Goal: Information Seeking & Learning: Find specific fact

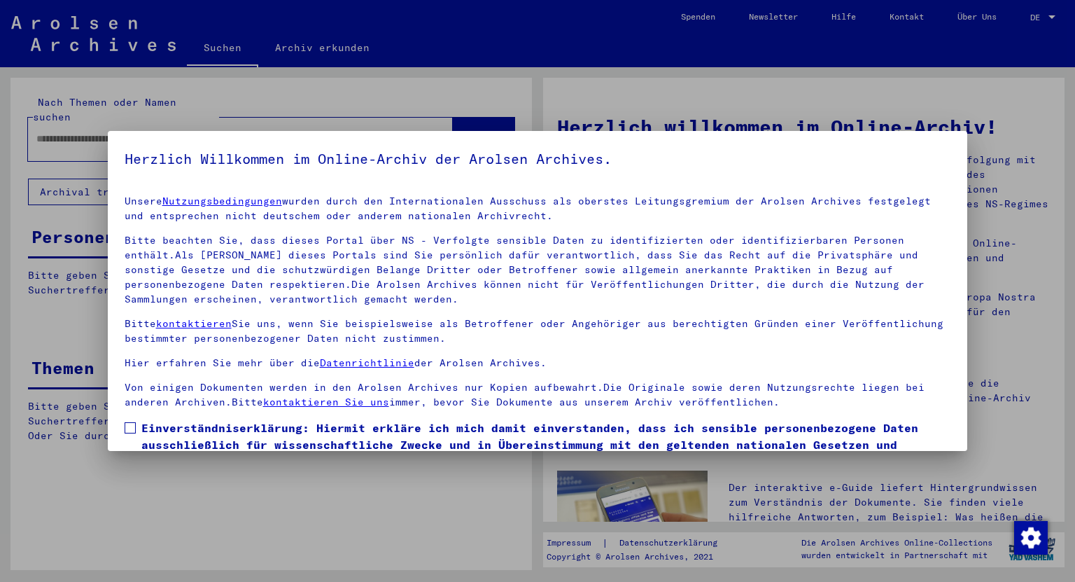
scroll to position [85, 0]
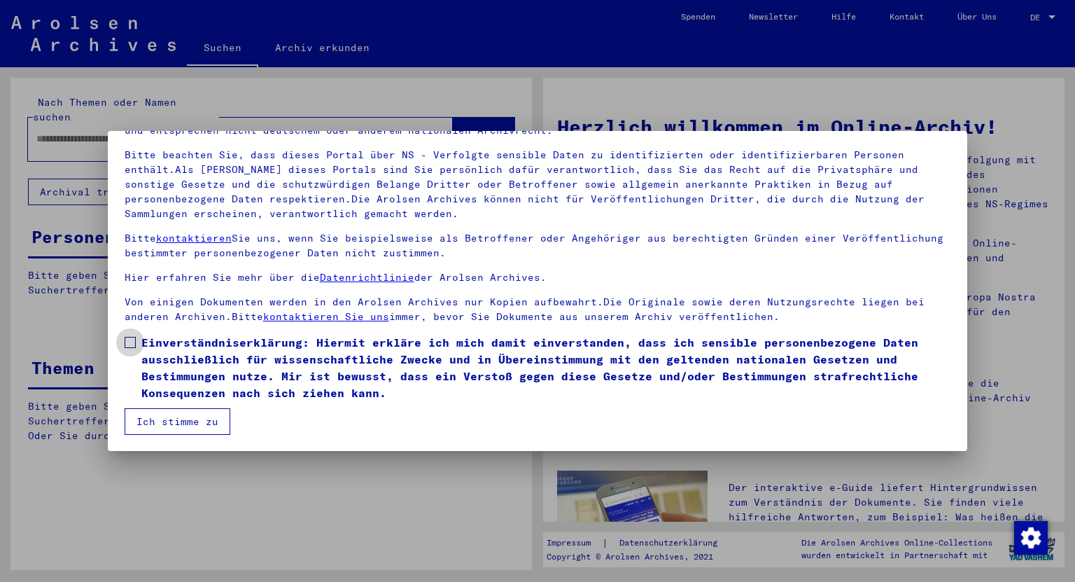
click at [171, 358] on span "Einverständniserklärung: Hiermit erkläre ich mich damit einverstanden, dass ich…" at bounding box center [546, 367] width 810 height 67
click at [174, 418] on button "Ich stimme zu" at bounding box center [178, 421] width 106 height 27
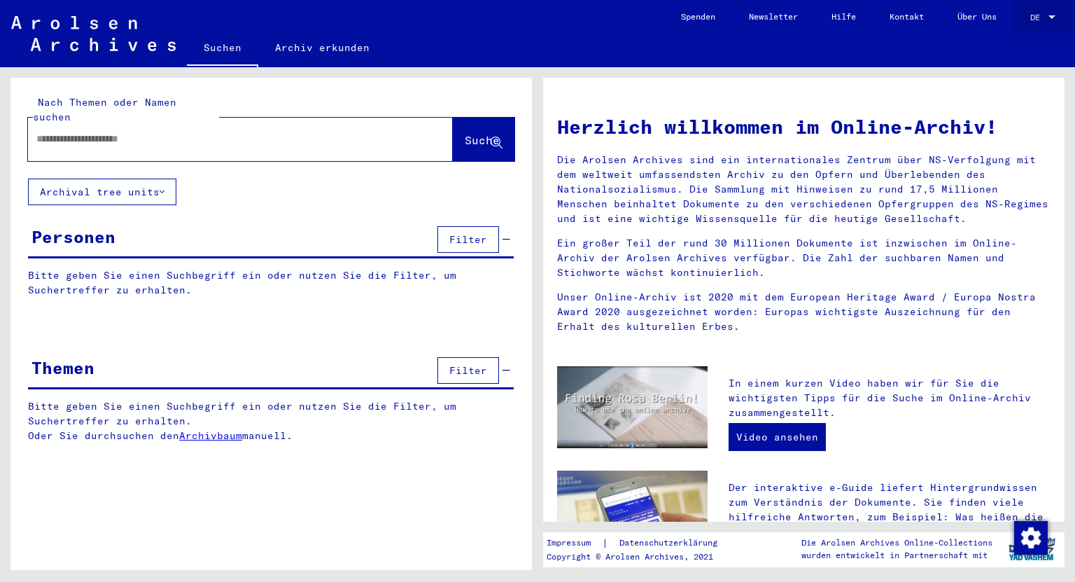
click at [1047, 11] on div "DE DE" at bounding box center [1044, 14] width 28 height 24
click at [1023, 29] on span "English" at bounding box center [1017, 25] width 34 height 10
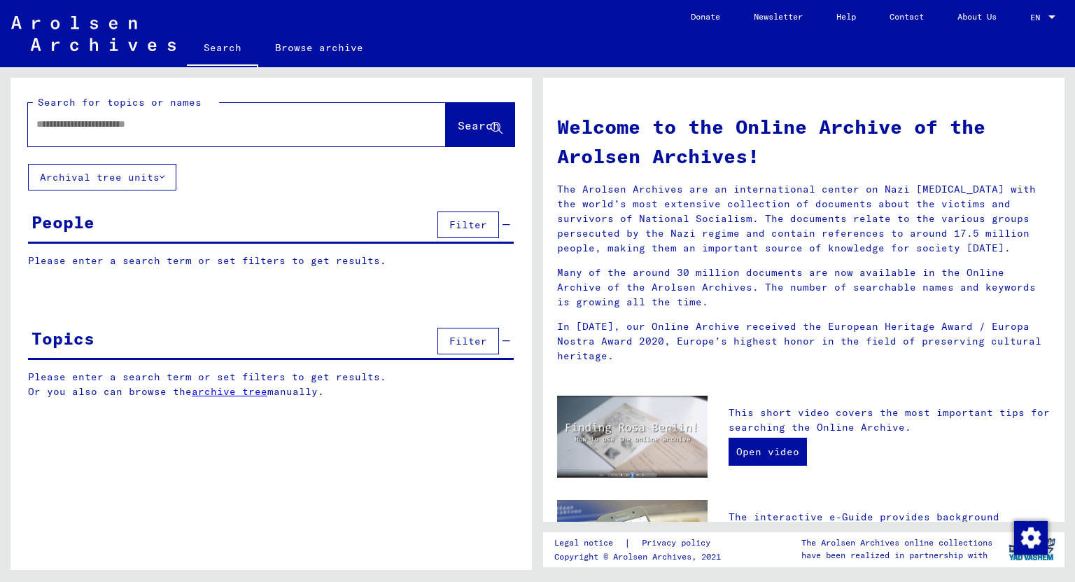
click at [153, 115] on div at bounding box center [216, 123] width 376 height 31
click at [148, 125] on input "text" at bounding box center [219, 124] width 367 height 15
click at [212, 127] on input "text" at bounding box center [219, 124] width 367 height 15
type input "*********"
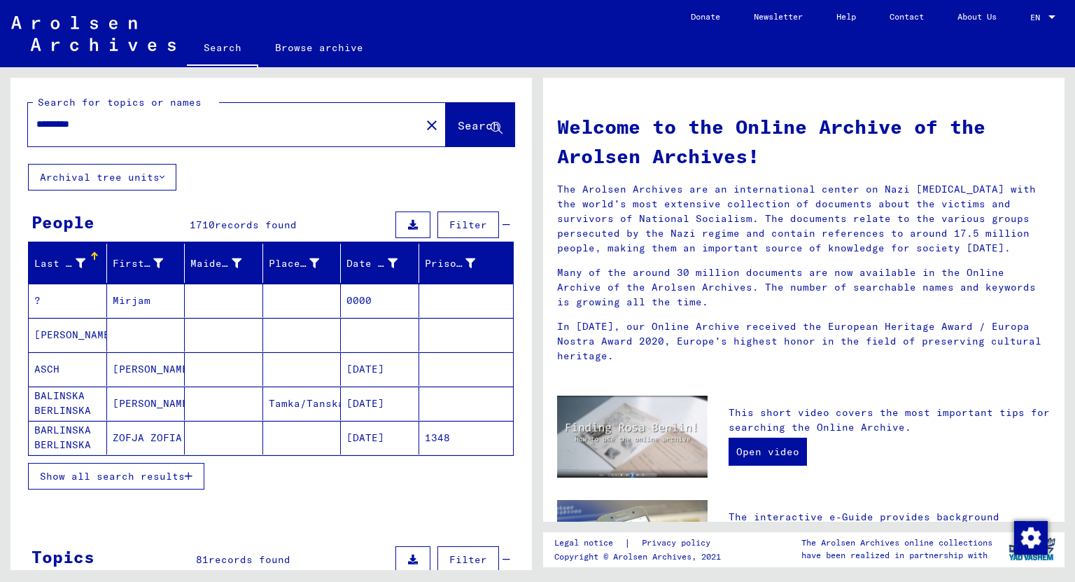
click at [207, 131] on input "*********" at bounding box center [219, 124] width 367 height 15
click at [126, 259] on div "First Name" at bounding box center [138, 263] width 51 height 15
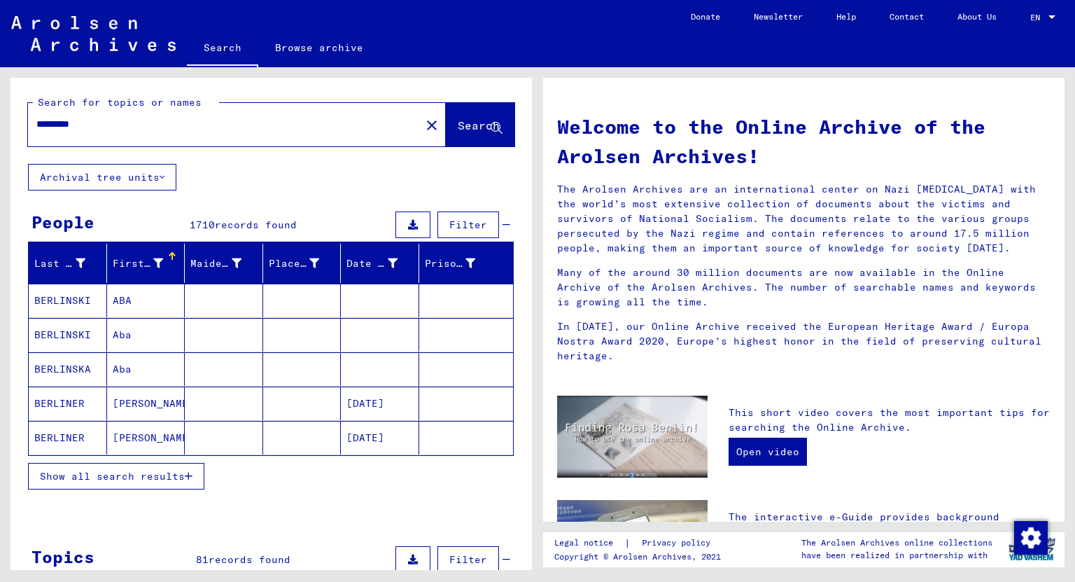
click at [154, 260] on icon at bounding box center [158, 263] width 10 height 10
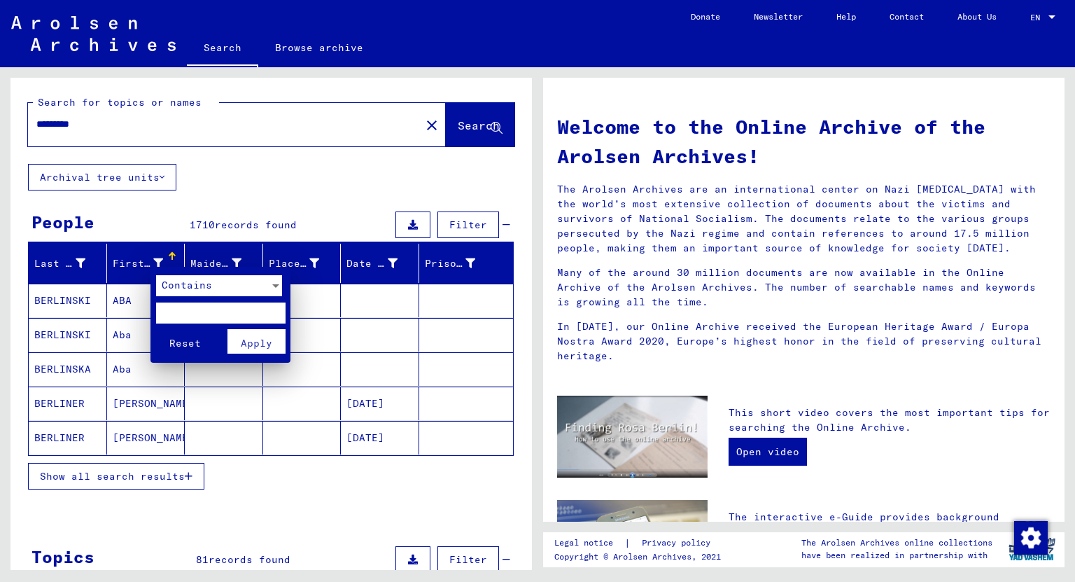
click at [183, 316] on input "text" at bounding box center [220, 312] width 129 height 21
type input "****"
click at [156, 329] on button "Reset" at bounding box center [185, 341] width 58 height 24
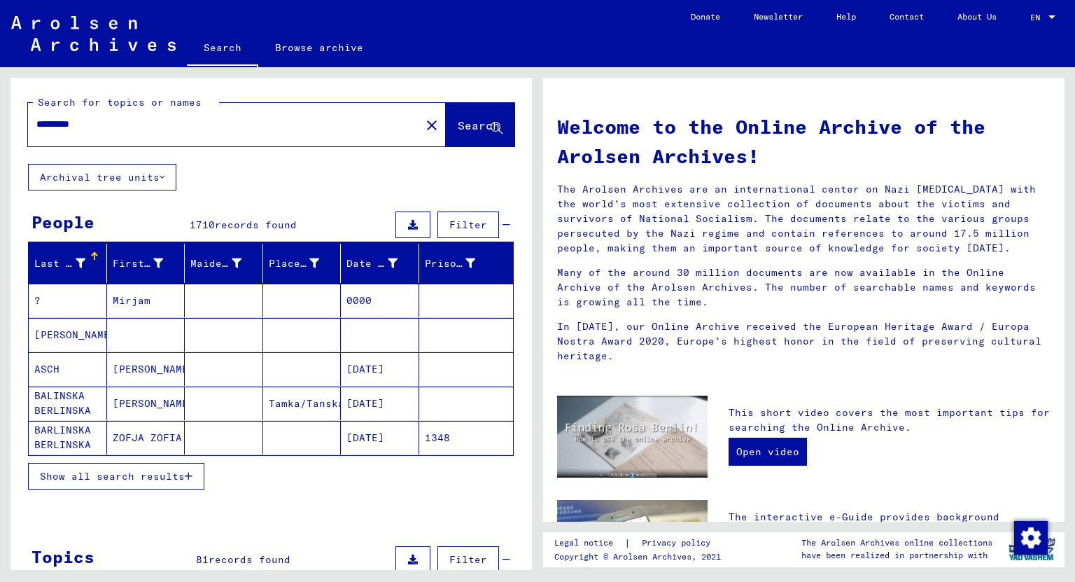
click at [132, 488] on div "Show all search results" at bounding box center [271, 476] width 486 height 41
click at [143, 475] on span "Show all search results" at bounding box center [112, 476] width 145 height 13
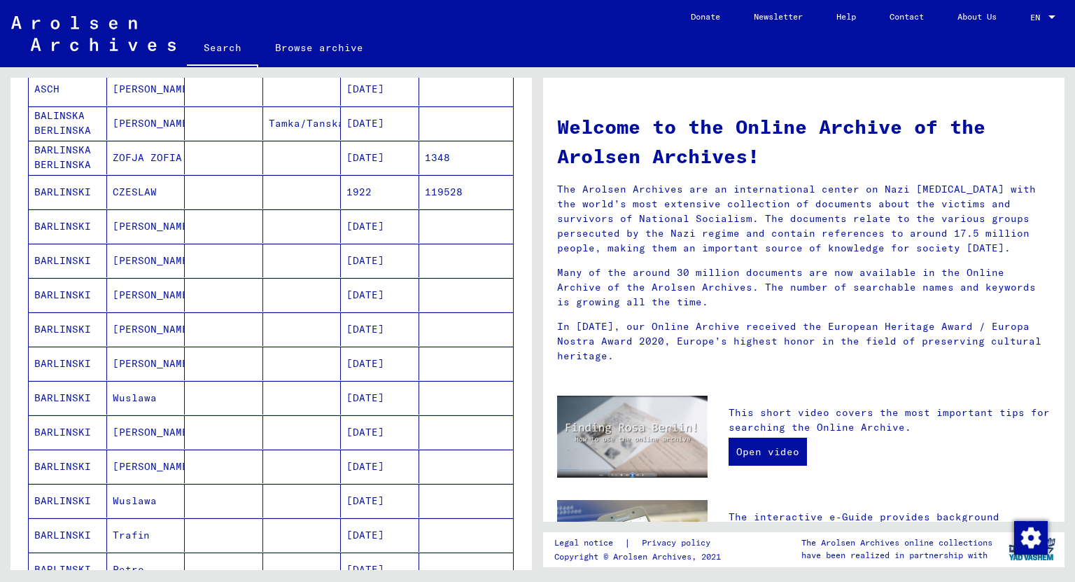
scroll to position [56, 0]
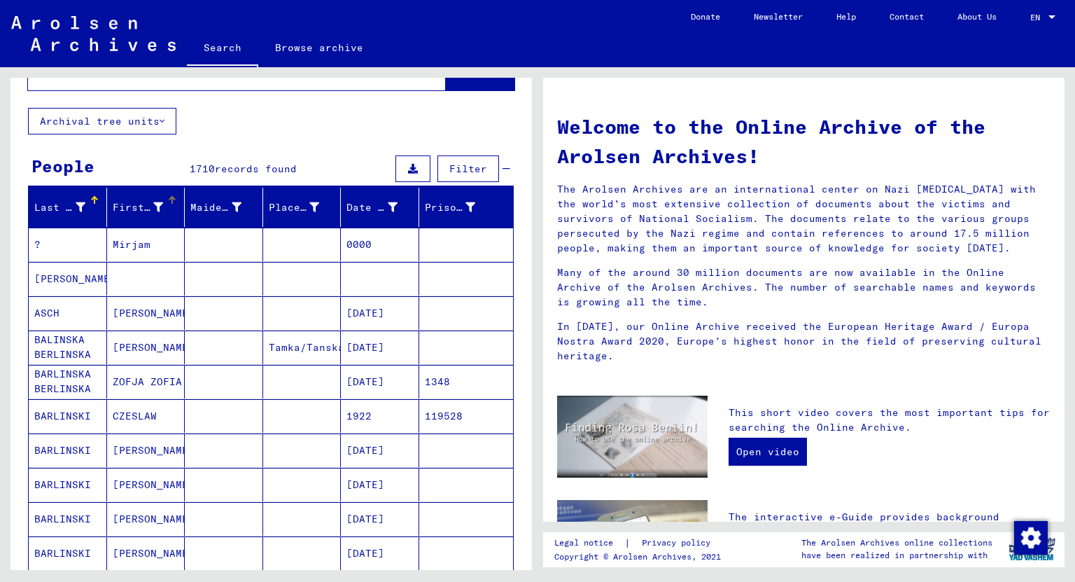
click at [171, 197] on div at bounding box center [173, 198] width 4 height 4
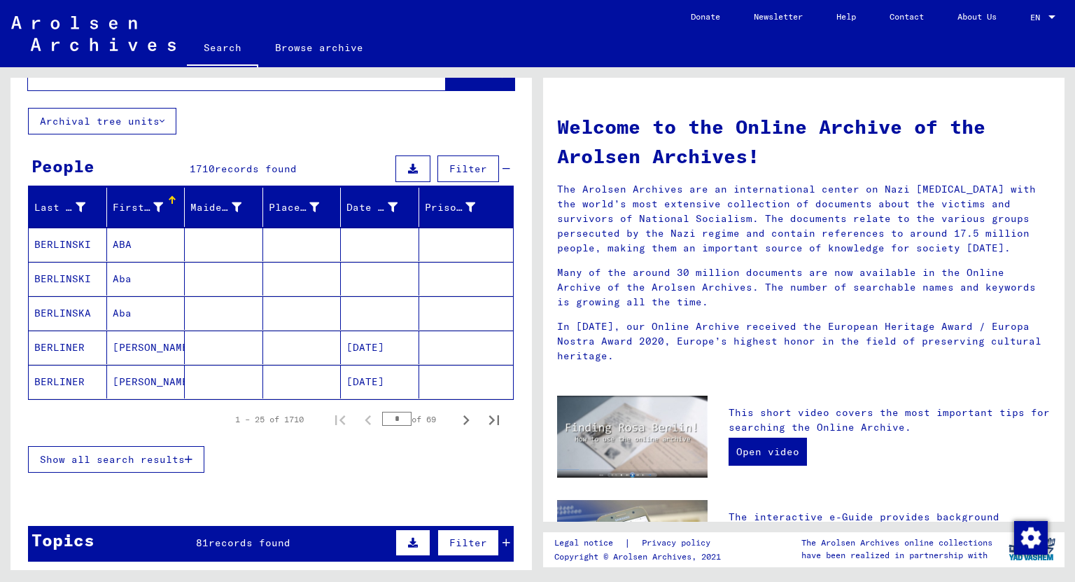
click at [398, 414] on input "*" at bounding box center [396, 419] width 29 height 14
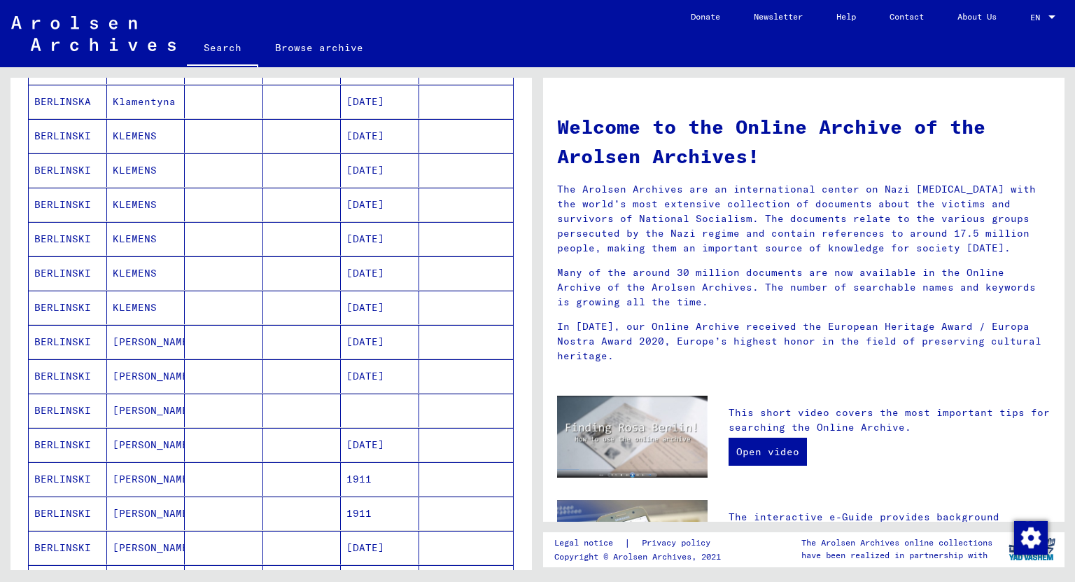
scroll to position [616, 0]
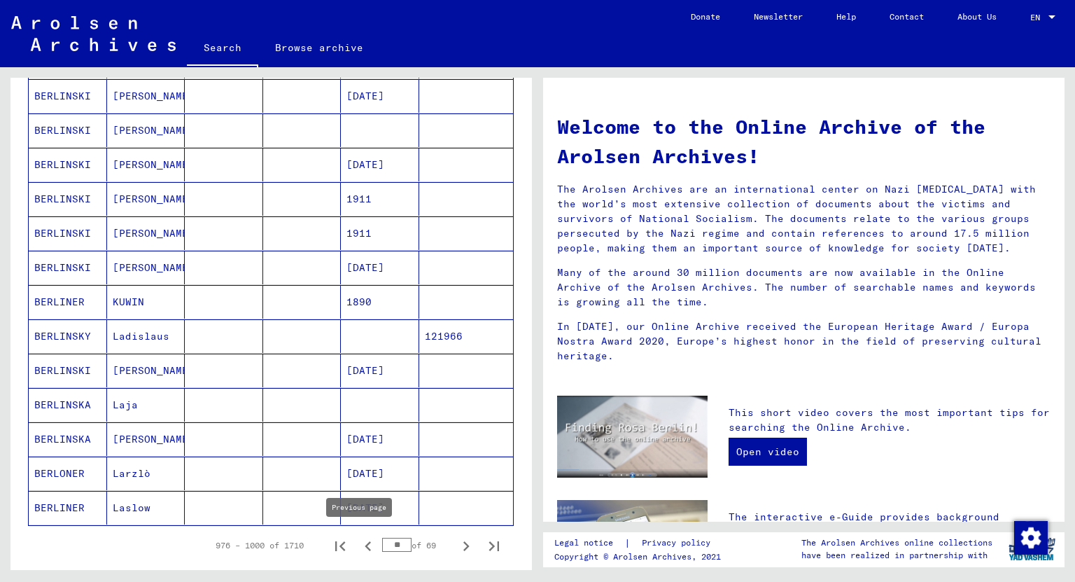
drag, startPoint x: 402, startPoint y: 539, endPoint x: 364, endPoint y: 539, distance: 37.8
click at [364, 539] on div "976 – 1000 of 1710 ** of 69" at bounding box center [353, 545] width 309 height 28
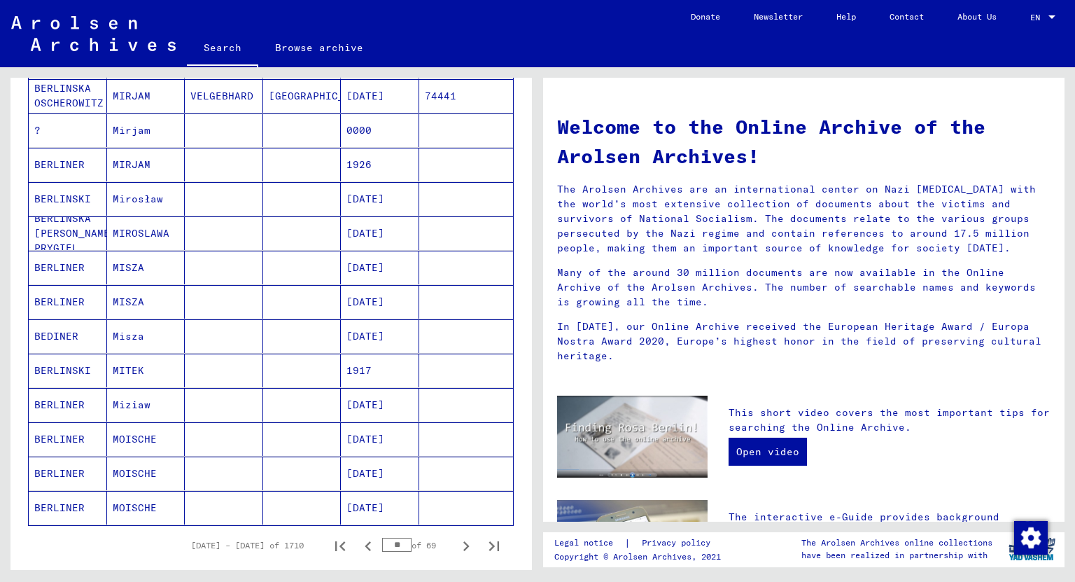
type input "*"
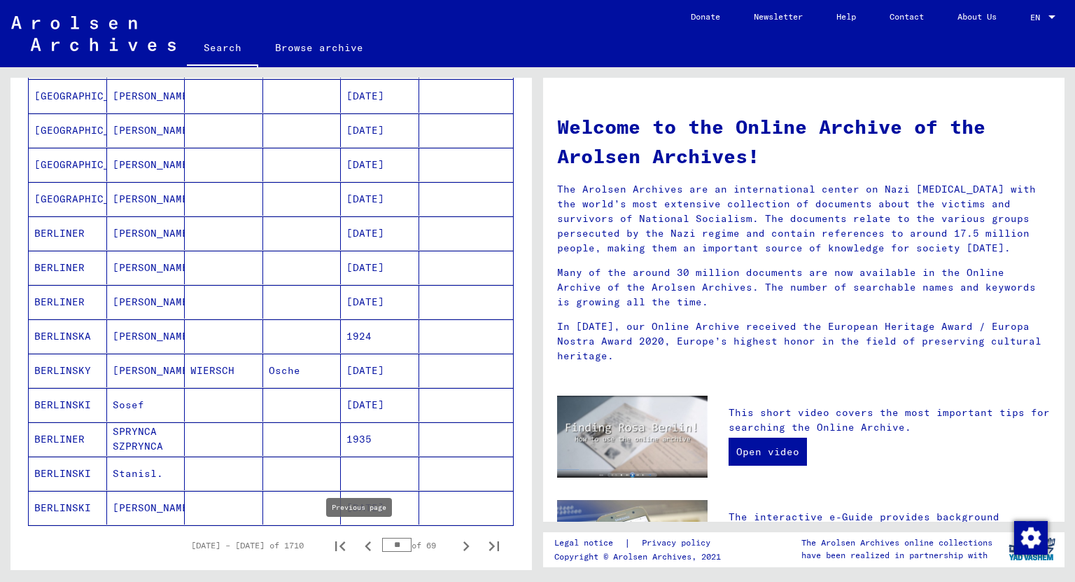
click at [365, 546] on icon "Previous page" at bounding box center [368, 546] width 20 height 20
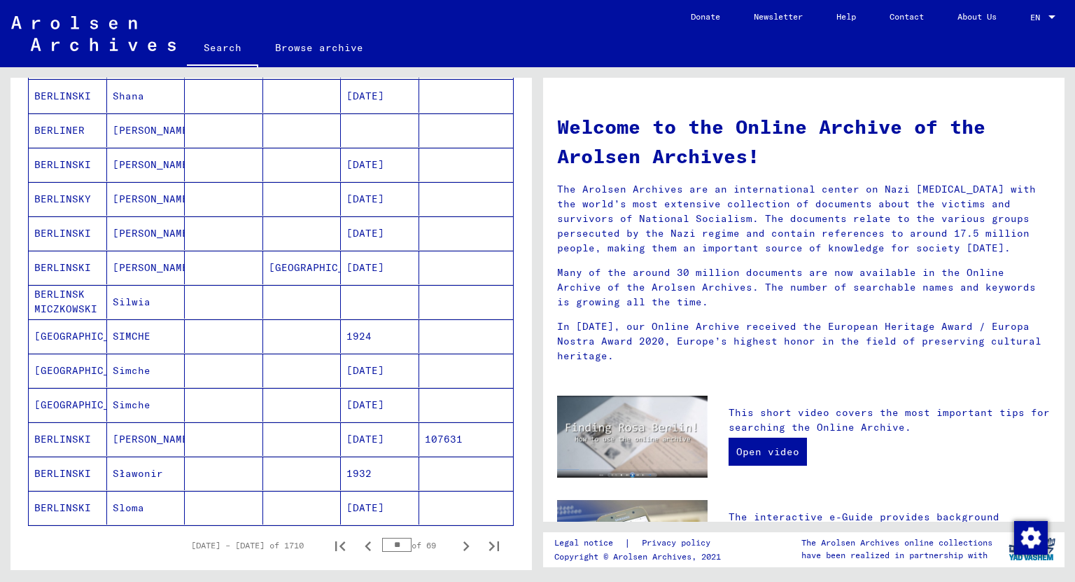
click at [365, 546] on icon "Previous page" at bounding box center [368, 546] width 20 height 20
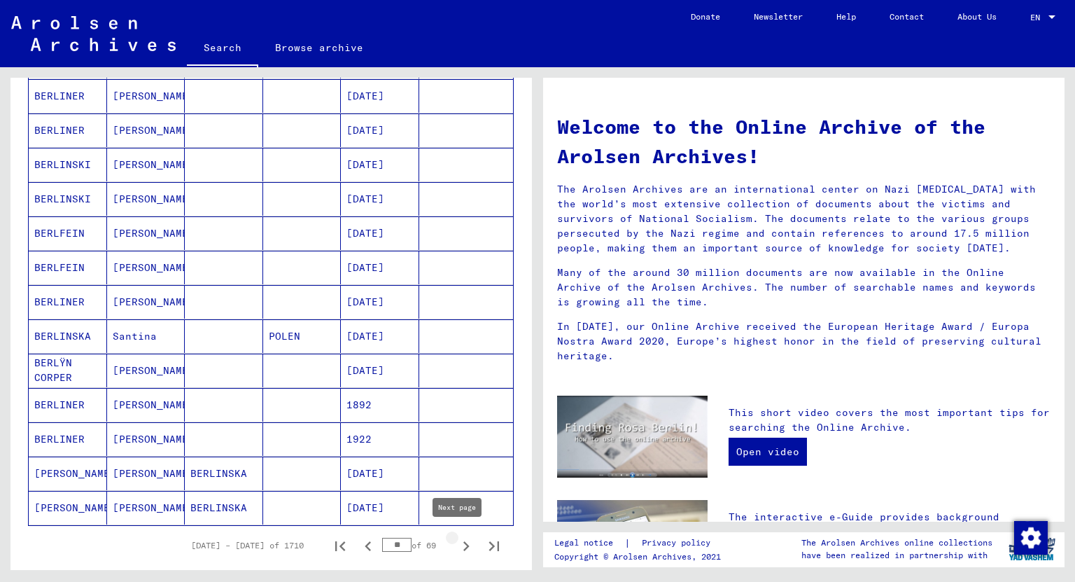
click at [459, 536] on icon "Next page" at bounding box center [466, 546] width 20 height 20
type input "**"
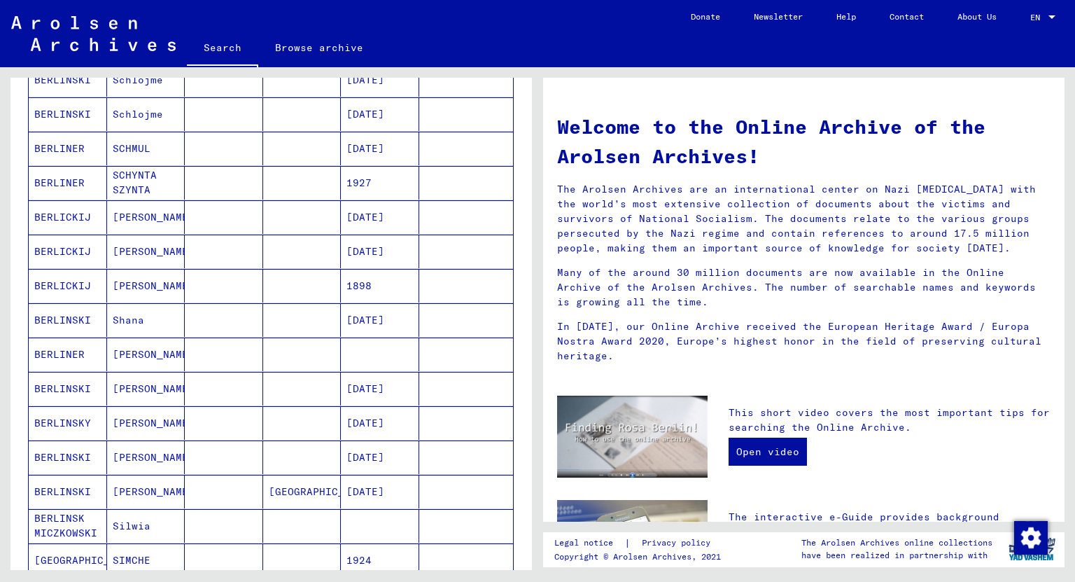
scroll to position [168, 0]
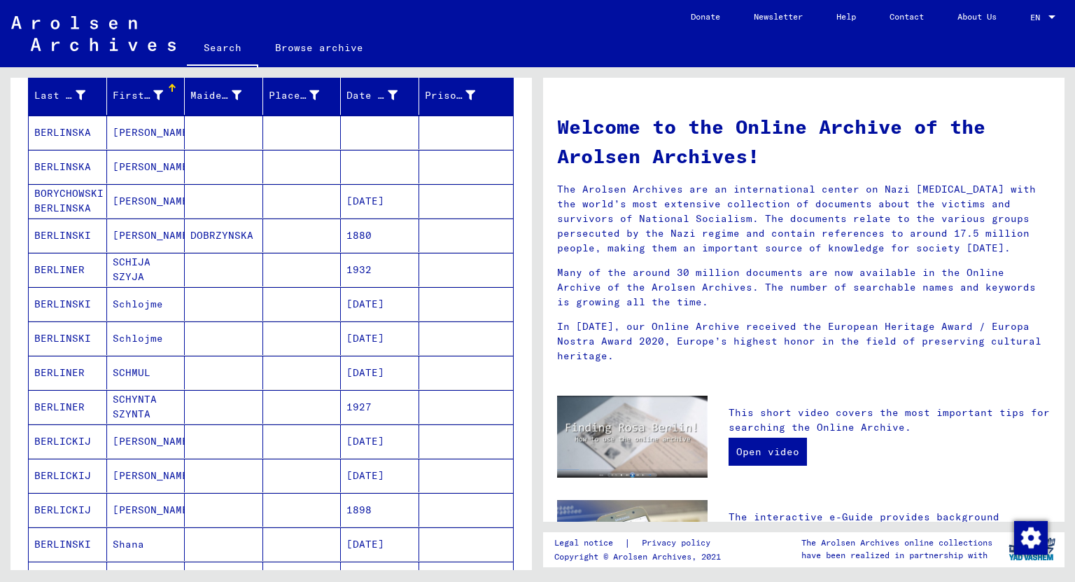
click at [124, 129] on mat-cell "[PERSON_NAME]" at bounding box center [146, 132] width 78 height 34
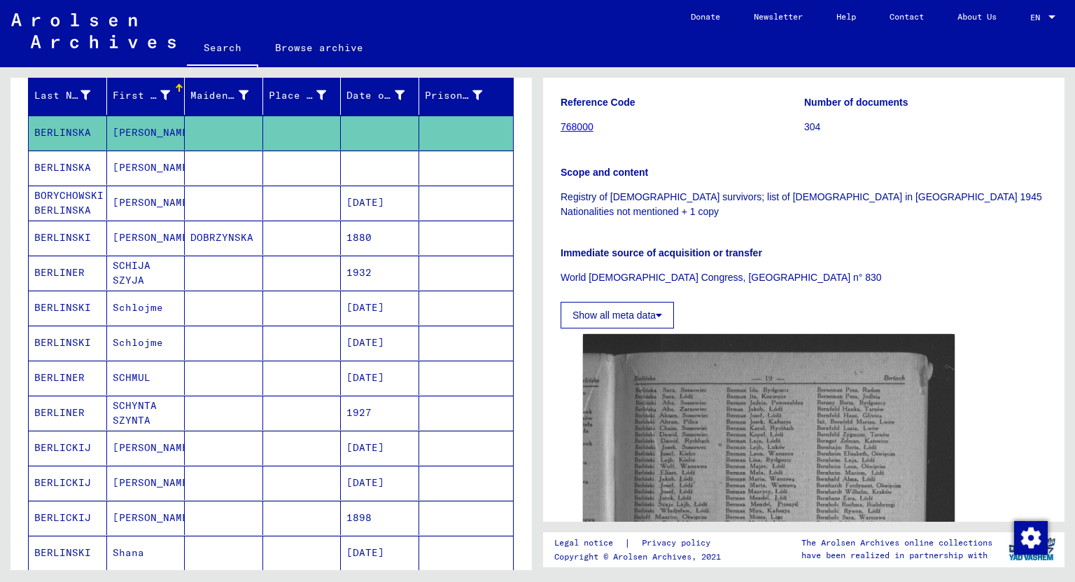
scroll to position [336, 0]
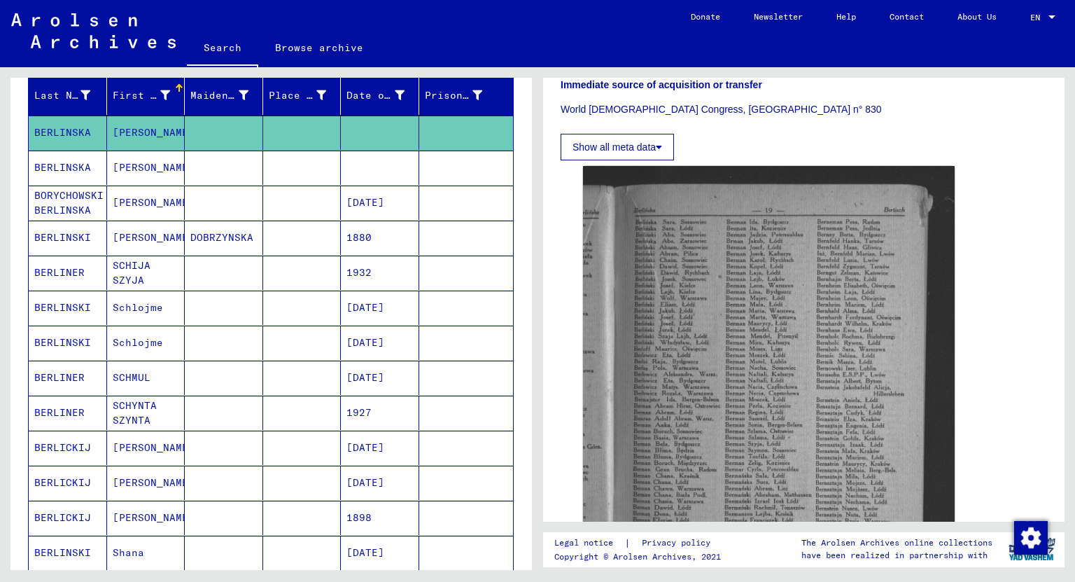
click at [123, 165] on mat-cell "[PERSON_NAME]" at bounding box center [146, 167] width 78 height 34
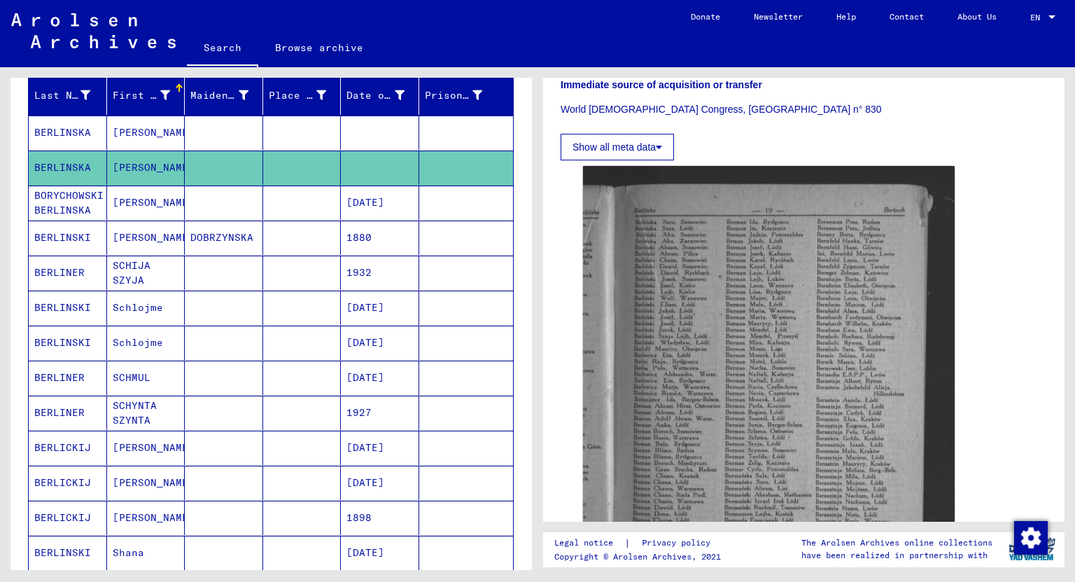
click at [126, 164] on mat-cell "[PERSON_NAME]" at bounding box center [146, 167] width 78 height 34
click at [125, 128] on mat-cell "[PERSON_NAME]" at bounding box center [146, 132] width 78 height 34
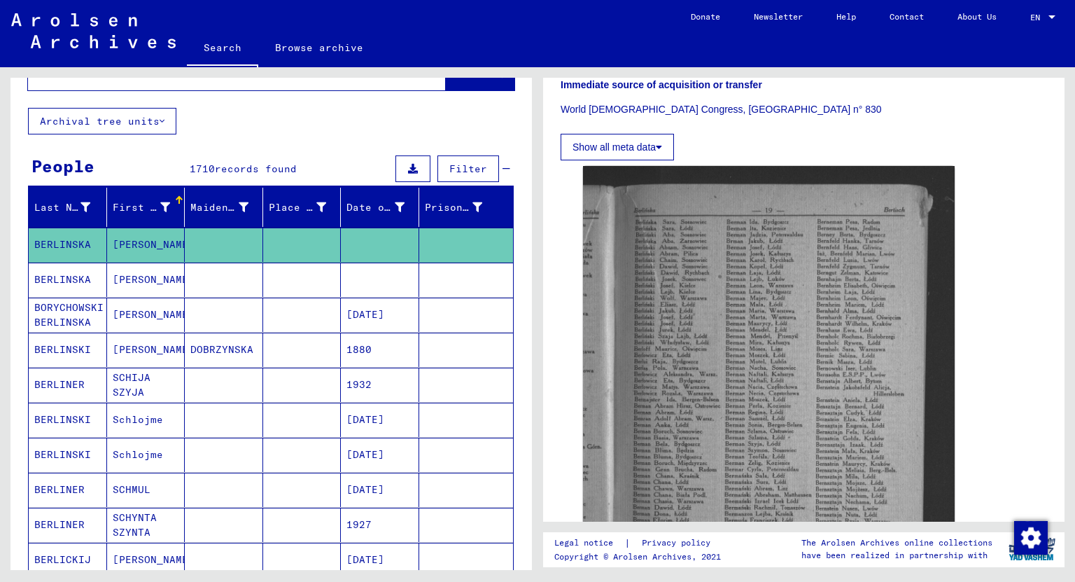
scroll to position [0, 0]
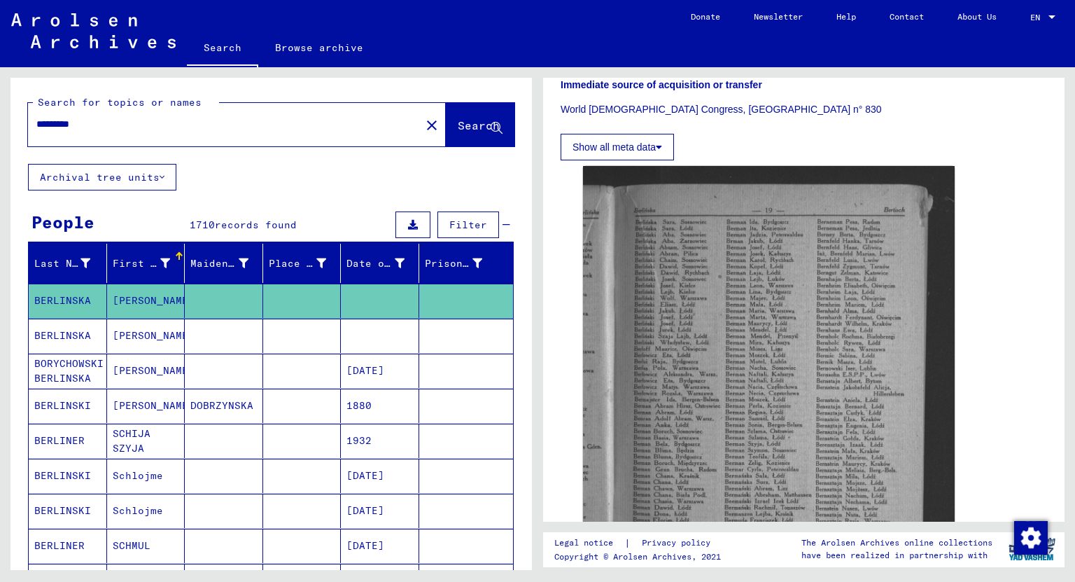
click at [93, 121] on input "*********" at bounding box center [224, 124] width 376 height 15
type input "*********"
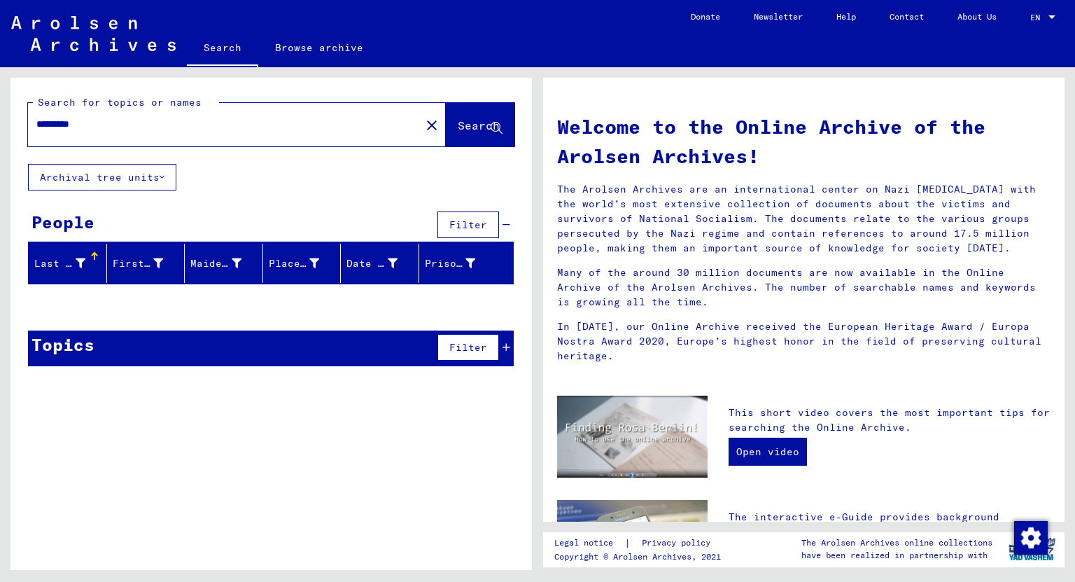
click at [423, 126] on mat-icon "close" at bounding box center [431, 125] width 17 height 17
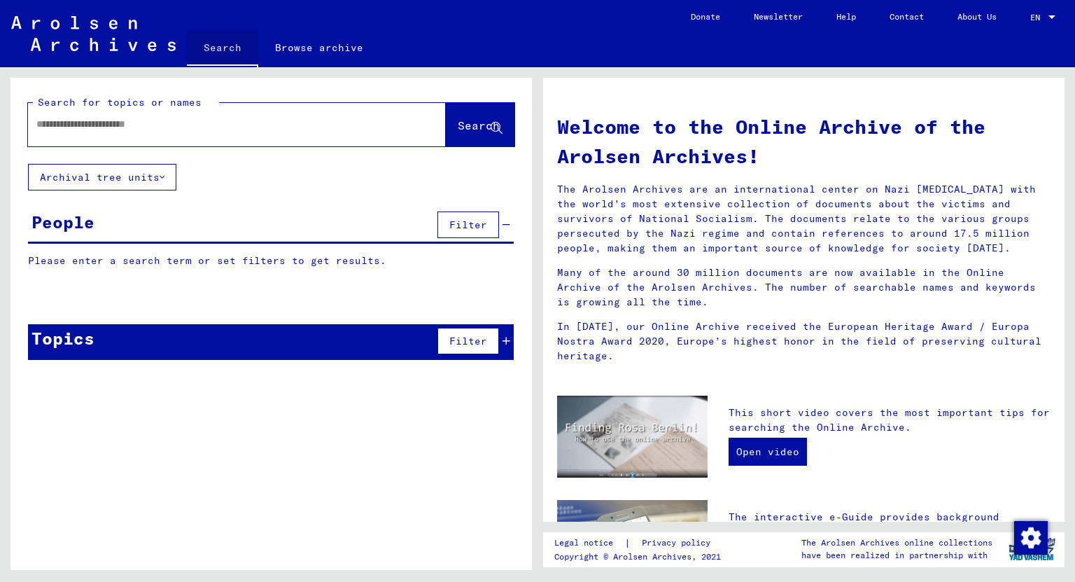
click at [216, 43] on link "Search" at bounding box center [222, 49] width 71 height 36
click at [214, 122] on input "text" at bounding box center [219, 124] width 367 height 15
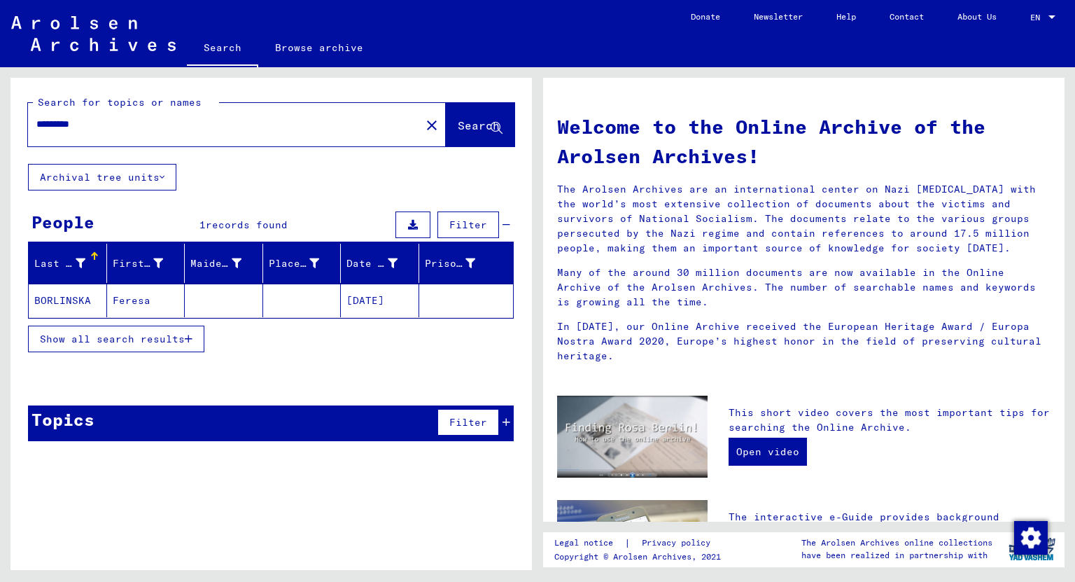
click at [73, 123] on input "*********" at bounding box center [219, 124] width 367 height 15
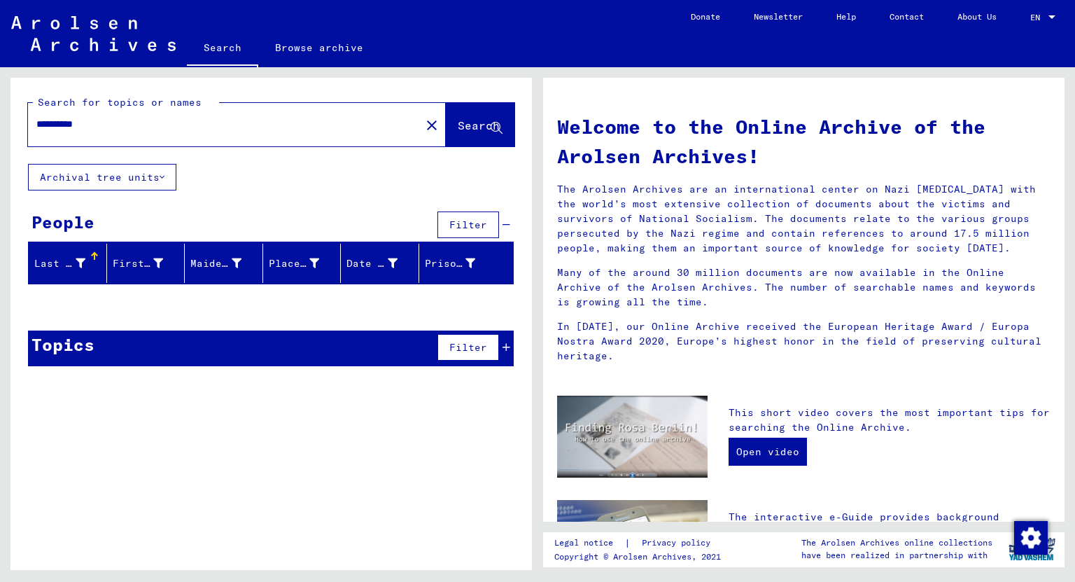
click at [49, 126] on input "**********" at bounding box center [219, 124] width 367 height 15
click at [93, 127] on input "**********" at bounding box center [219, 124] width 367 height 15
click at [47, 125] on input "**********" at bounding box center [219, 124] width 367 height 15
drag, startPoint x: 117, startPoint y: 124, endPoint x: 3, endPoint y: 113, distance: 114.6
click at [3, 113] on div "**********" at bounding box center [269, 318] width 538 height 503
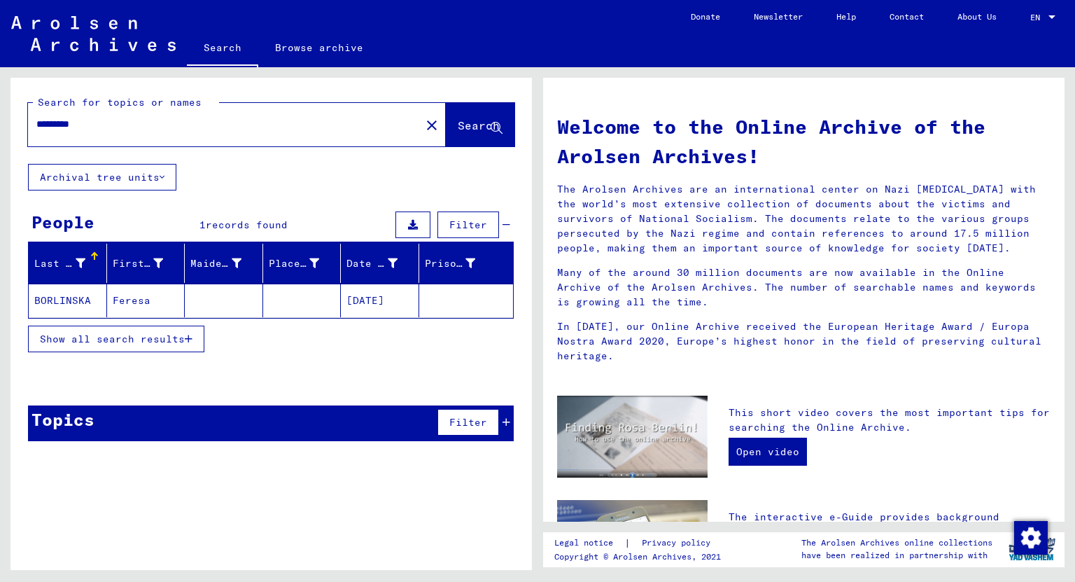
click at [89, 350] on div "Show all search results" at bounding box center [271, 338] width 486 height 41
click at [94, 344] on button "Show all search results" at bounding box center [116, 338] width 176 height 27
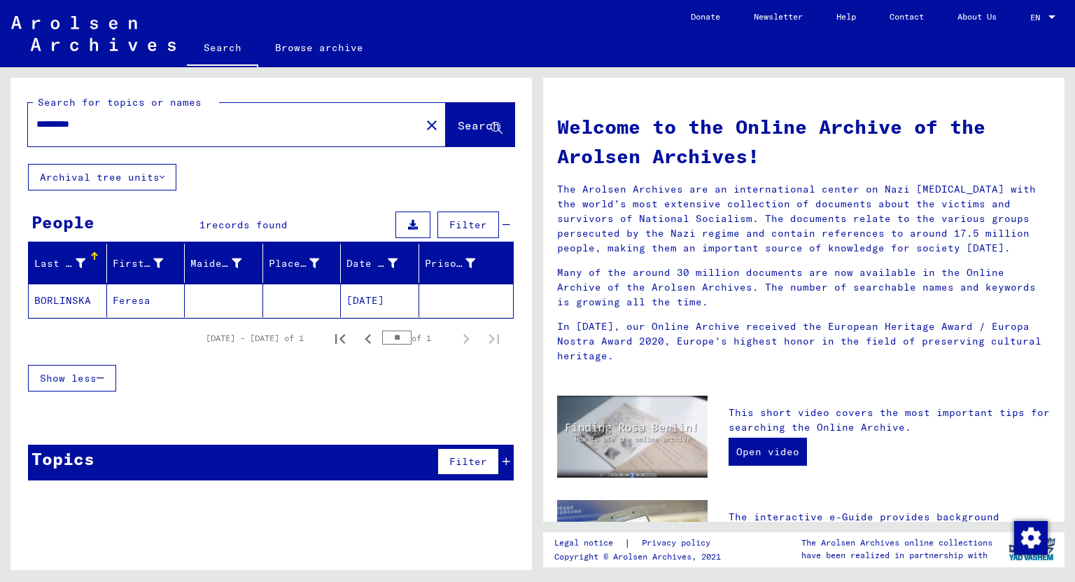
click at [504, 457] on icon at bounding box center [507, 461] width 8 height 10
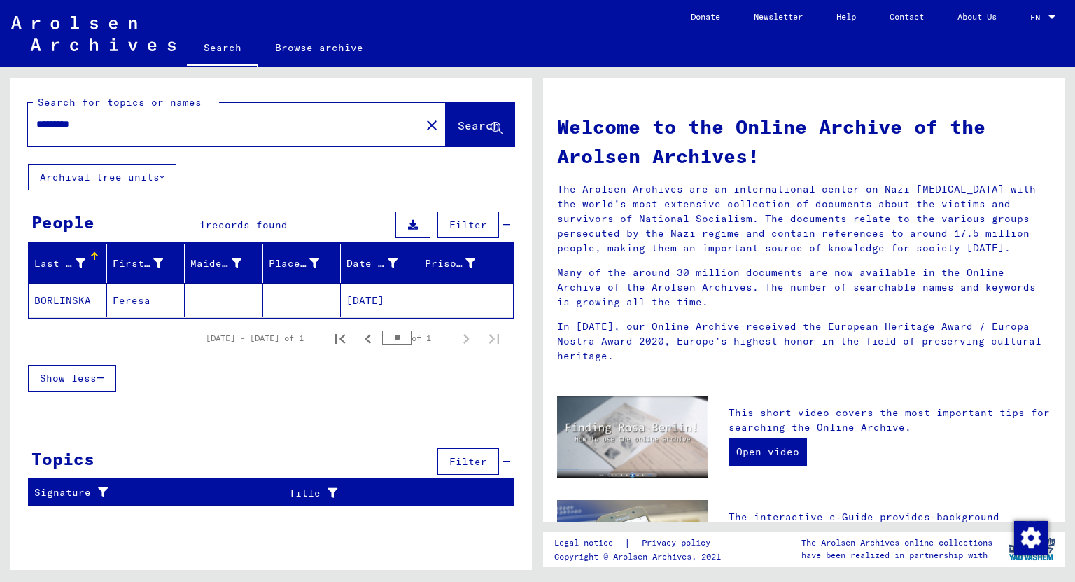
click at [131, 127] on input "*********" at bounding box center [219, 124] width 367 height 15
type input "*"
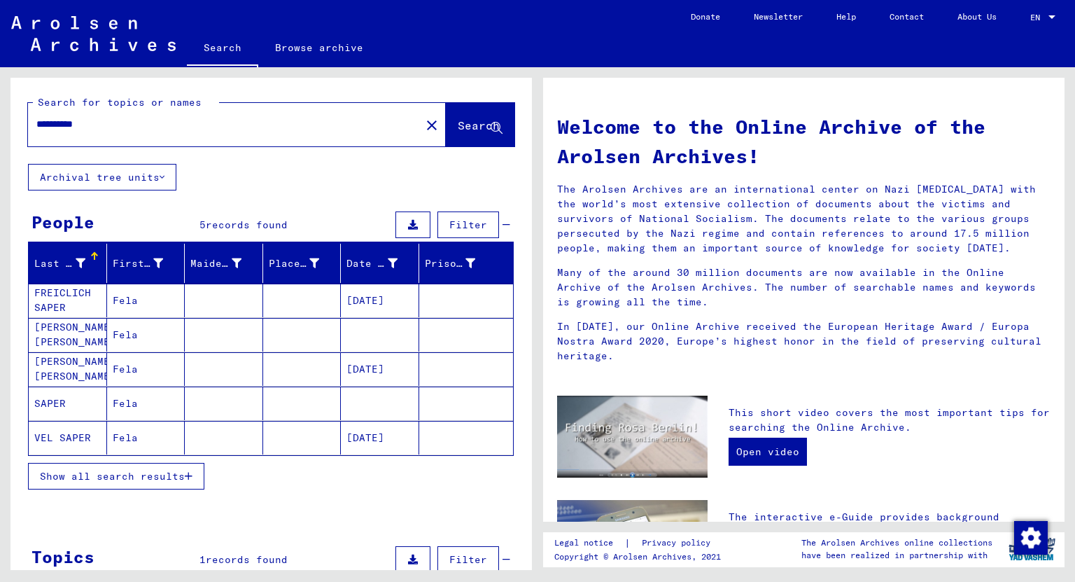
click at [65, 293] on mat-cell "FREICLICH SAPER" at bounding box center [68, 300] width 78 height 34
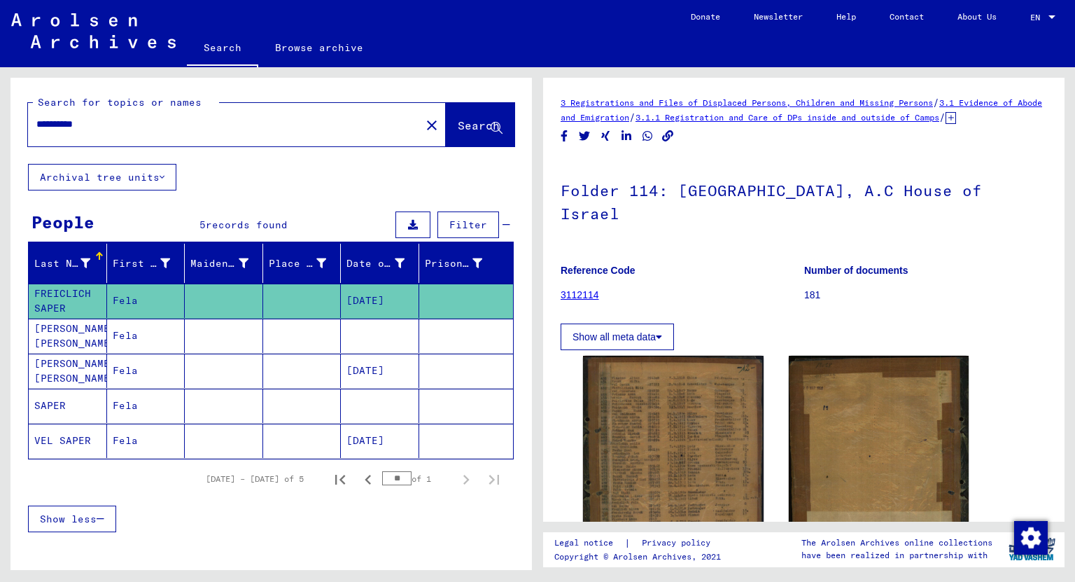
click at [134, 399] on mat-cell "Fela" at bounding box center [146, 405] width 78 height 34
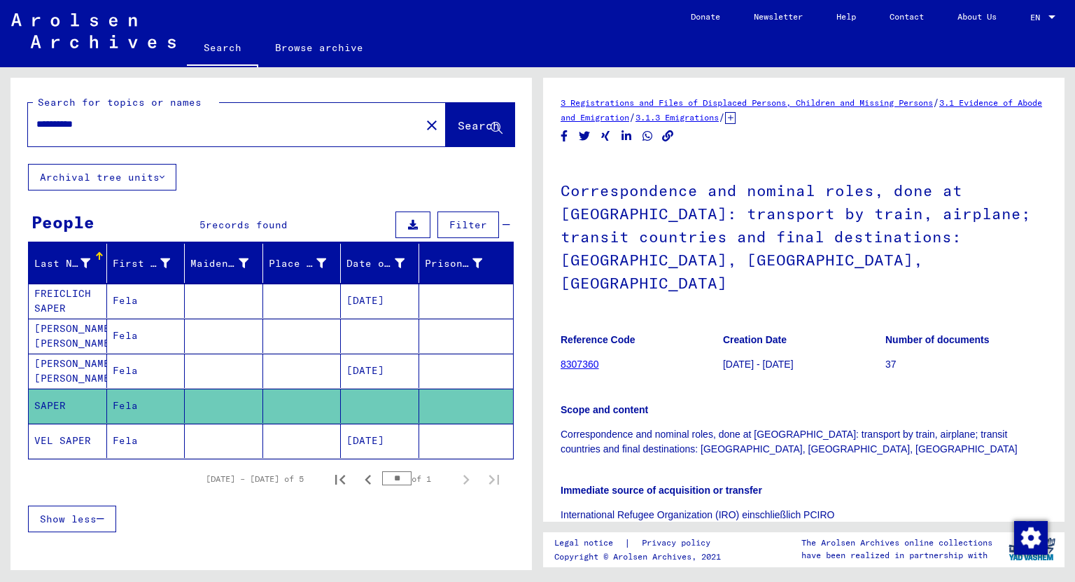
scroll to position [168, 0]
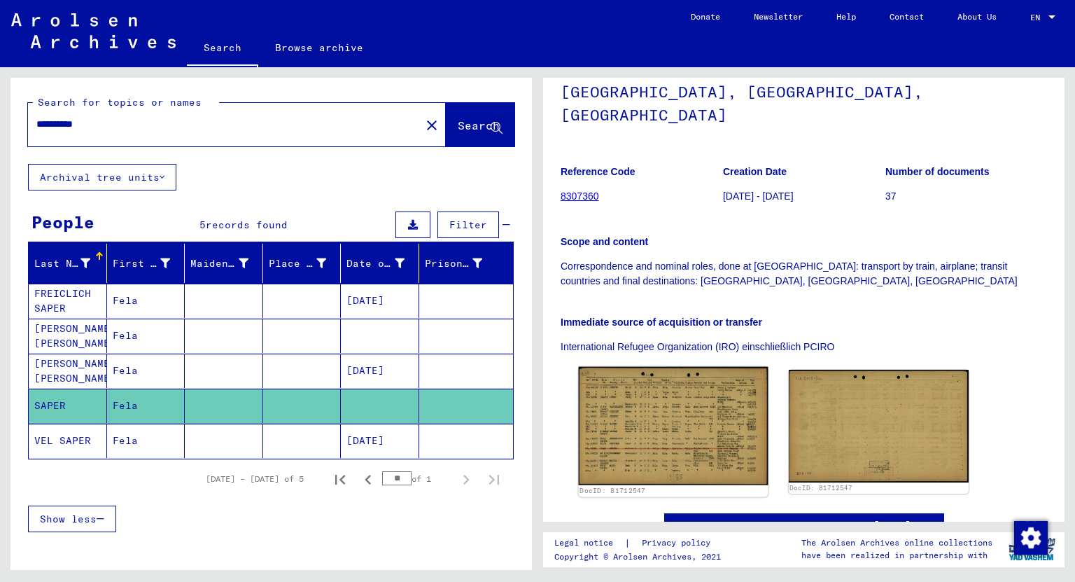
click at [688, 391] on img at bounding box center [673, 426] width 189 height 118
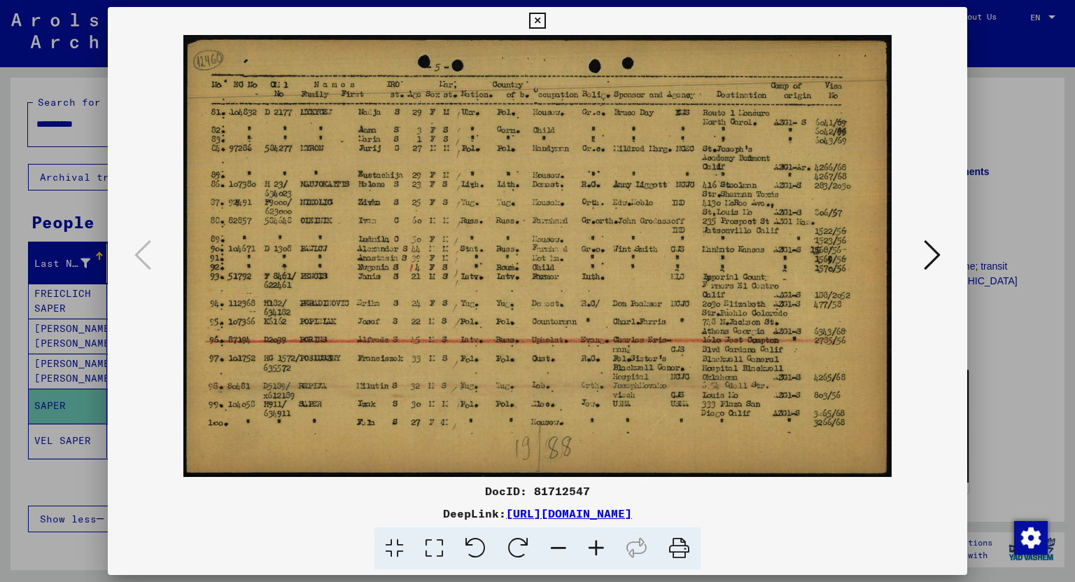
click at [870, 62] on img at bounding box center [537, 256] width 765 height 442
click at [934, 245] on icon at bounding box center [932, 255] width 17 height 34
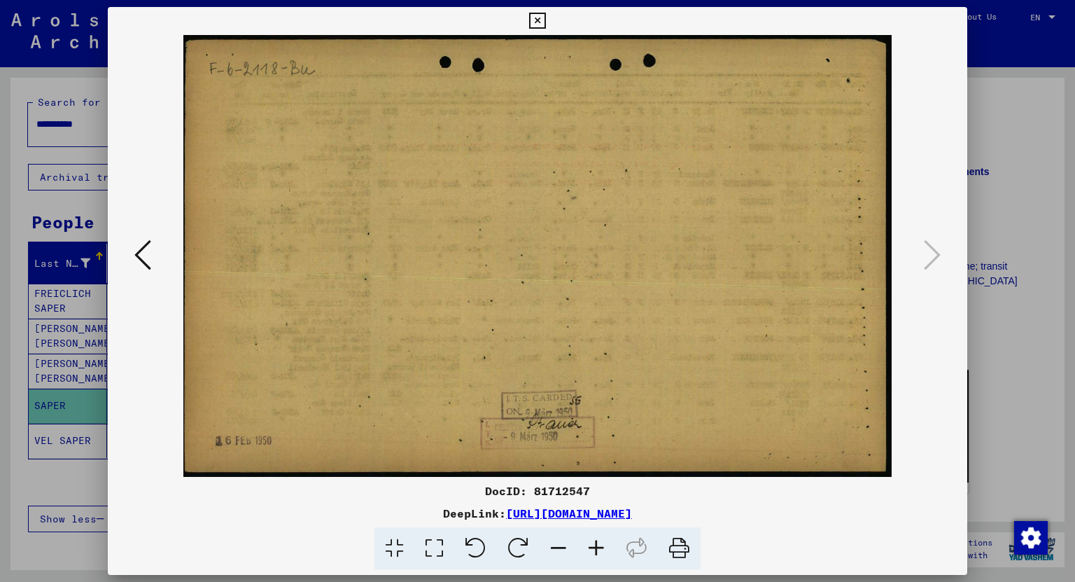
click at [540, 15] on icon at bounding box center [537, 21] width 16 height 17
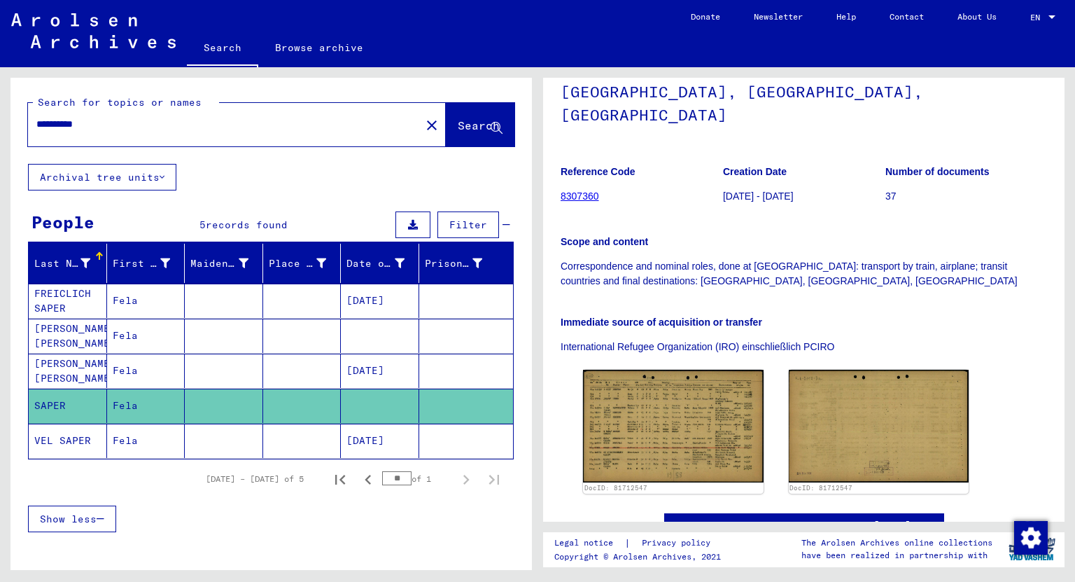
click at [374, 372] on mat-cell "[DATE]" at bounding box center [380, 370] width 78 height 34
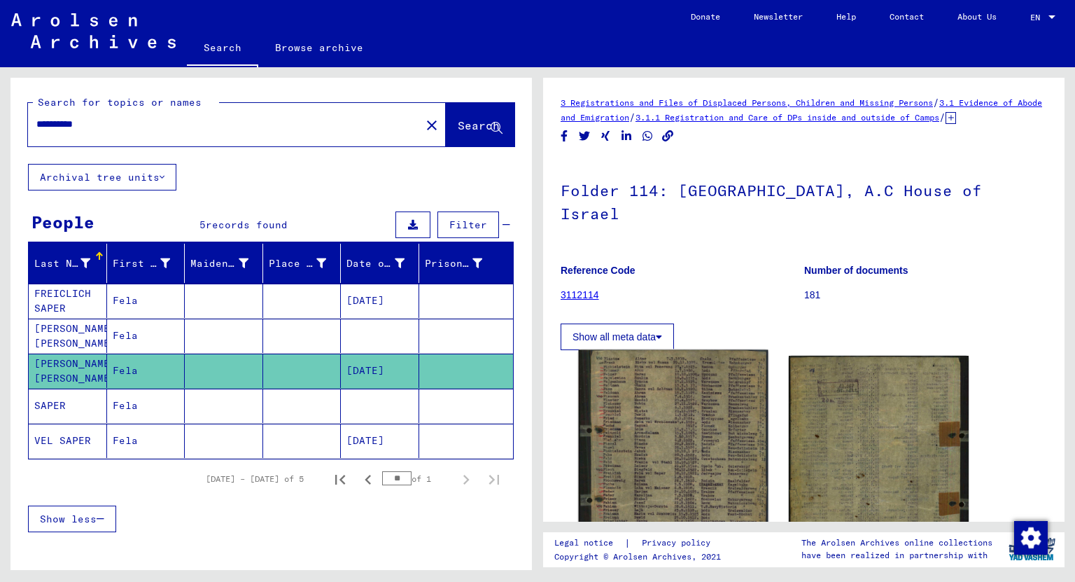
click at [666, 419] on img at bounding box center [673, 466] width 189 height 232
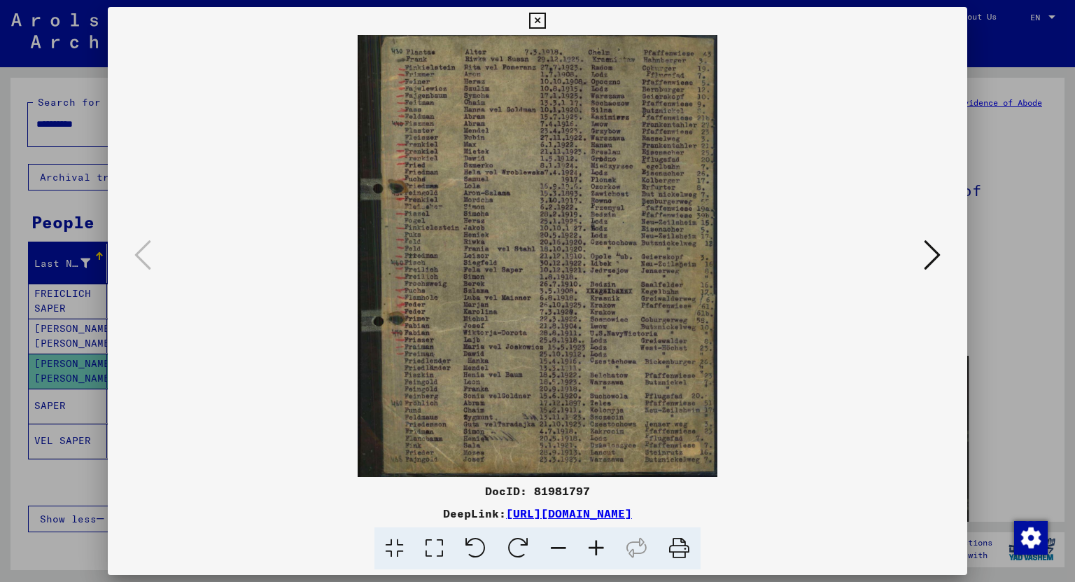
click at [580, 392] on img at bounding box center [537, 256] width 765 height 442
click at [596, 545] on icon at bounding box center [596, 548] width 38 height 43
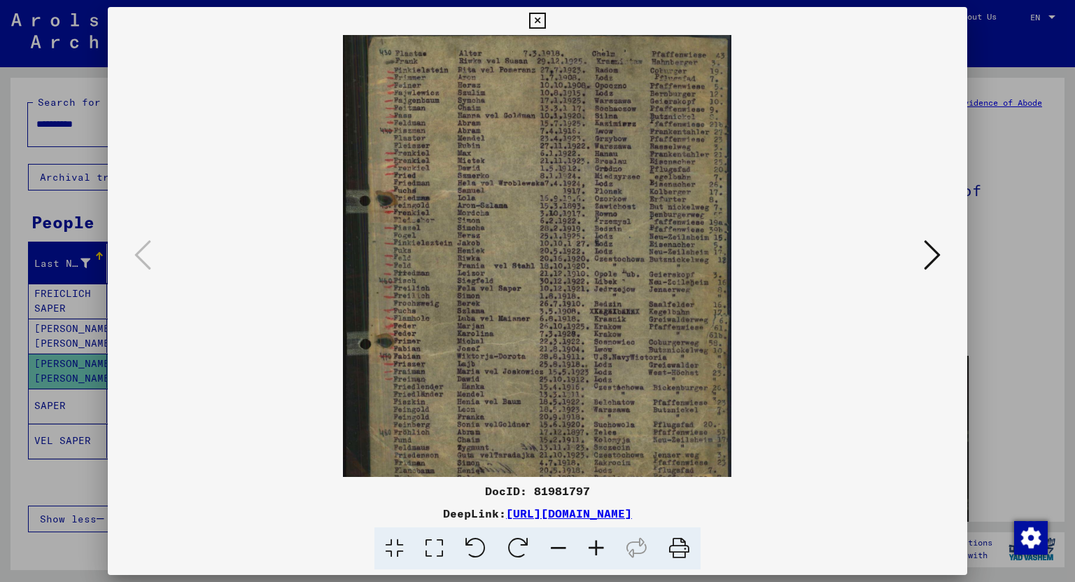
click at [596, 545] on icon at bounding box center [596, 548] width 38 height 43
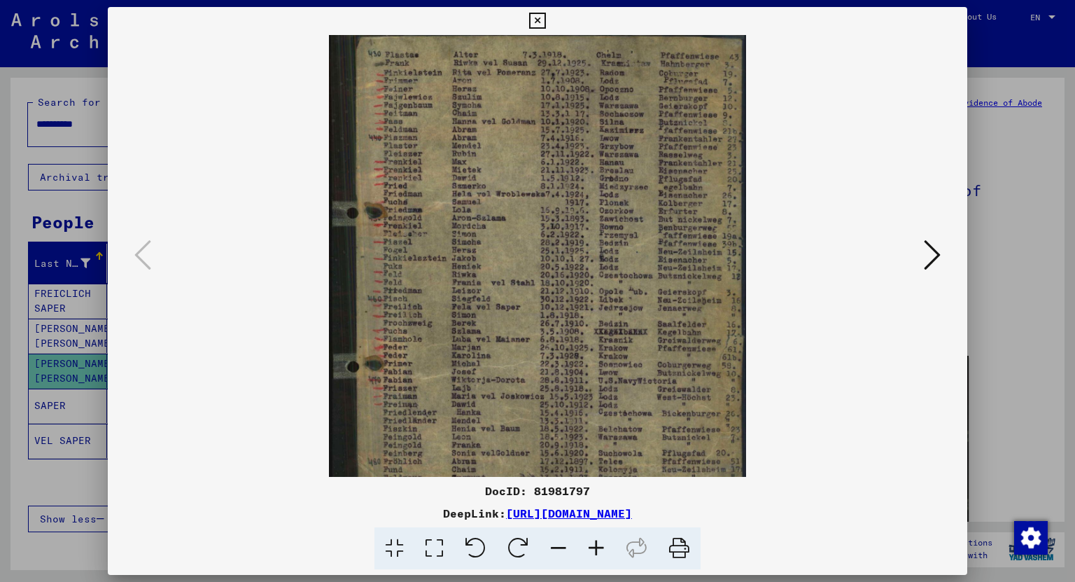
click at [596, 545] on icon at bounding box center [596, 548] width 38 height 43
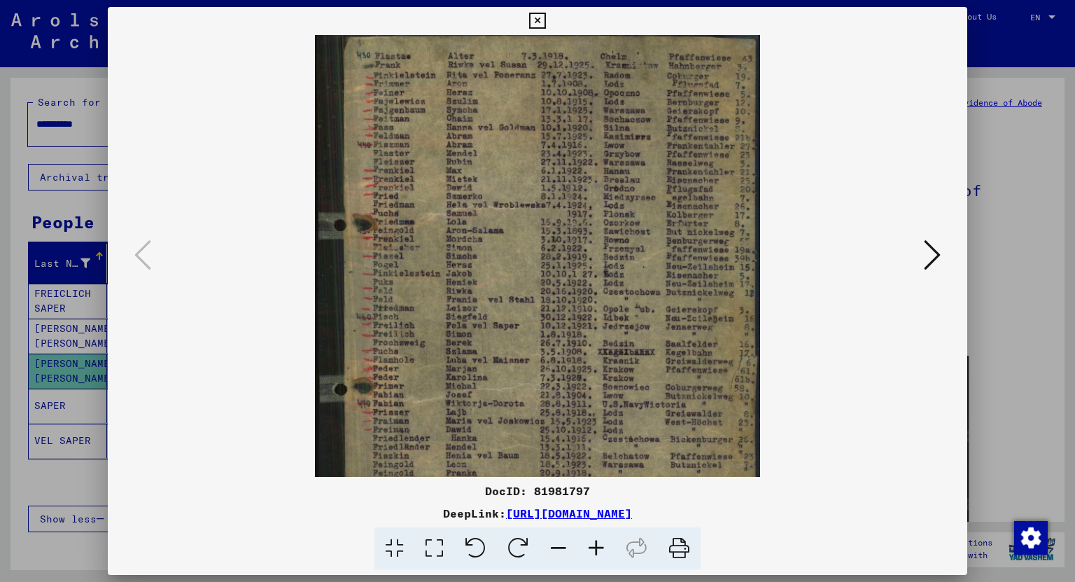
click at [596, 545] on icon at bounding box center [596, 548] width 38 height 43
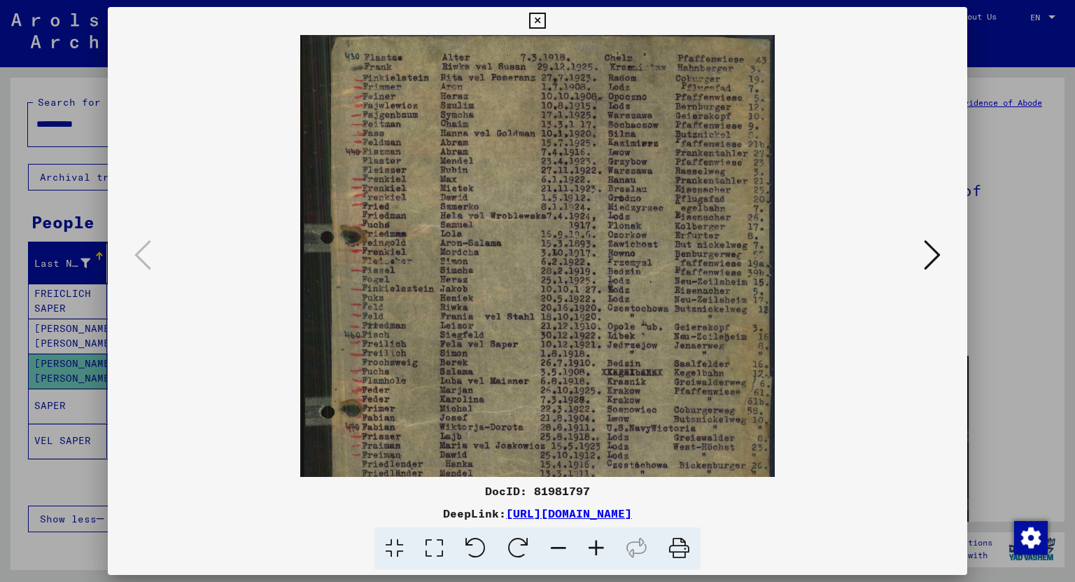
click at [596, 545] on icon at bounding box center [596, 548] width 38 height 43
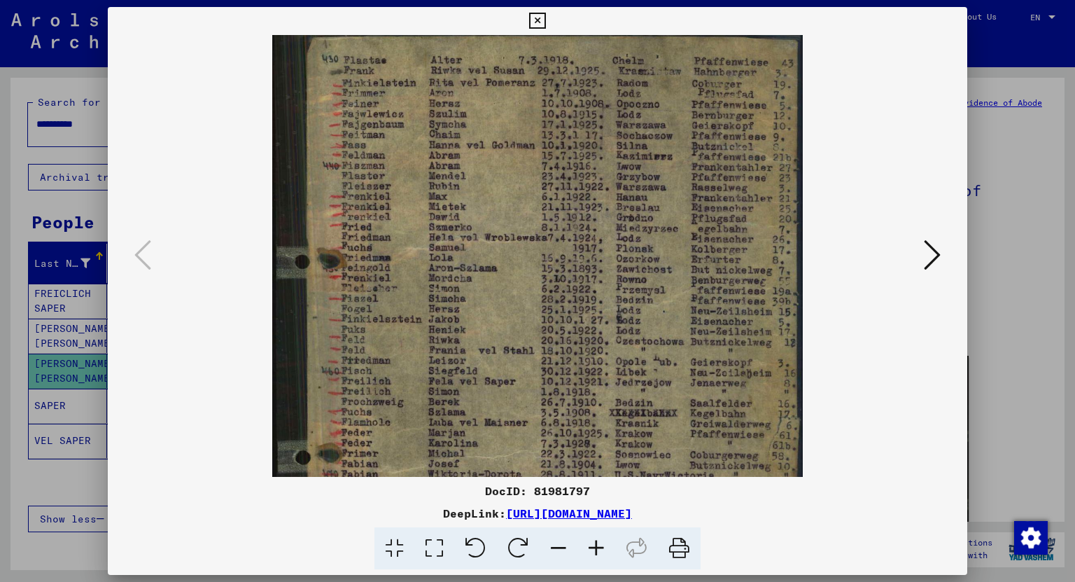
click at [928, 254] on icon at bounding box center [932, 255] width 17 height 34
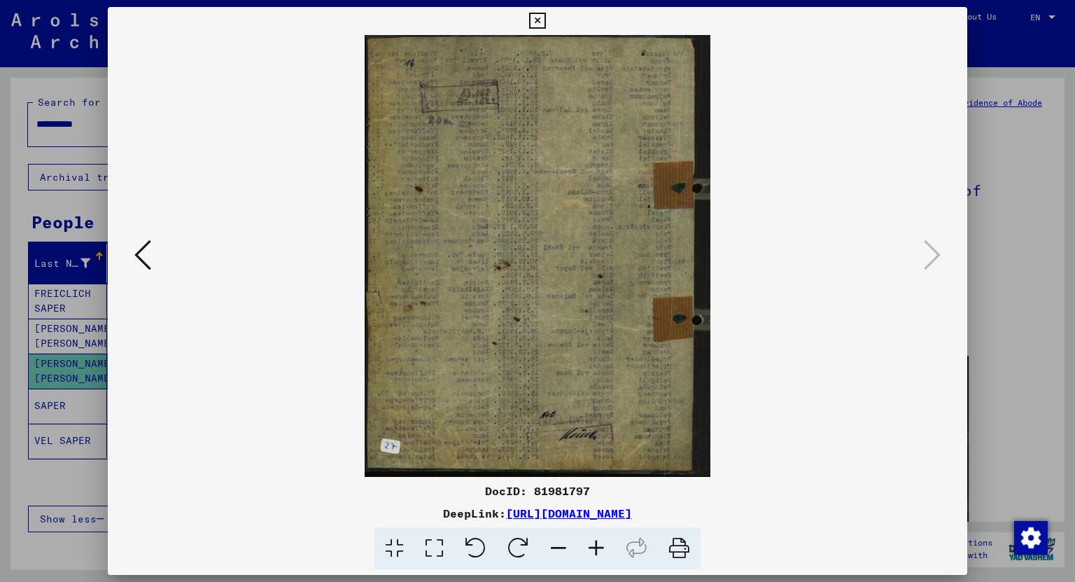
click at [126, 261] on div at bounding box center [538, 256] width 860 height 442
click at [136, 256] on icon at bounding box center [142, 255] width 17 height 34
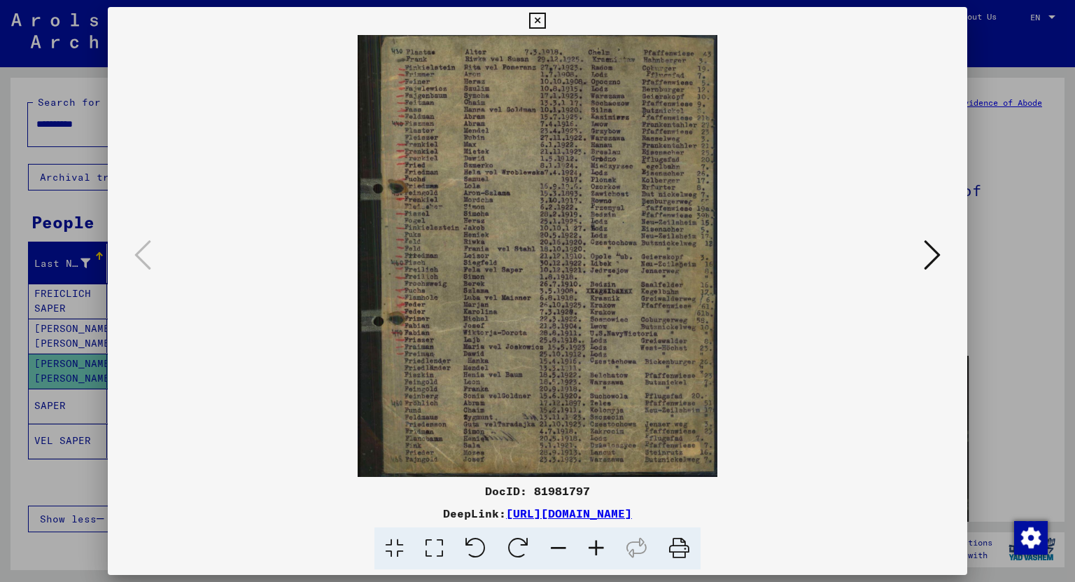
click at [595, 557] on icon at bounding box center [596, 548] width 38 height 43
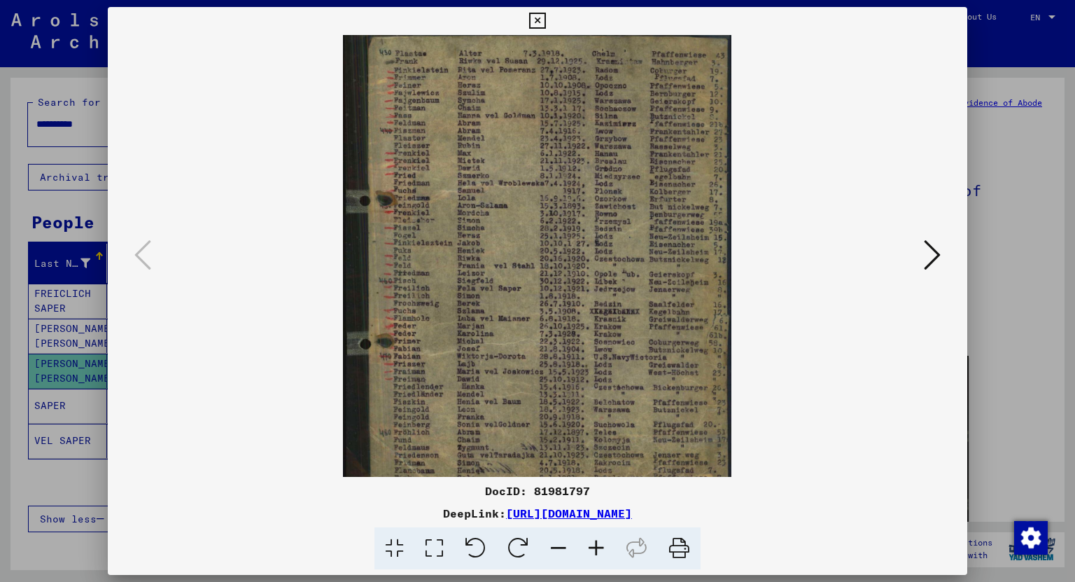
click at [595, 557] on icon at bounding box center [596, 548] width 38 height 43
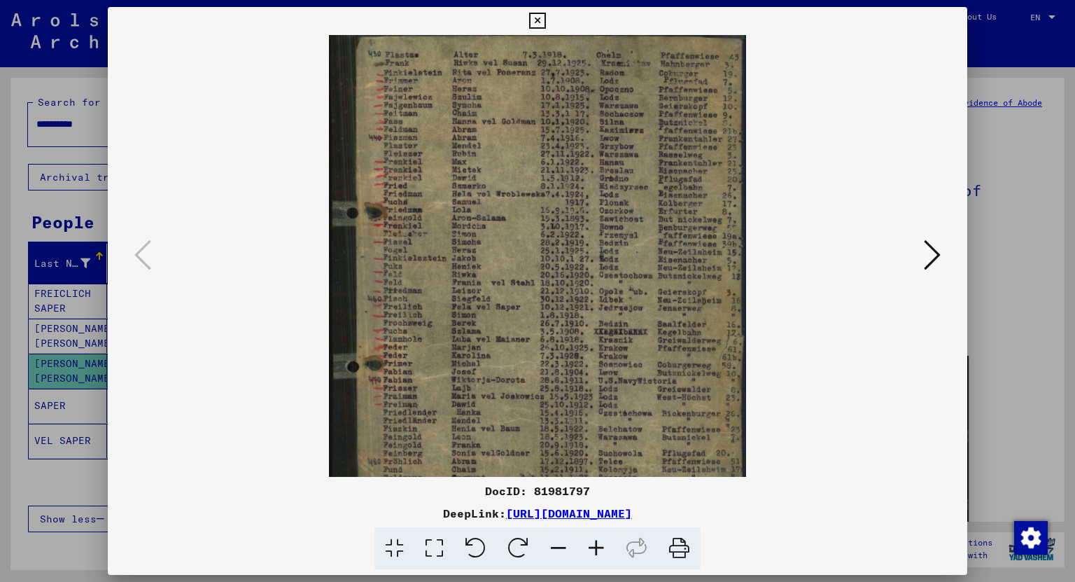
click at [595, 557] on icon at bounding box center [596, 548] width 38 height 43
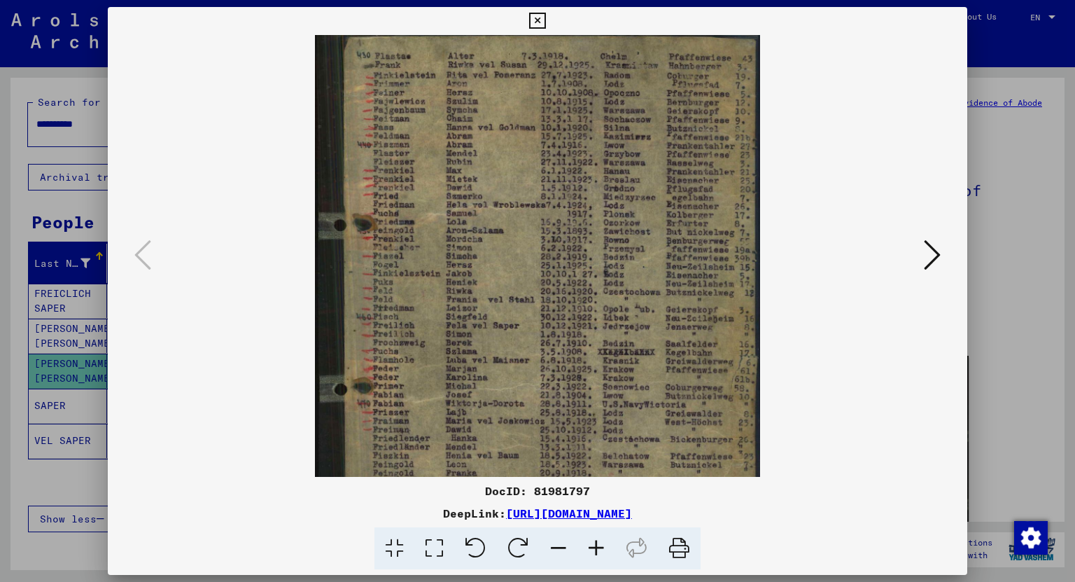
click at [595, 557] on icon at bounding box center [596, 548] width 38 height 43
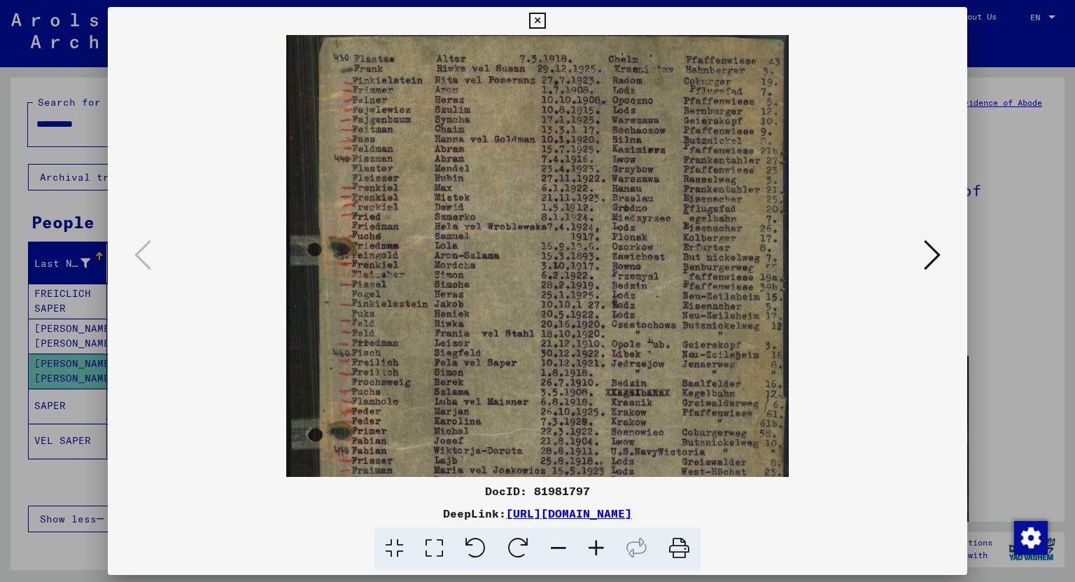
click at [595, 557] on icon at bounding box center [596, 548] width 38 height 43
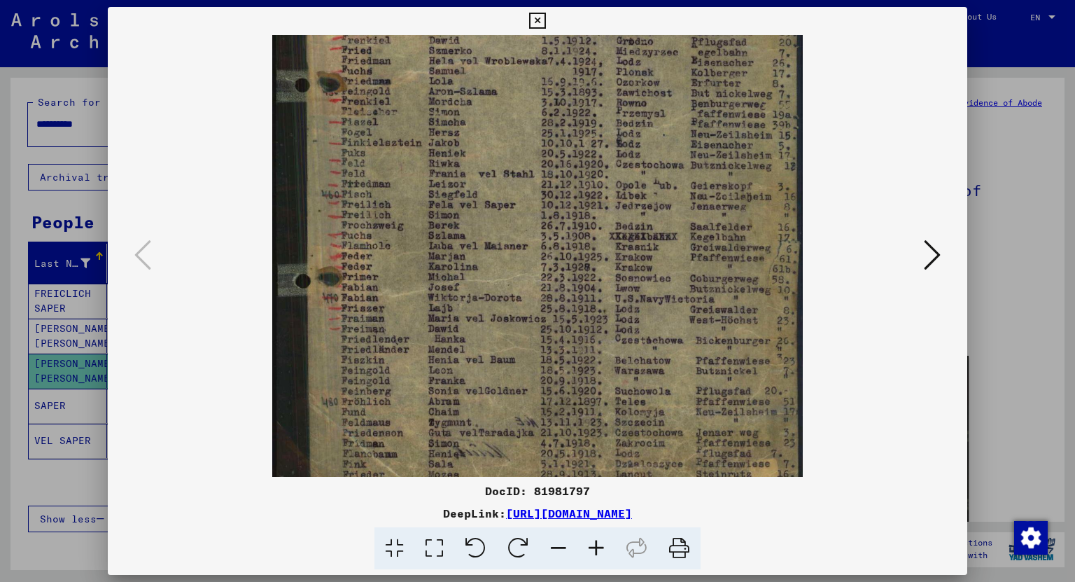
scroll to position [178, 0]
drag, startPoint x: 535, startPoint y: 423, endPoint x: 541, endPoint y: 246, distance: 177.2
click at [541, 246] on img at bounding box center [537, 183] width 531 height 652
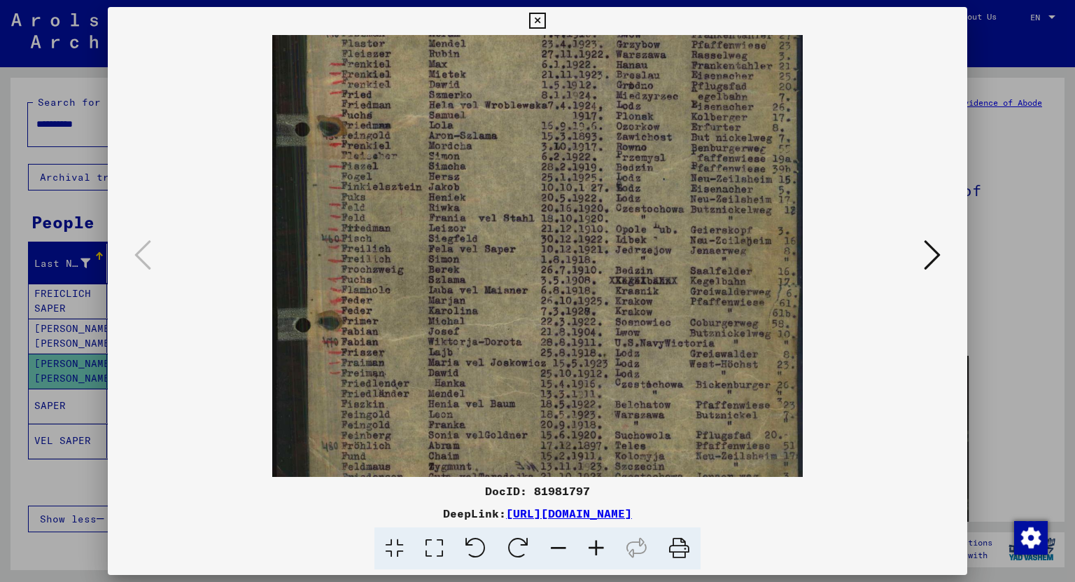
scroll to position [132, 0]
drag, startPoint x: 463, startPoint y: 402, endPoint x: 470, endPoint y: 423, distance: 22.1
click at [470, 423] on img at bounding box center [537, 229] width 531 height 652
click at [935, 260] on icon at bounding box center [932, 255] width 17 height 34
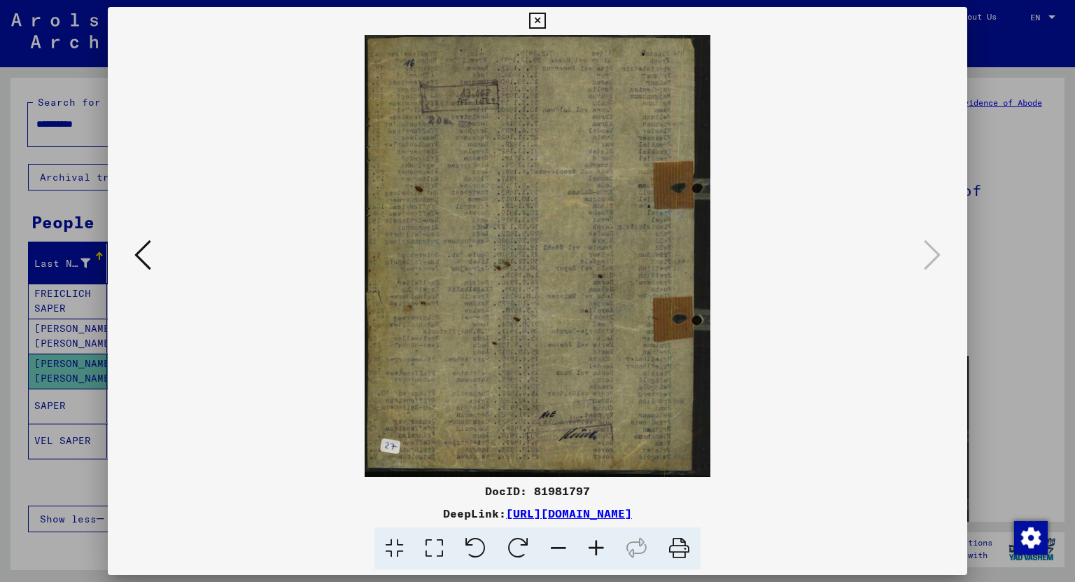
scroll to position [0, 0]
click at [538, 20] on icon at bounding box center [537, 21] width 16 height 17
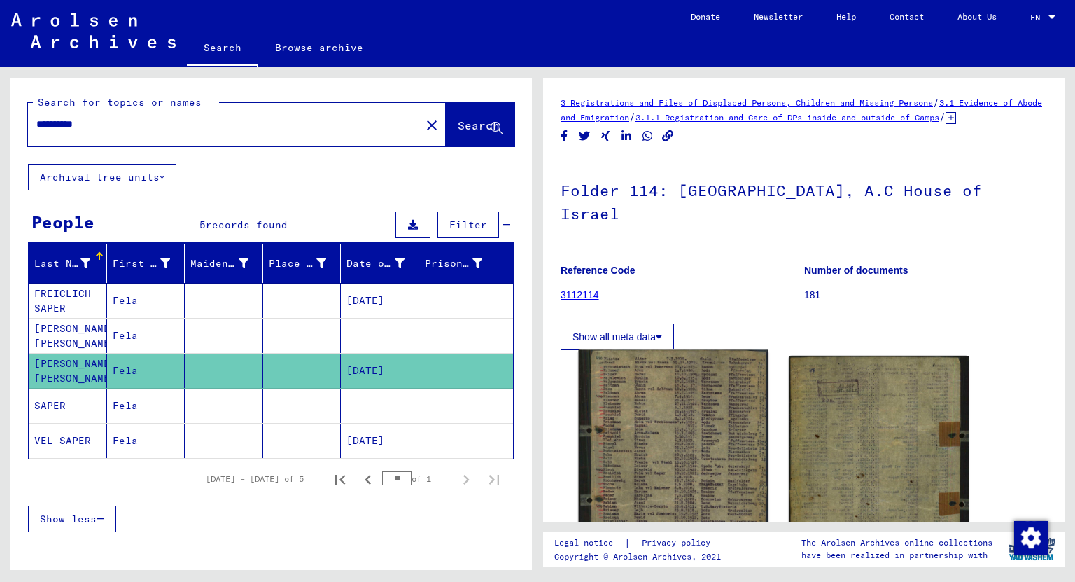
click at [640, 454] on img at bounding box center [673, 466] width 189 height 232
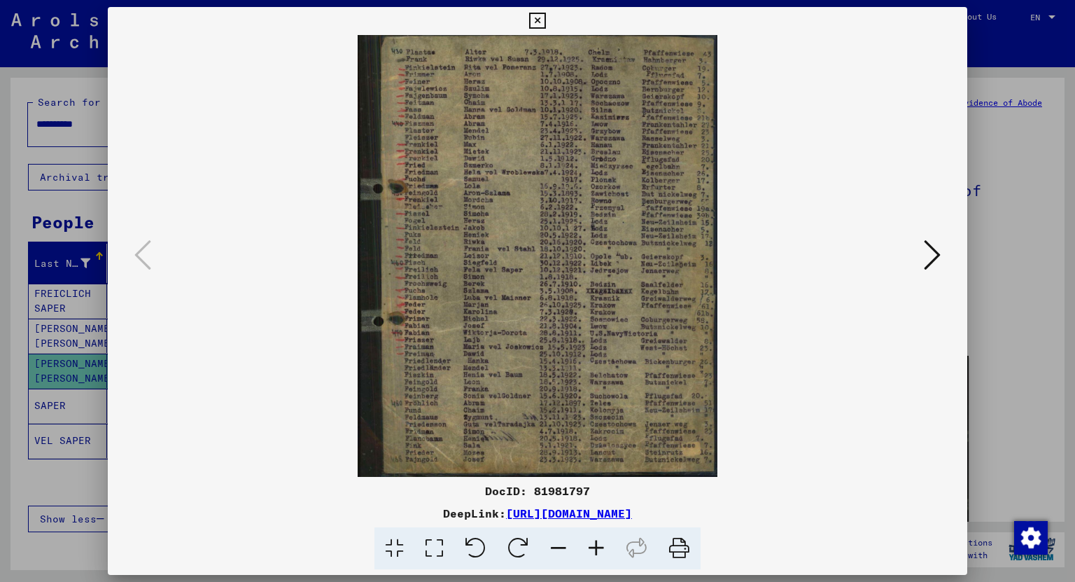
click at [538, 20] on icon at bounding box center [537, 21] width 16 height 17
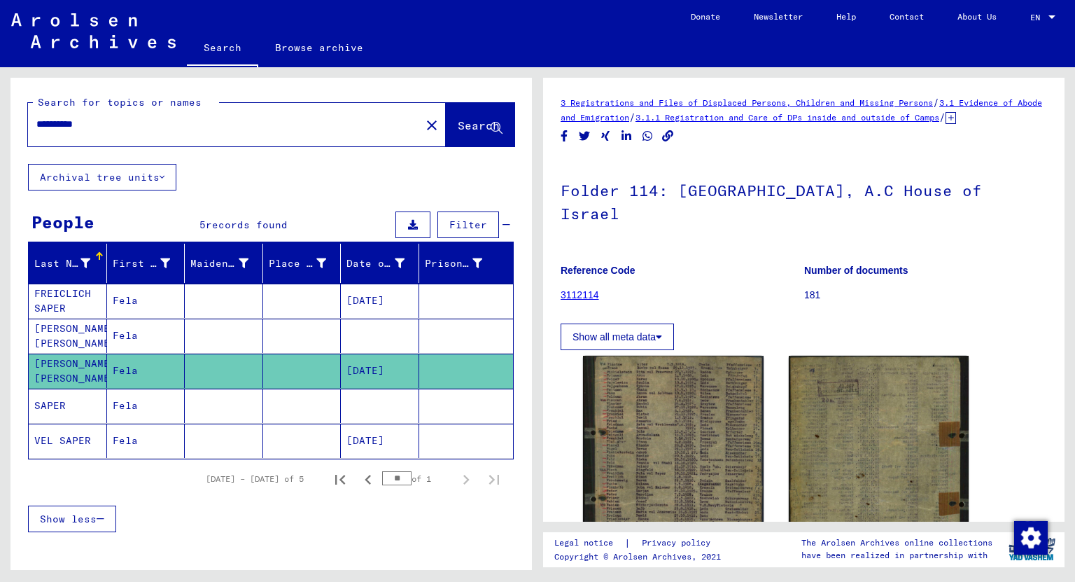
click at [136, 332] on mat-cell "Fela" at bounding box center [146, 335] width 78 height 34
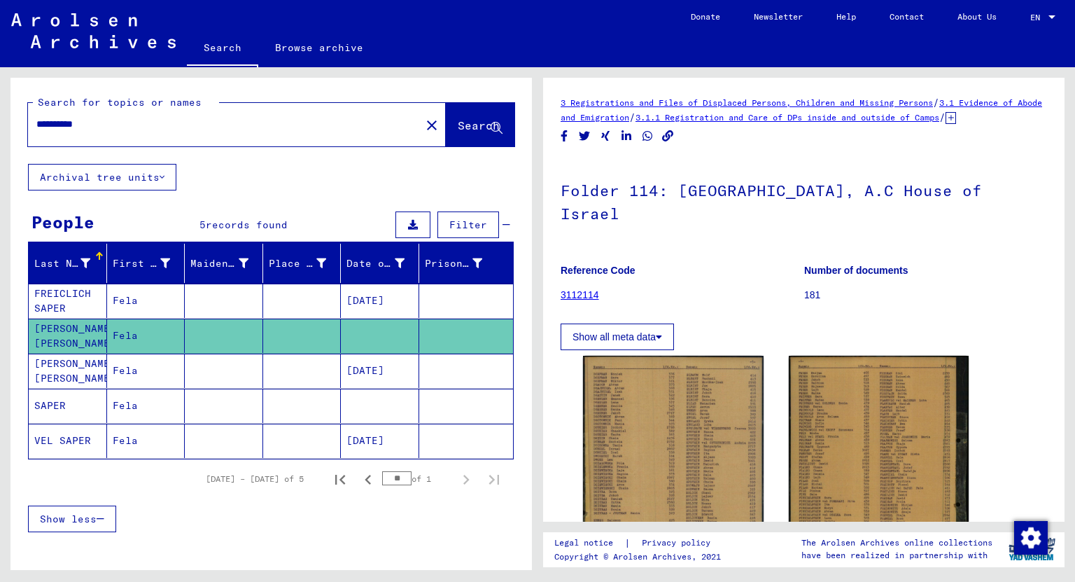
scroll to position [168, 0]
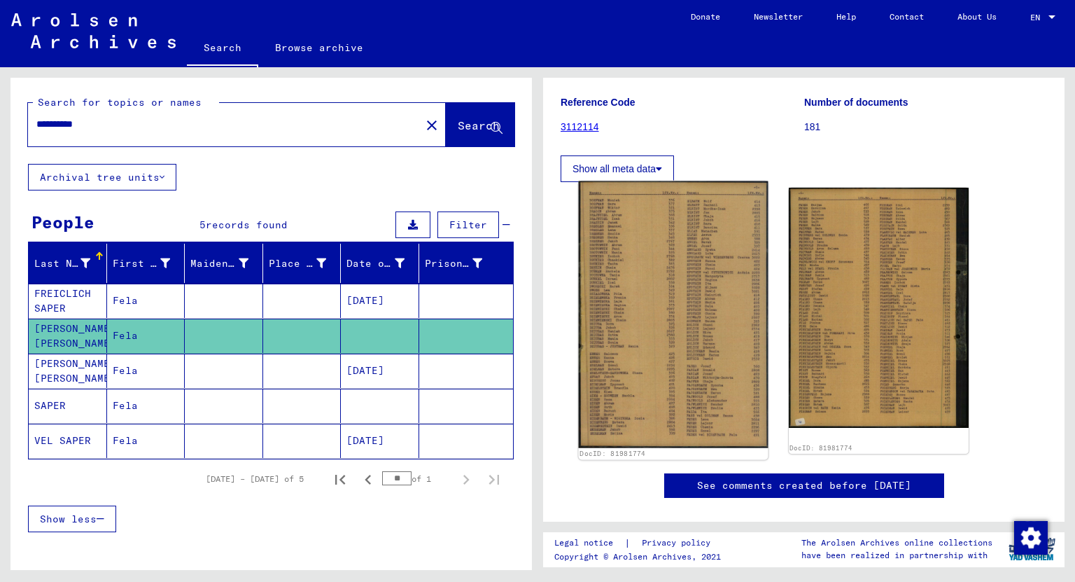
click at [682, 310] on img at bounding box center [673, 314] width 189 height 267
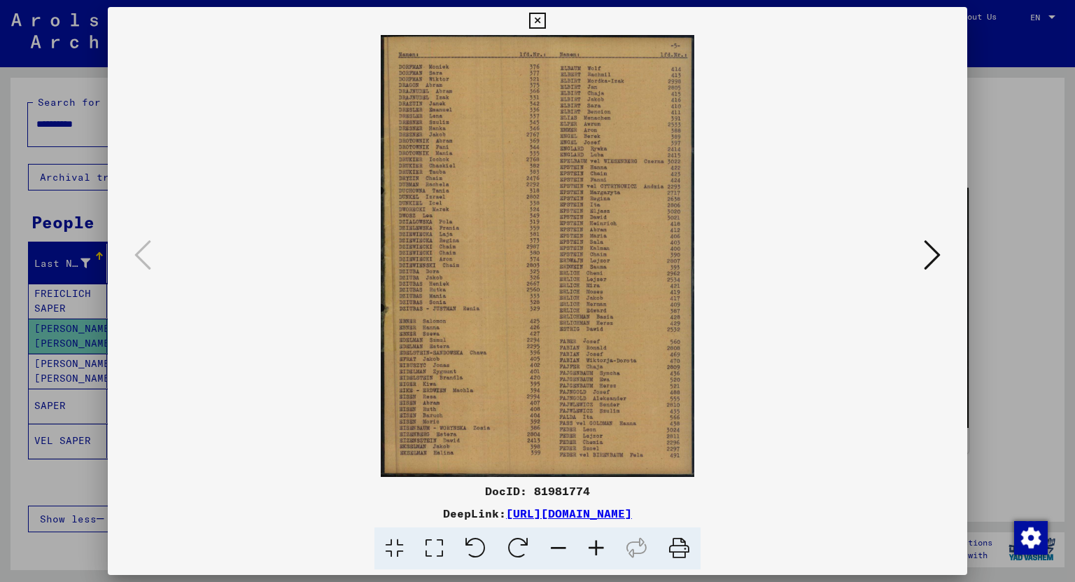
click at [592, 541] on icon at bounding box center [596, 548] width 38 height 43
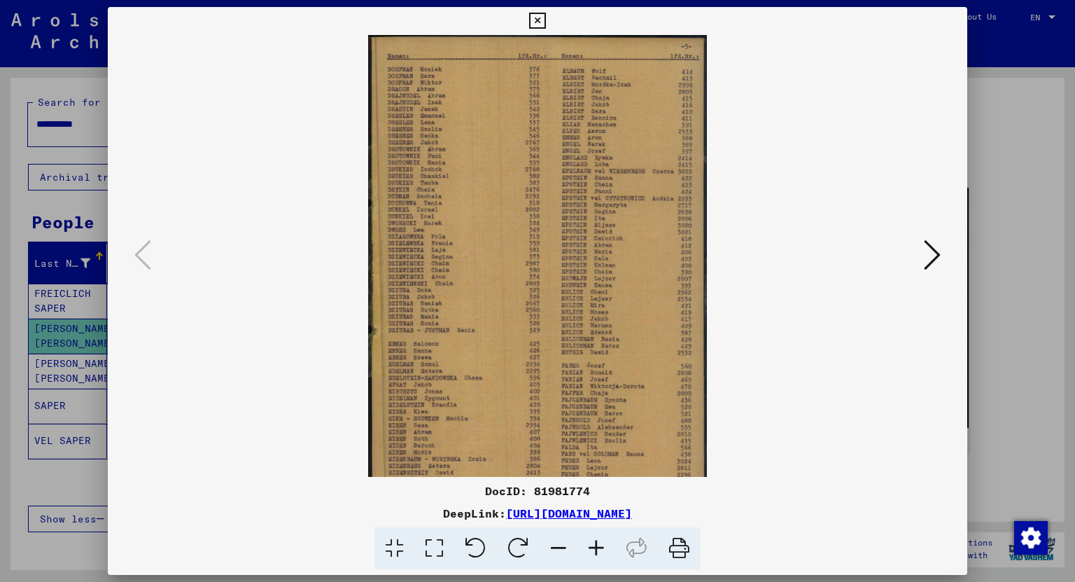
click at [592, 541] on icon at bounding box center [596, 548] width 38 height 43
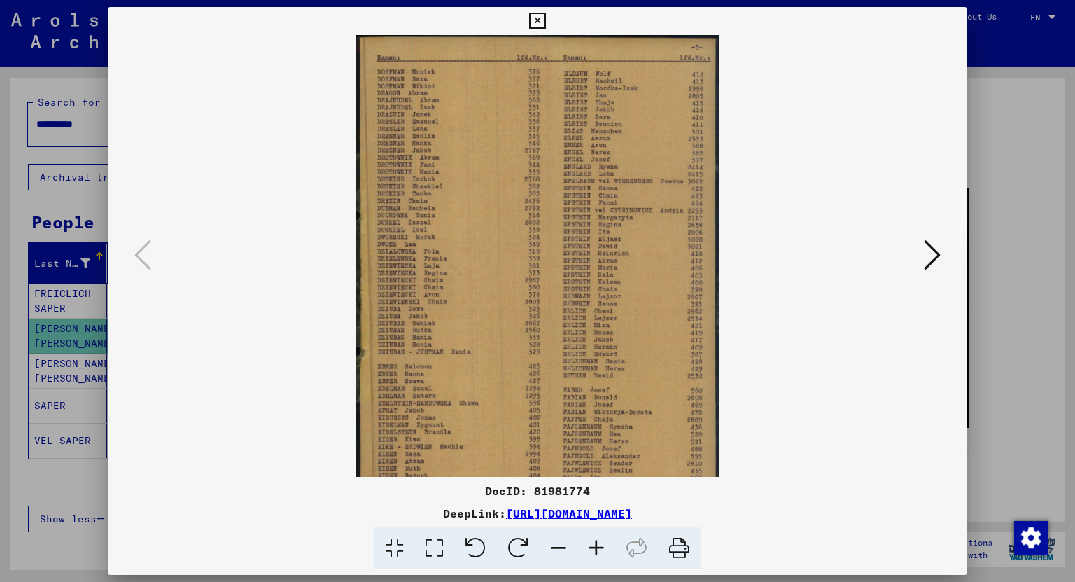
click at [593, 541] on icon at bounding box center [596, 548] width 38 height 43
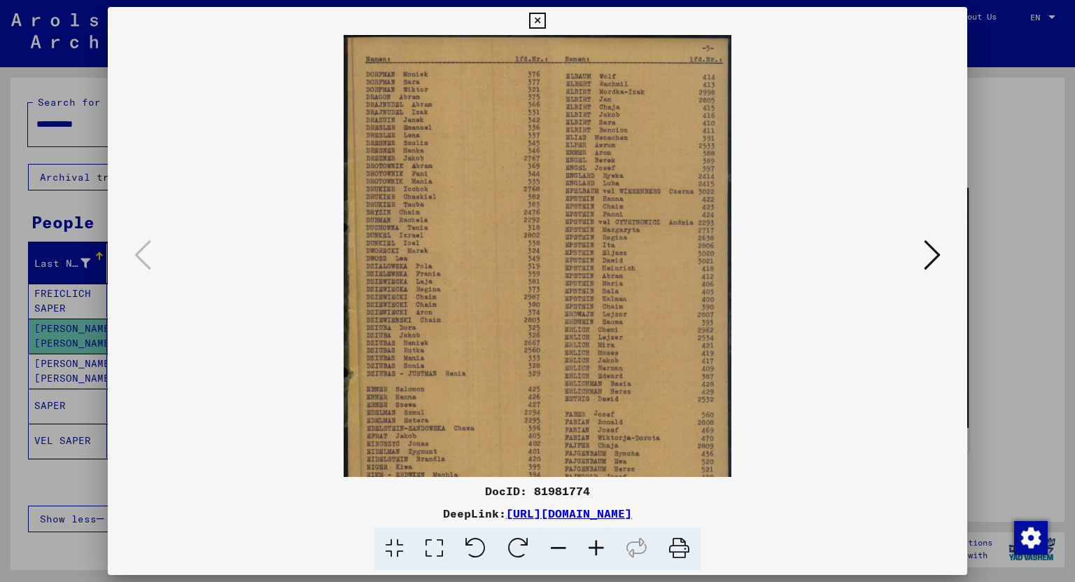
click at [593, 541] on icon at bounding box center [596, 548] width 38 height 43
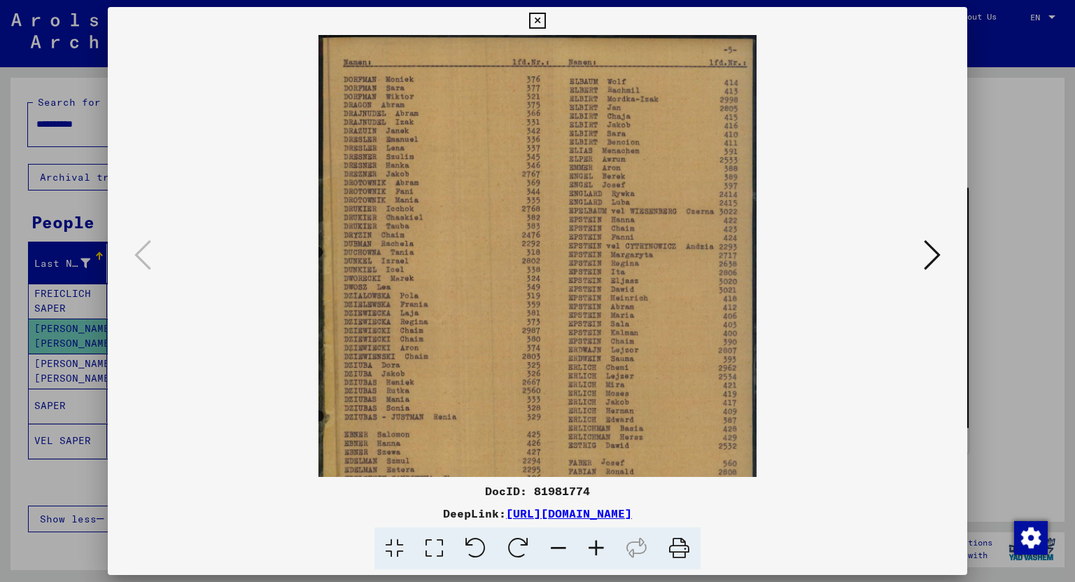
click at [593, 541] on icon at bounding box center [596, 548] width 38 height 43
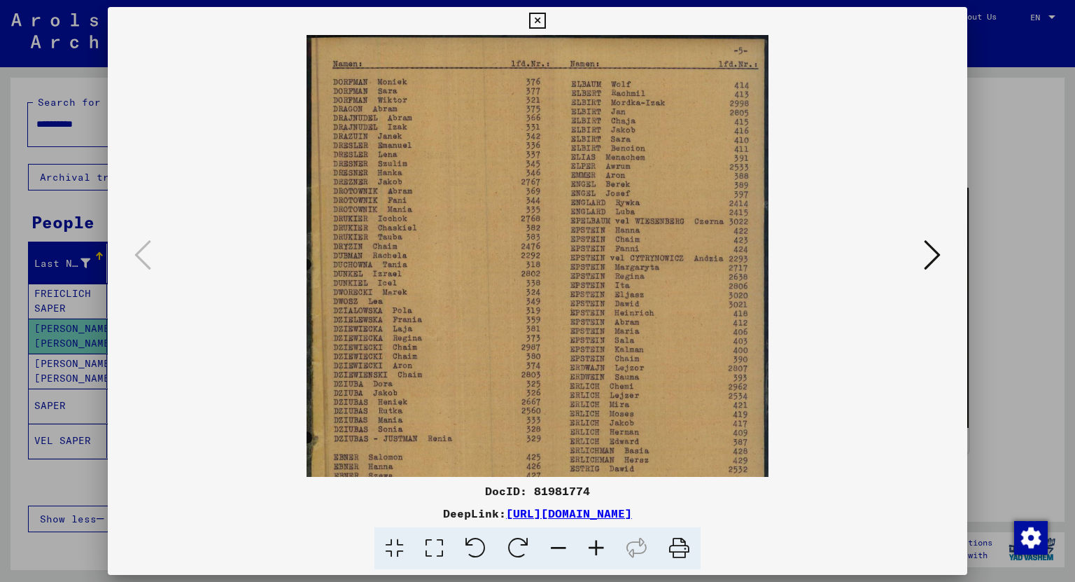
click at [593, 541] on icon at bounding box center [596, 548] width 38 height 43
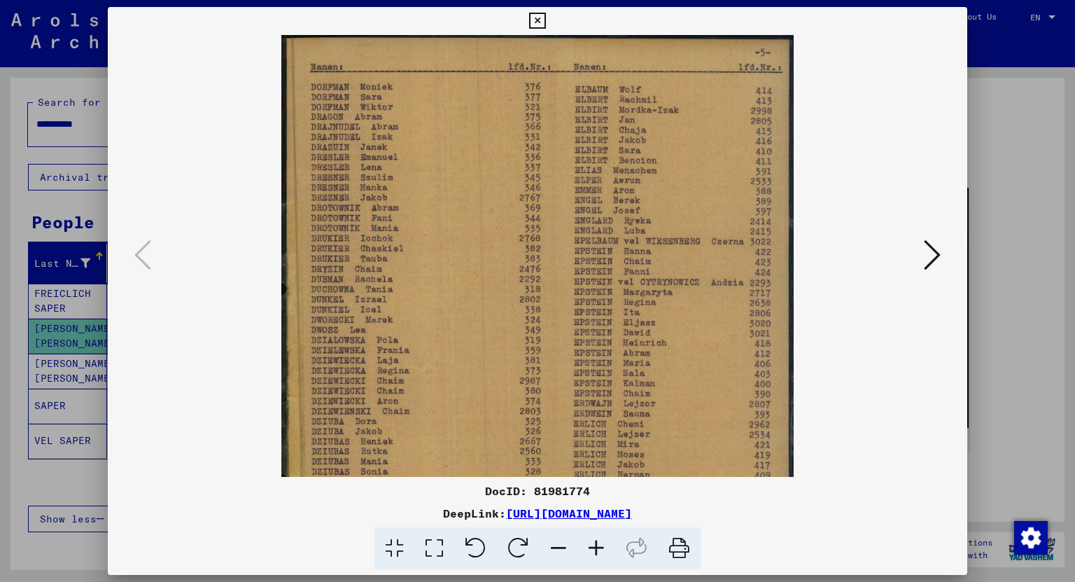
click at [593, 541] on icon at bounding box center [596, 548] width 38 height 43
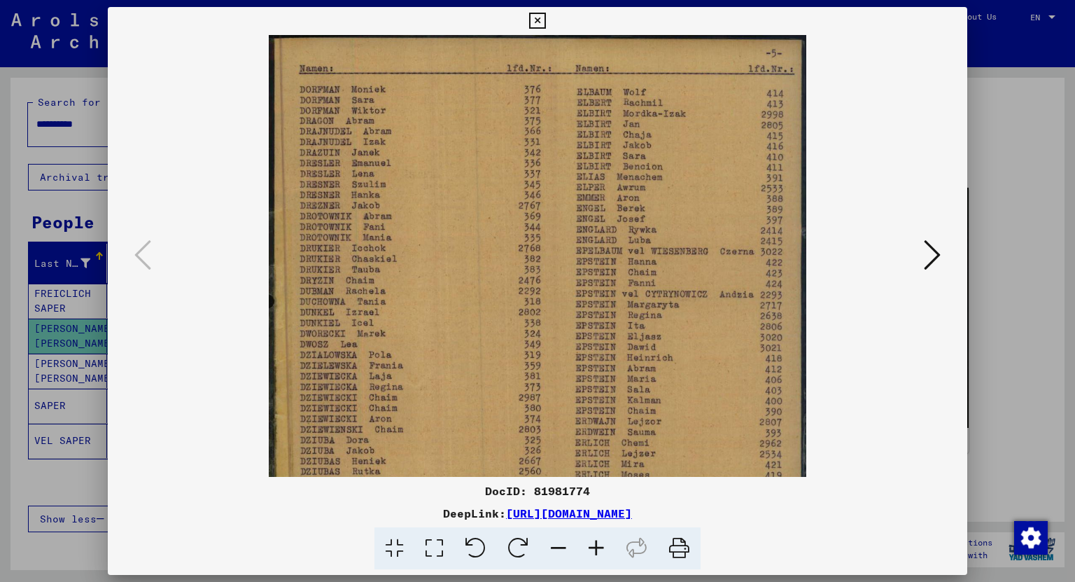
click at [593, 541] on icon at bounding box center [596, 548] width 38 height 43
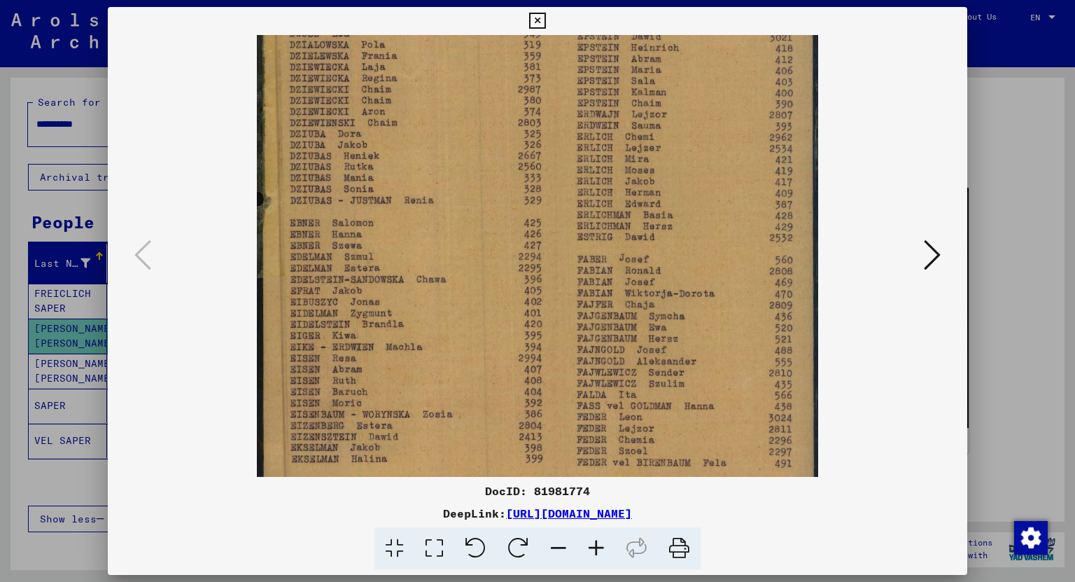
scroll to position [328, 0]
drag, startPoint x: 619, startPoint y: 400, endPoint x: 691, endPoint y: 75, distance: 332.5
click at [691, 75] on img at bounding box center [538, 103] width 562 height 792
click at [932, 255] on icon at bounding box center [932, 255] width 17 height 34
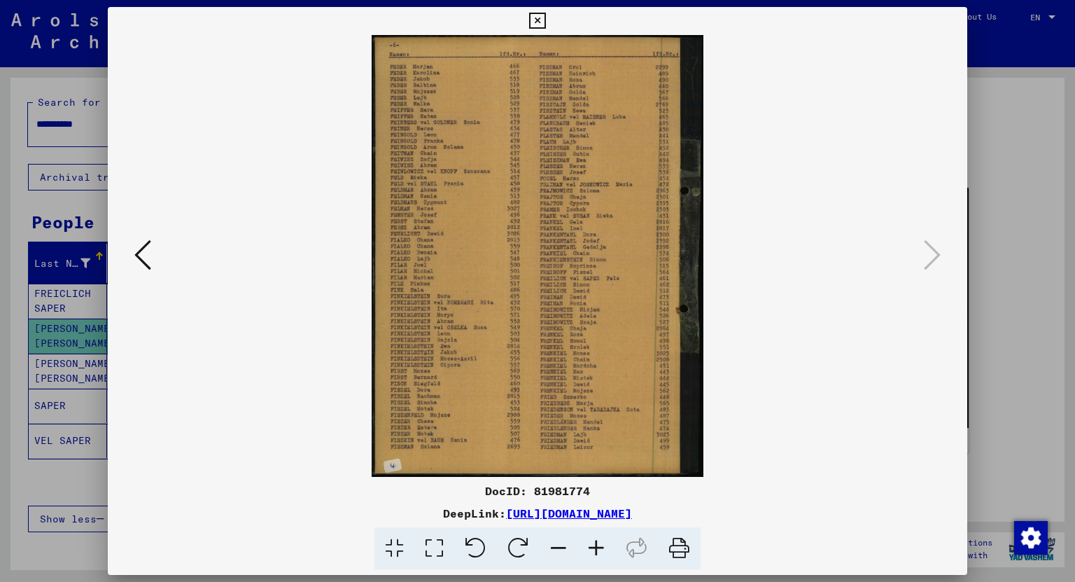
click at [594, 549] on icon at bounding box center [596, 548] width 38 height 43
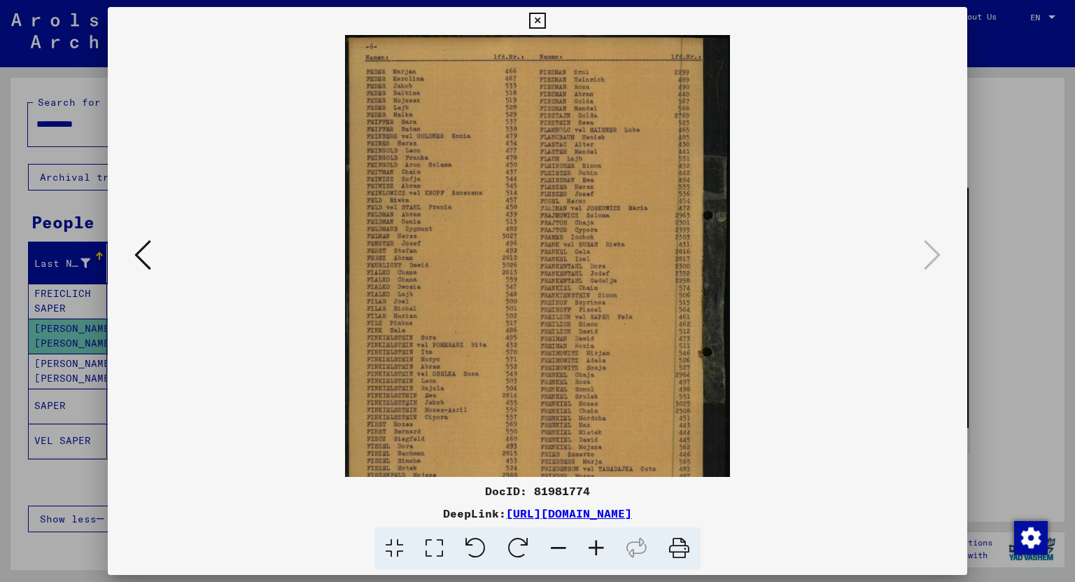
click at [594, 549] on icon at bounding box center [596, 548] width 38 height 43
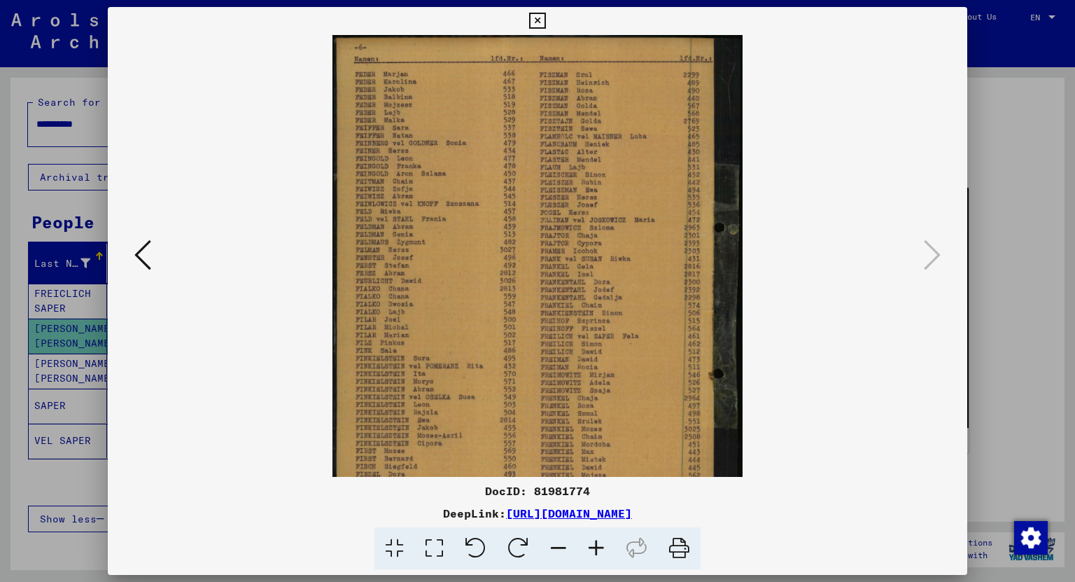
click at [594, 549] on icon at bounding box center [596, 548] width 38 height 43
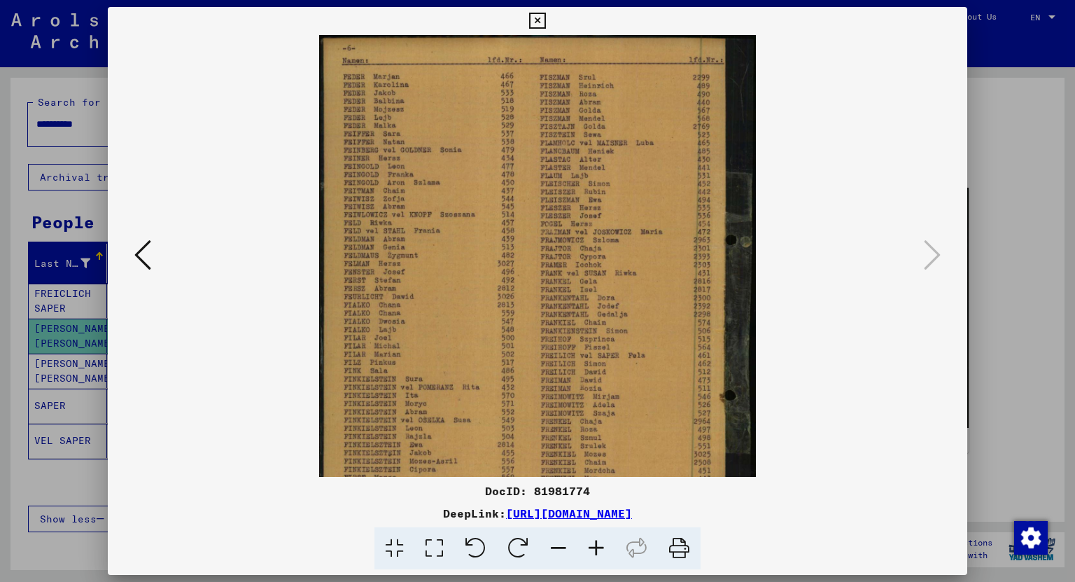
click at [594, 549] on icon at bounding box center [596, 548] width 38 height 43
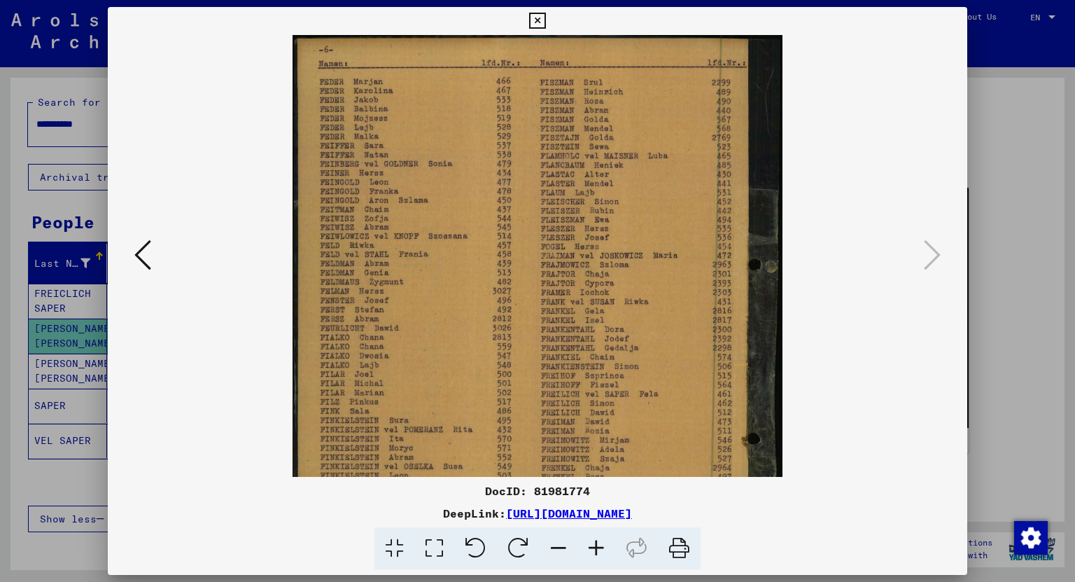
click at [594, 549] on icon at bounding box center [596, 548] width 38 height 43
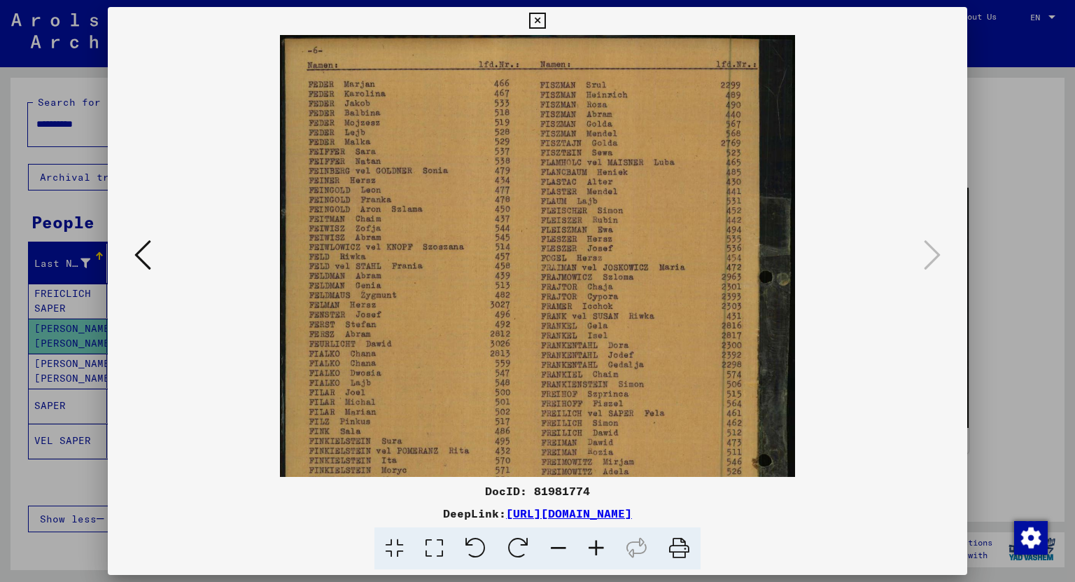
click at [594, 549] on icon at bounding box center [596, 548] width 38 height 43
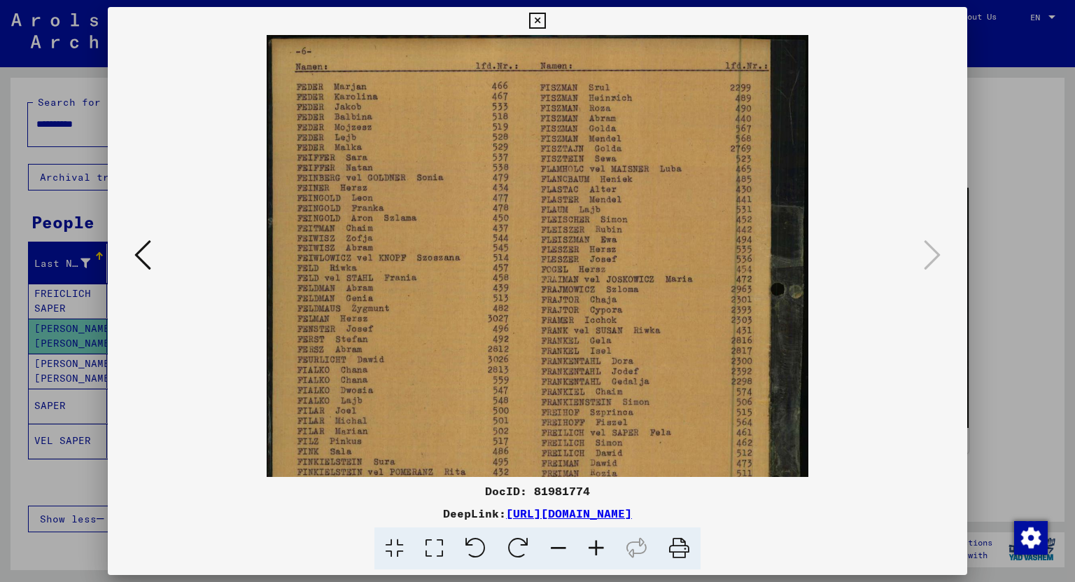
click at [594, 549] on icon at bounding box center [596, 548] width 38 height 43
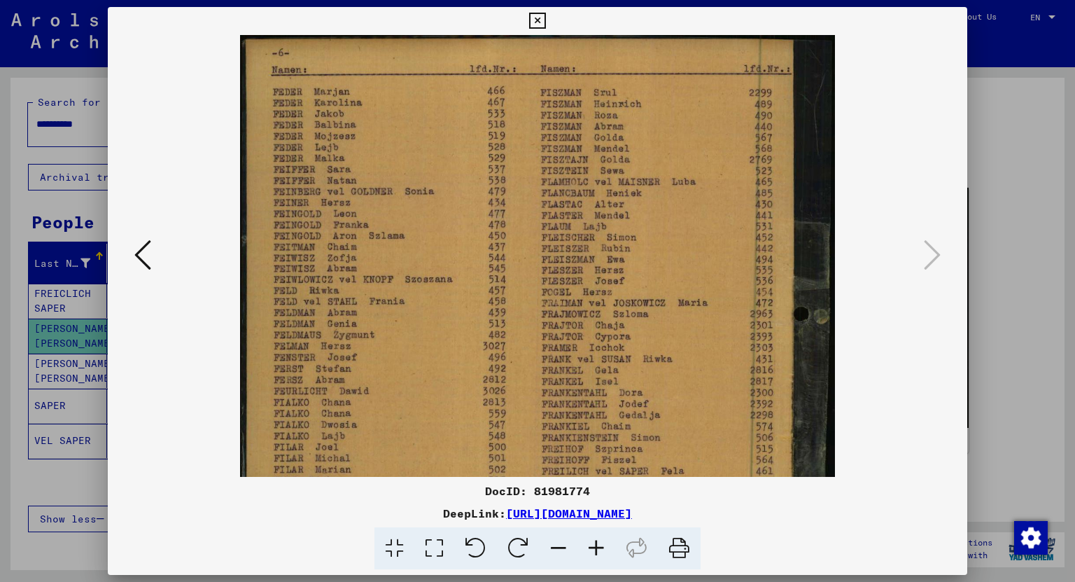
click at [594, 549] on icon at bounding box center [596, 548] width 38 height 43
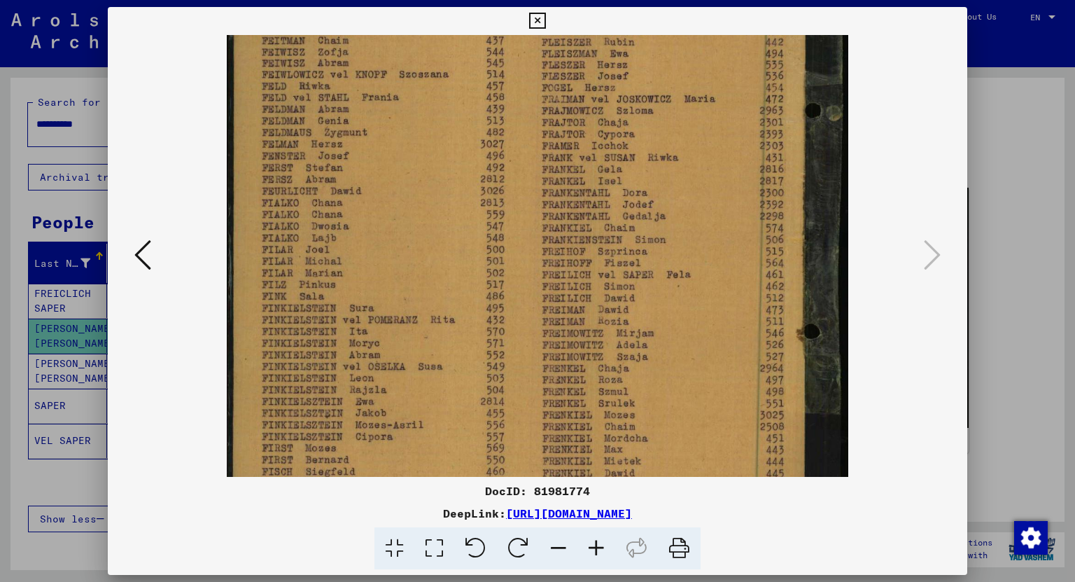
scroll to position [216, 0]
drag, startPoint x: 645, startPoint y: 375, endPoint x: 680, endPoint y: 162, distance: 216.4
click at [680, 162] on img at bounding box center [537, 232] width 621 height 827
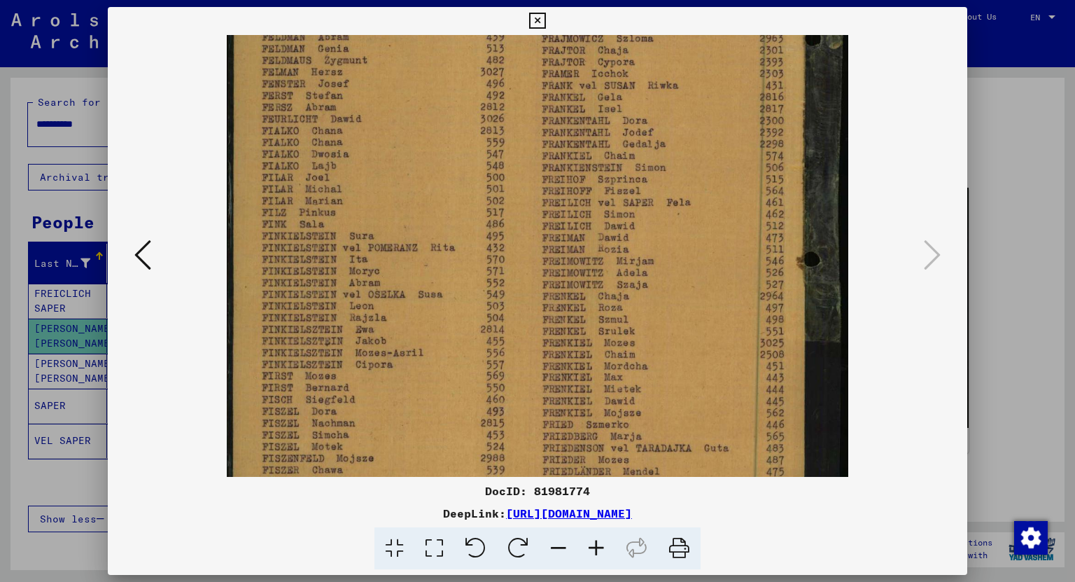
scroll to position [244, 0]
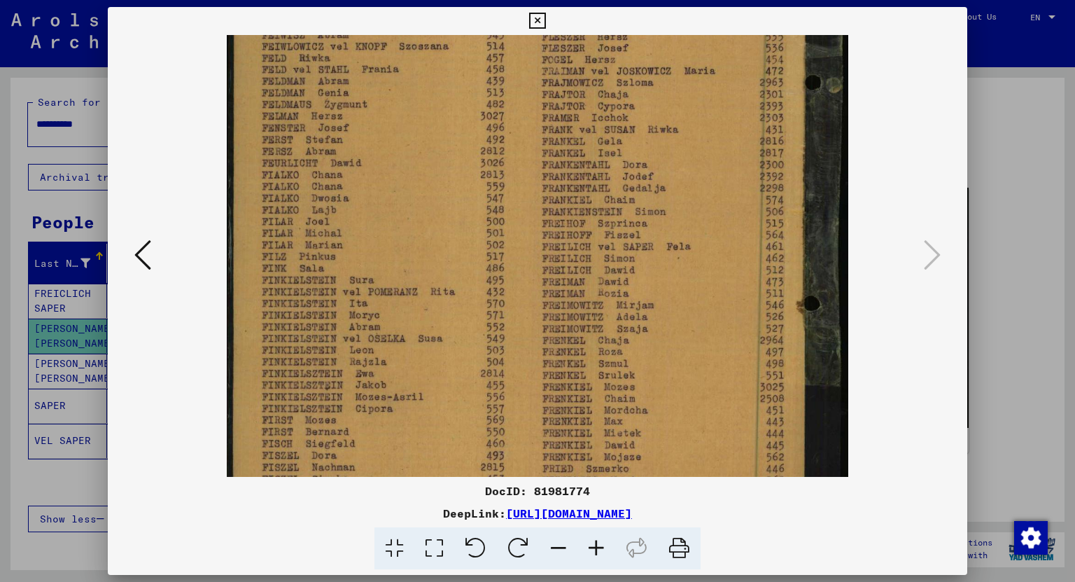
drag, startPoint x: 649, startPoint y: 403, endPoint x: 675, endPoint y: 377, distance: 37.1
click at [675, 377] on img at bounding box center [537, 204] width 621 height 827
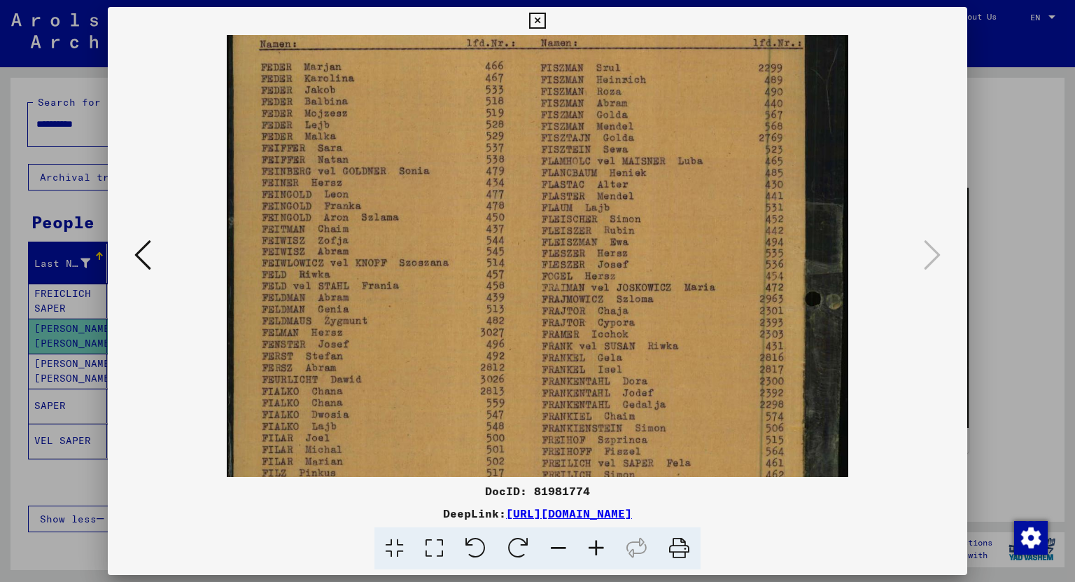
scroll to position [0, 0]
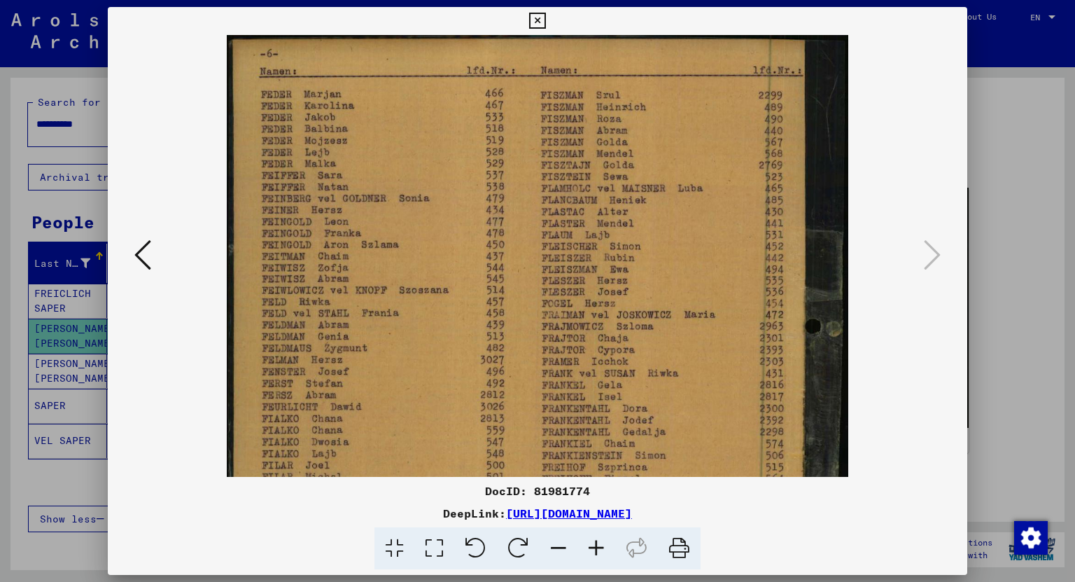
drag, startPoint x: 710, startPoint y: 162, endPoint x: 702, endPoint y: 465, distance: 302.5
click at [702, 465] on img at bounding box center [537, 448] width 621 height 827
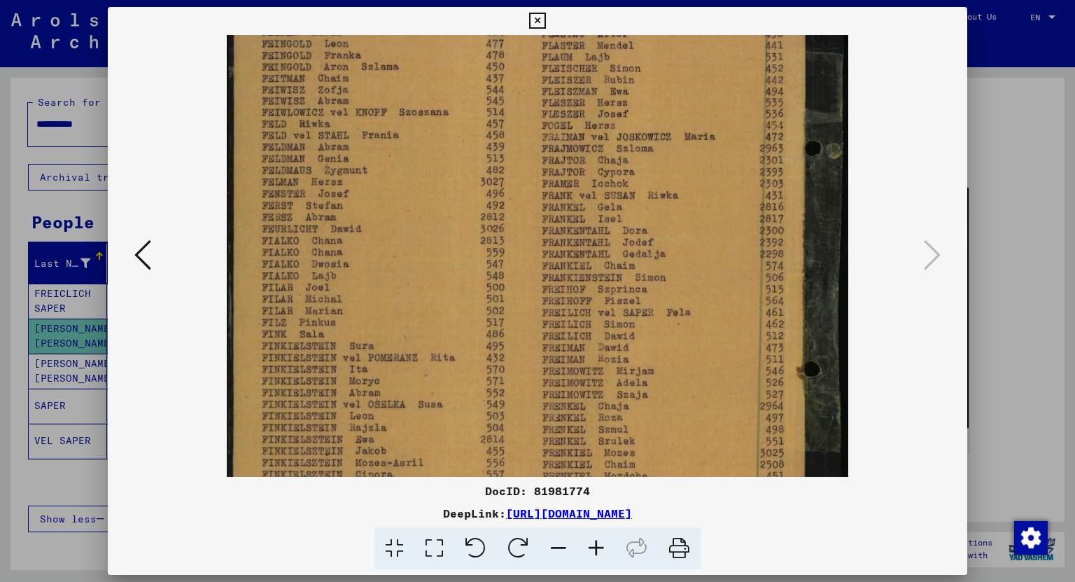
scroll to position [190, 0]
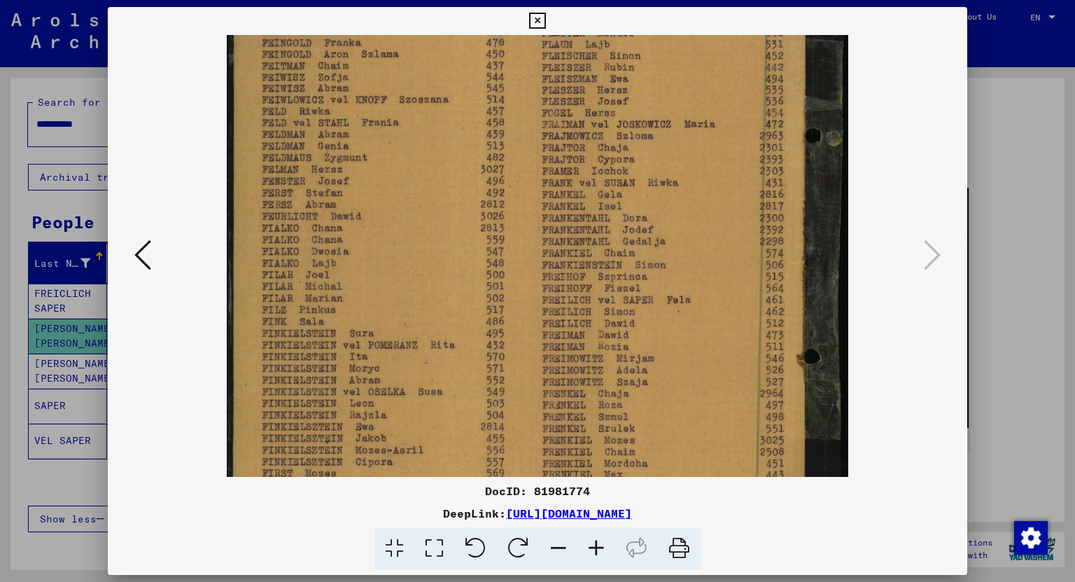
drag, startPoint x: 745, startPoint y: 384, endPoint x: 755, endPoint y: 196, distance: 187.8
click at [755, 196] on img at bounding box center [537, 258] width 621 height 827
click at [535, 14] on icon at bounding box center [537, 21] width 16 height 17
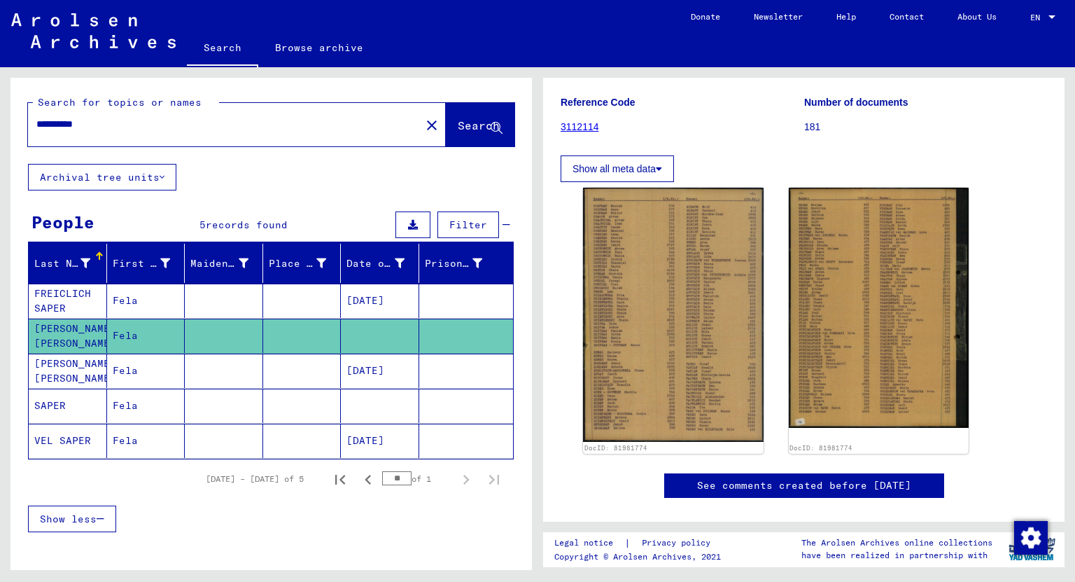
click at [362, 297] on mat-cell "[DATE]" at bounding box center [380, 300] width 78 height 34
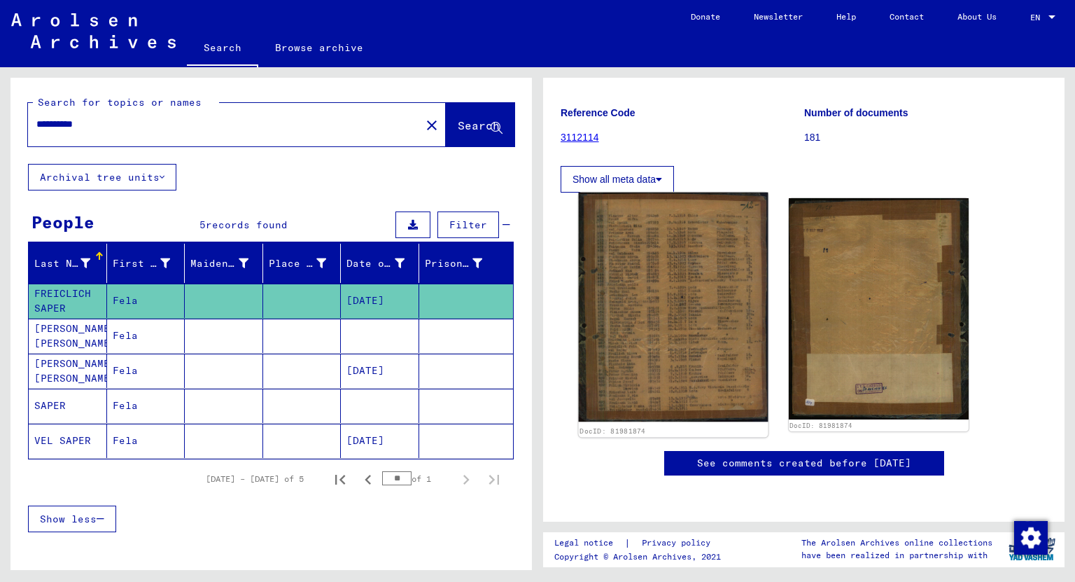
scroll to position [224, 0]
click at [667, 296] on img at bounding box center [673, 307] width 189 height 230
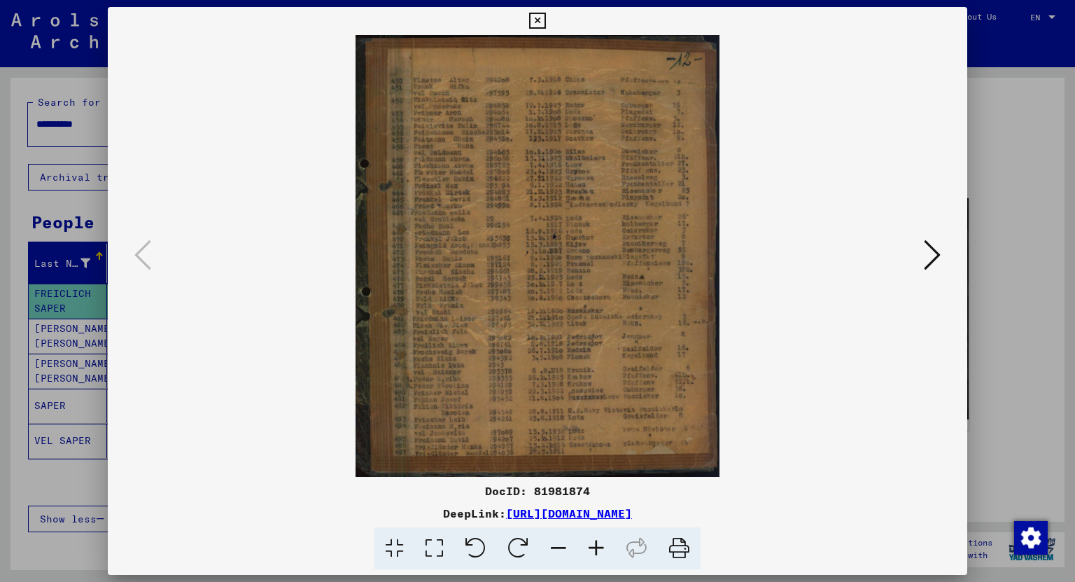
click at [535, 22] on icon at bounding box center [537, 21] width 16 height 17
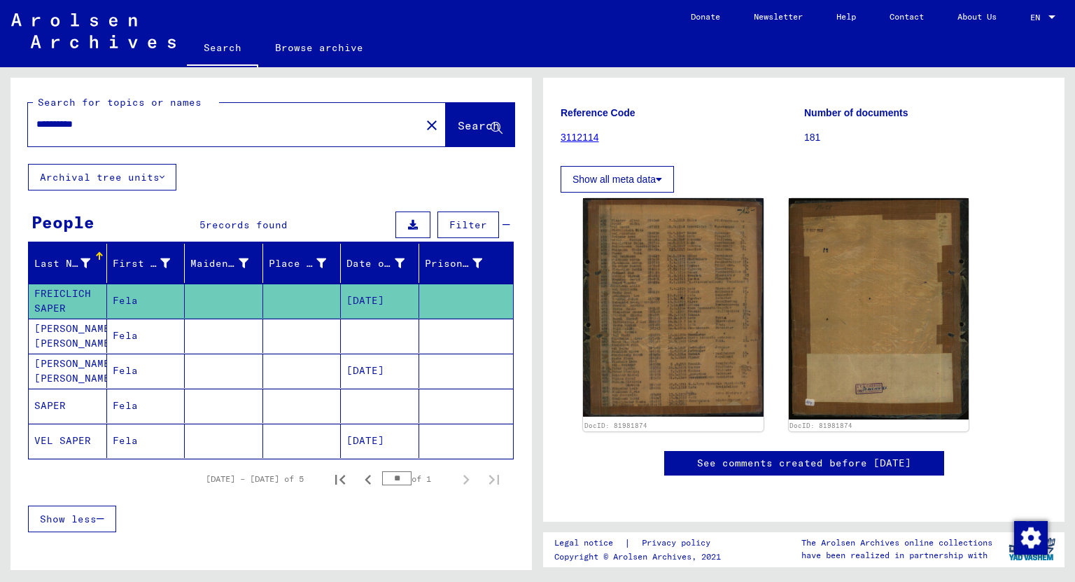
drag, startPoint x: 106, startPoint y: 123, endPoint x: 33, endPoint y: 117, distance: 73.8
click at [33, 117] on div "**********" at bounding box center [220, 123] width 384 height 31
type input "**********"
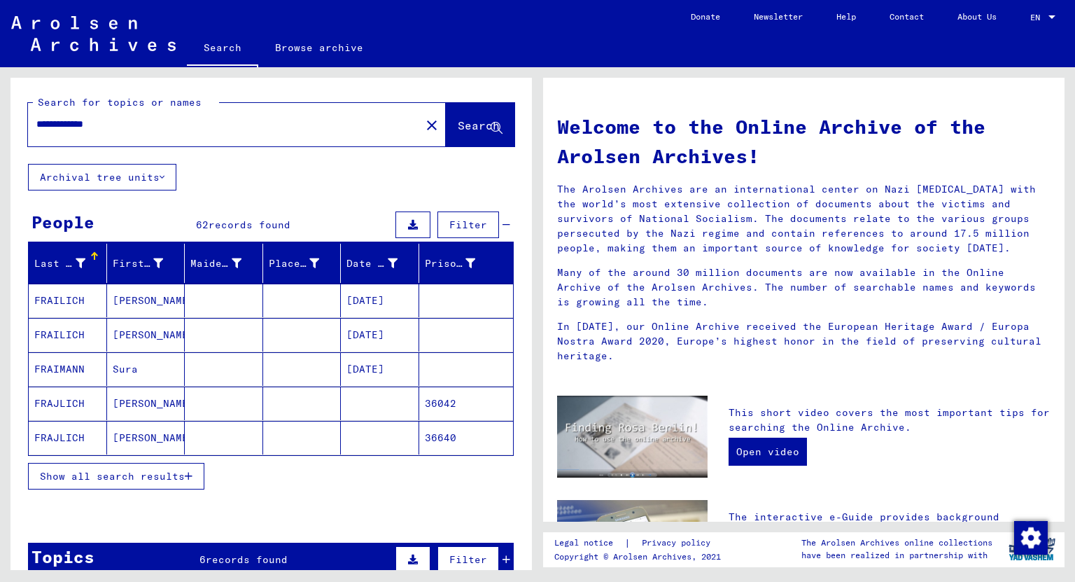
click at [134, 476] on span "Show all search results" at bounding box center [112, 476] width 145 height 13
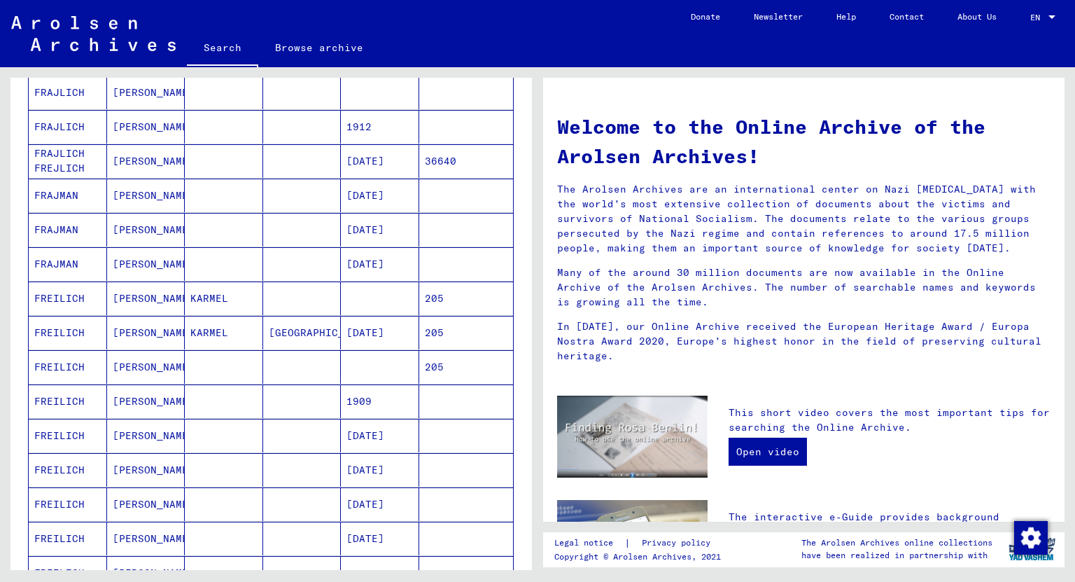
scroll to position [672, 0]
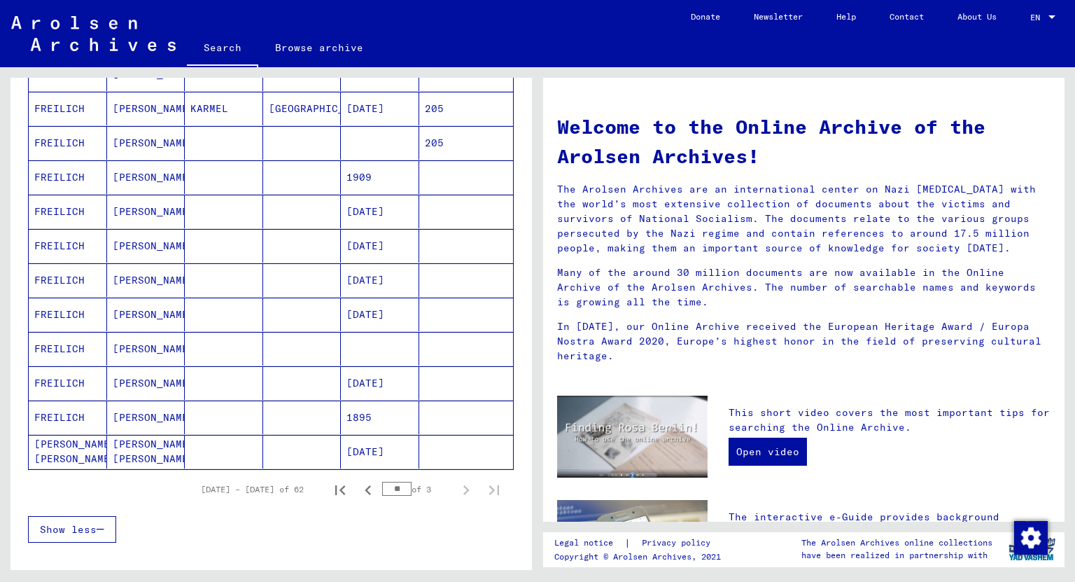
click at [143, 443] on mat-cell "[PERSON_NAME] [PERSON_NAME]" at bounding box center [146, 452] width 78 height 34
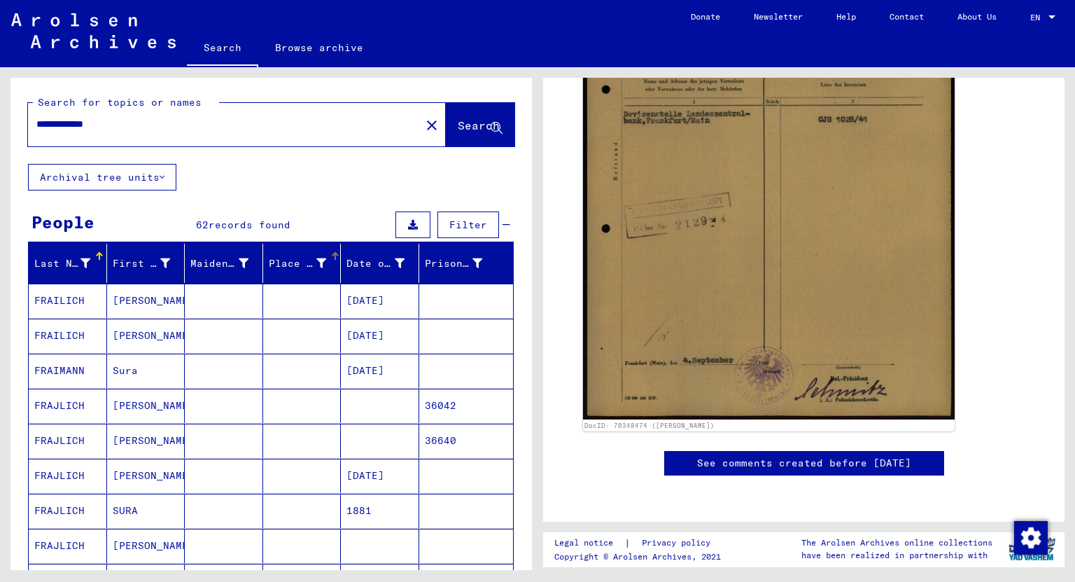
click at [288, 262] on div "Place of Birth" at bounding box center [298, 263] width 58 height 15
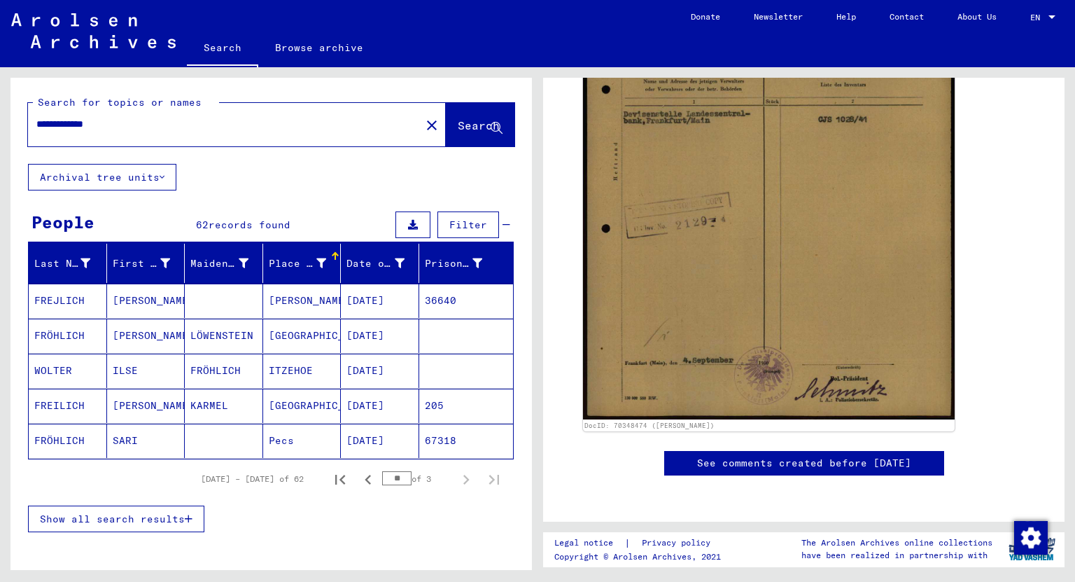
click at [316, 258] on icon at bounding box center [321, 263] width 10 height 10
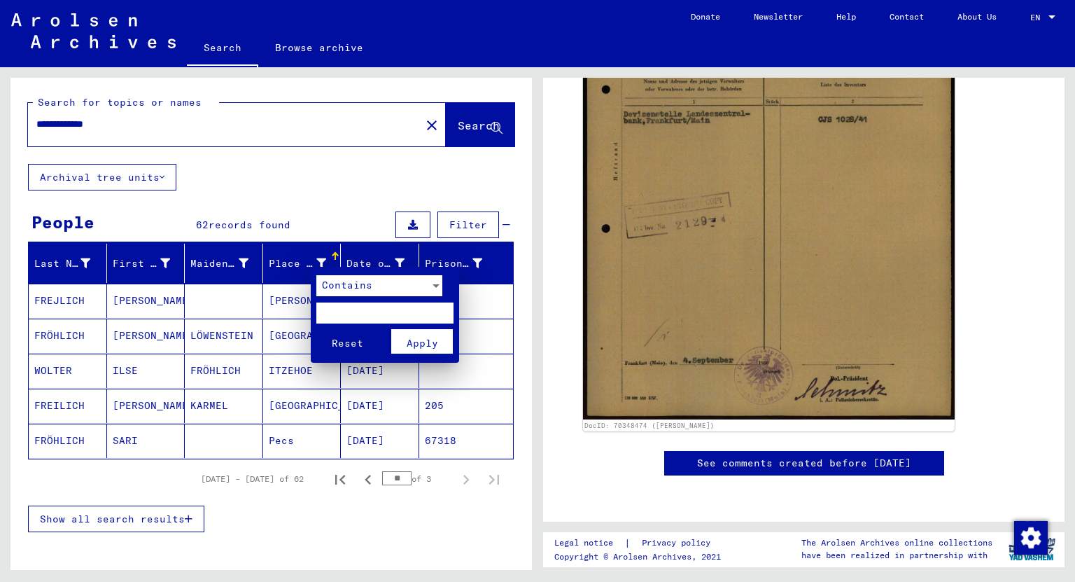
click at [363, 314] on input "text" at bounding box center [384, 312] width 137 height 21
type input "**********"
click at [316, 329] on button "Reset" at bounding box center [347, 341] width 62 height 24
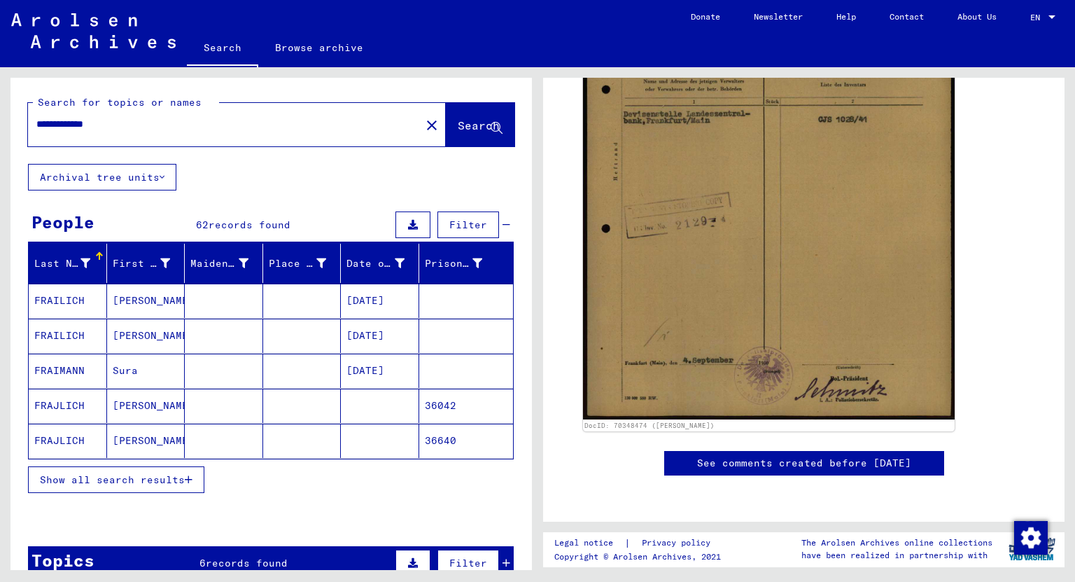
click at [172, 473] on span "Show all search results" at bounding box center [112, 479] width 145 height 13
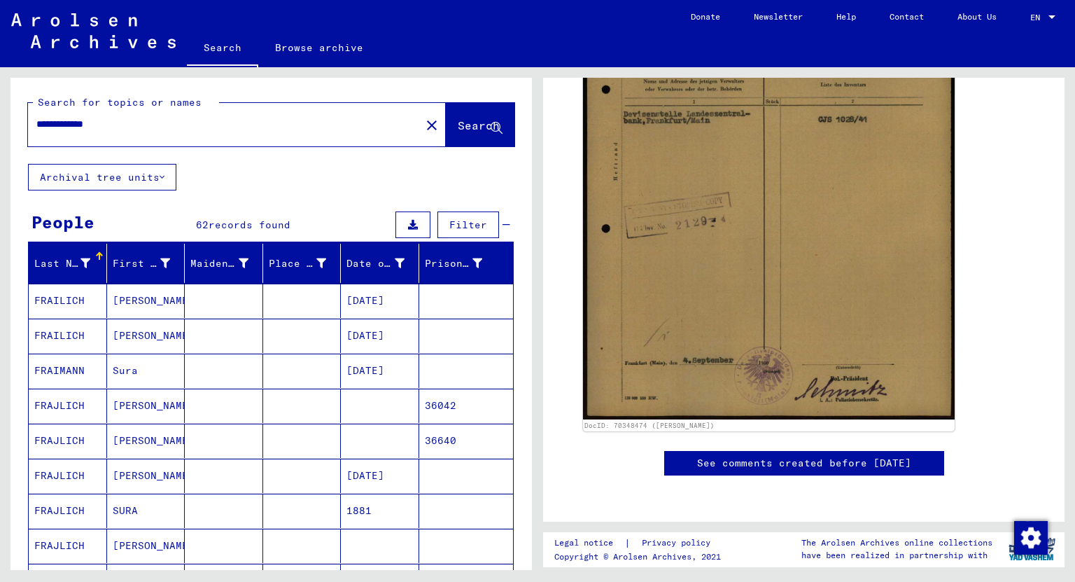
click at [126, 294] on mat-cell "[PERSON_NAME]" at bounding box center [146, 300] width 78 height 34
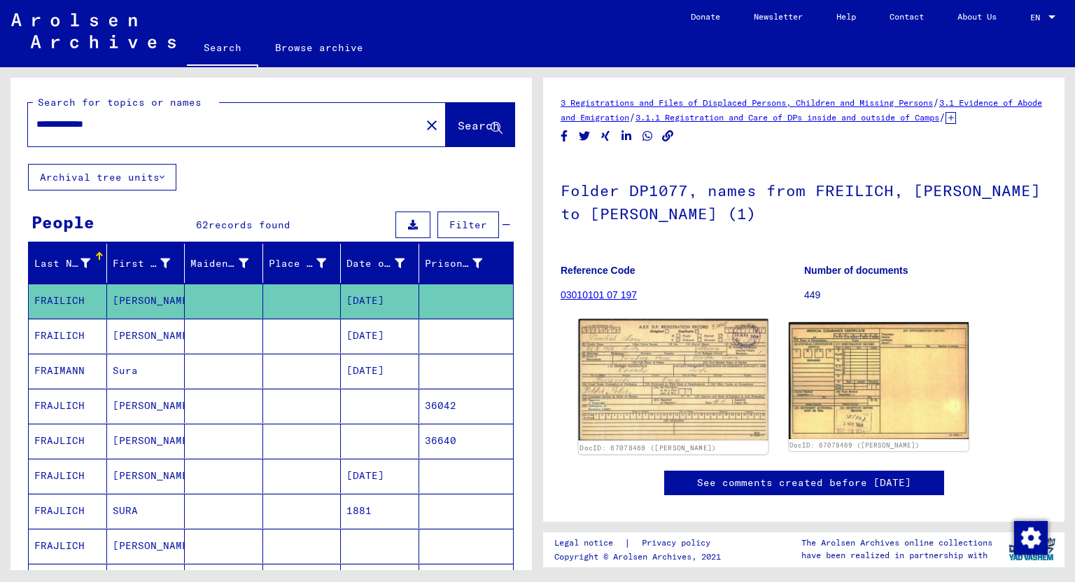
click at [689, 400] on img at bounding box center [673, 379] width 189 height 121
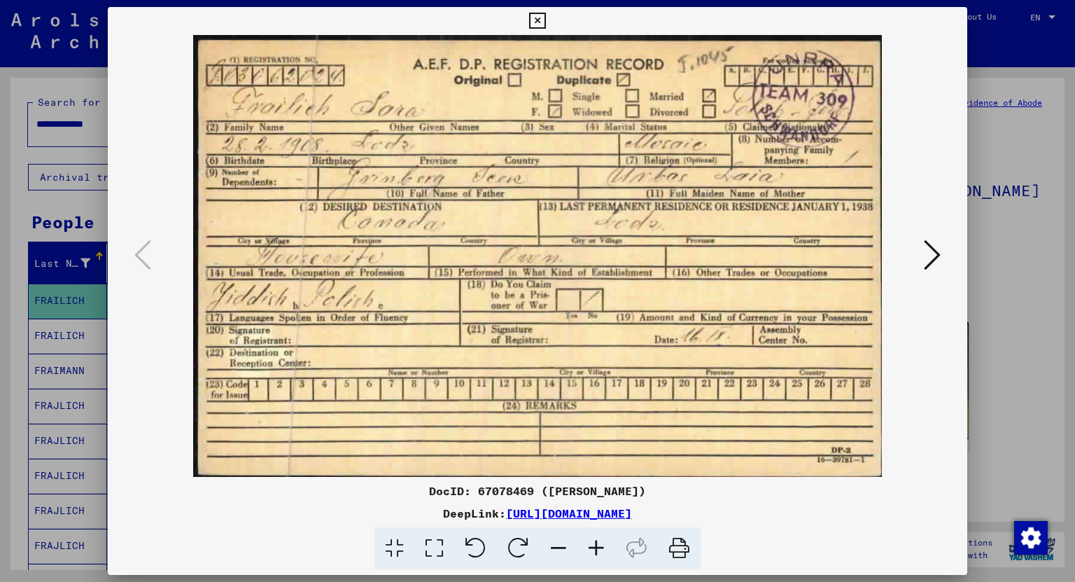
click at [938, 257] on icon at bounding box center [932, 255] width 17 height 34
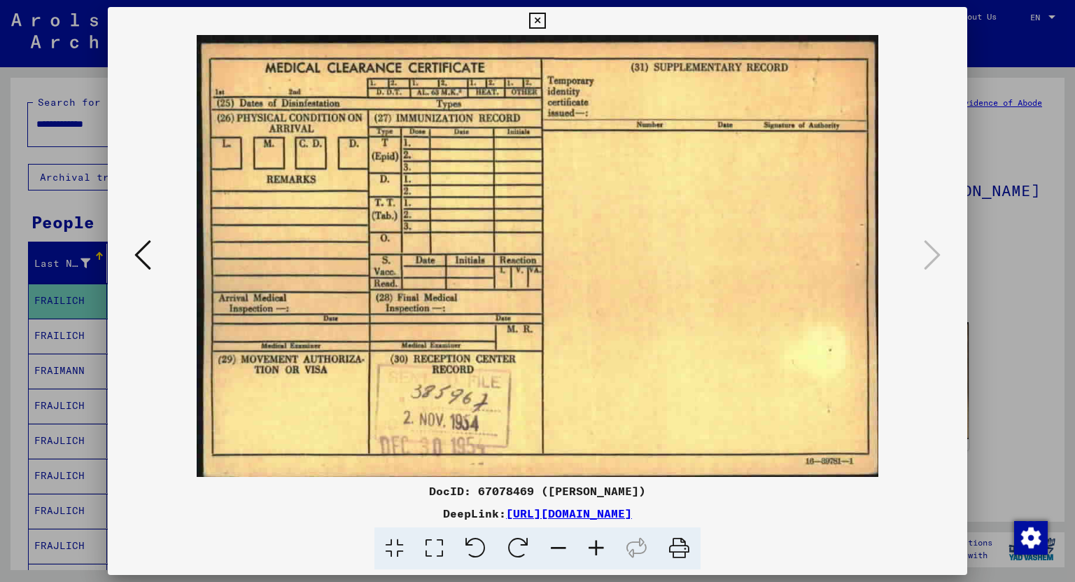
click at [537, 19] on icon at bounding box center [537, 21] width 16 height 17
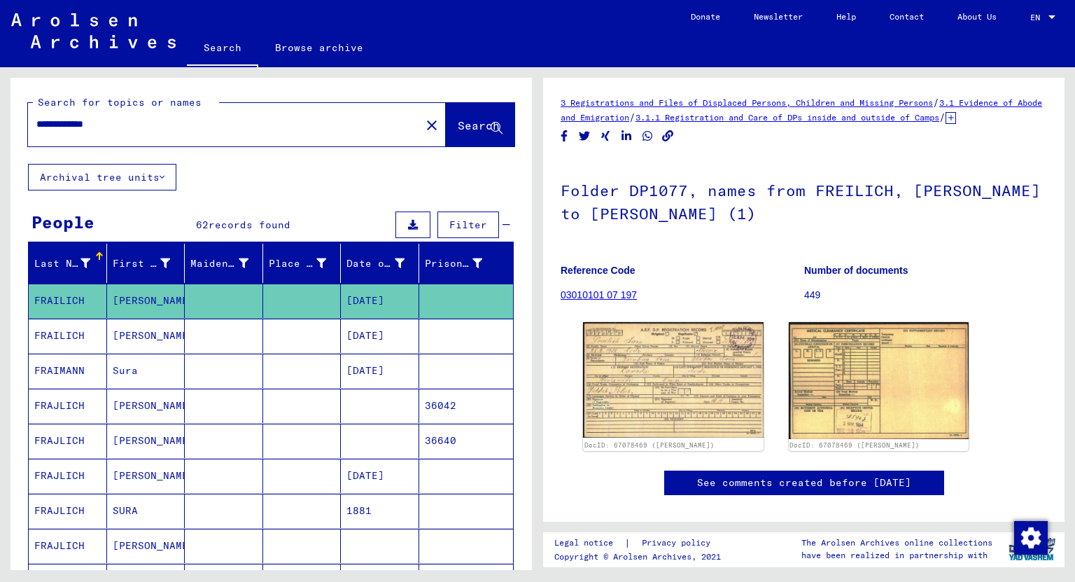
click at [358, 331] on mat-cell "[DATE]" at bounding box center [380, 335] width 78 height 34
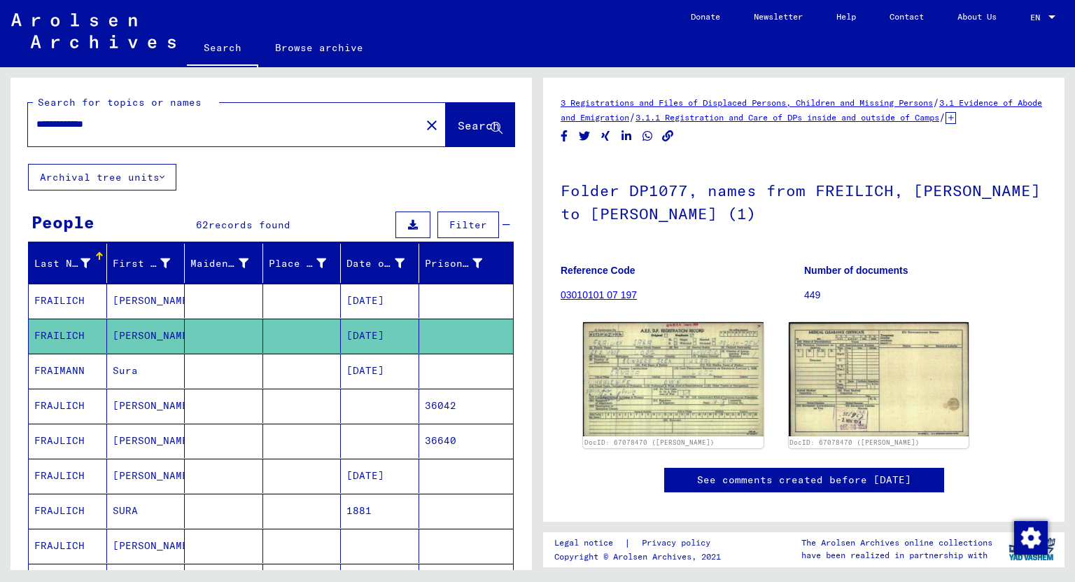
click at [378, 363] on mat-cell "[DATE]" at bounding box center [380, 370] width 78 height 34
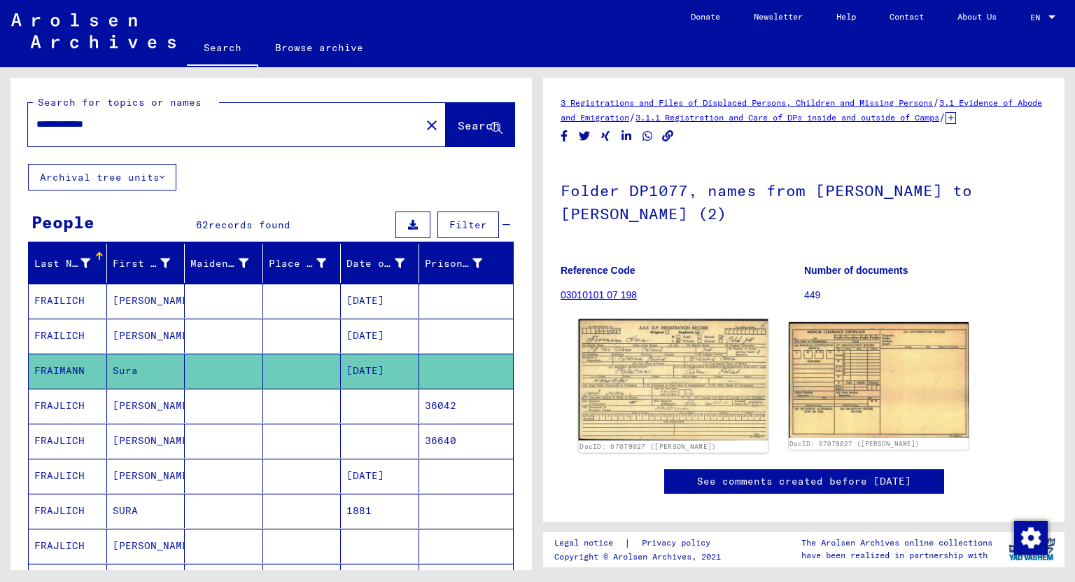
click at [681, 388] on img at bounding box center [673, 379] width 189 height 121
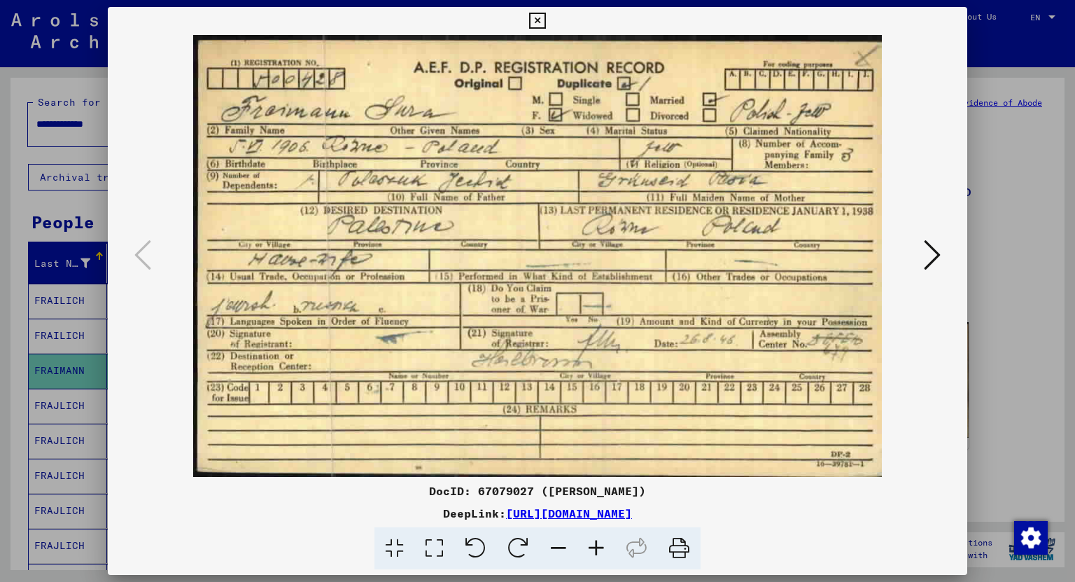
click at [532, 15] on icon at bounding box center [537, 21] width 16 height 17
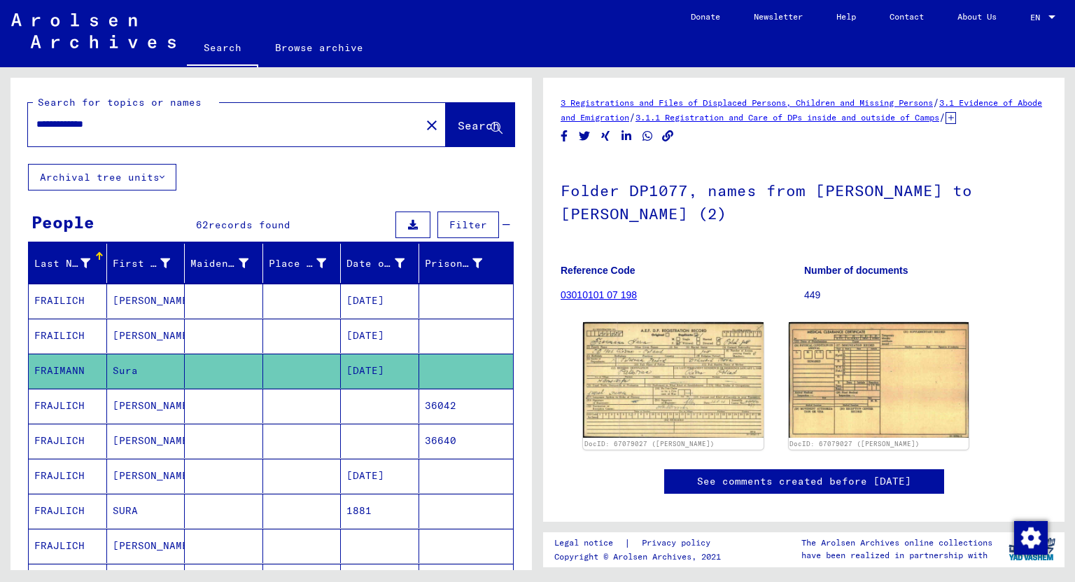
scroll to position [112, 0]
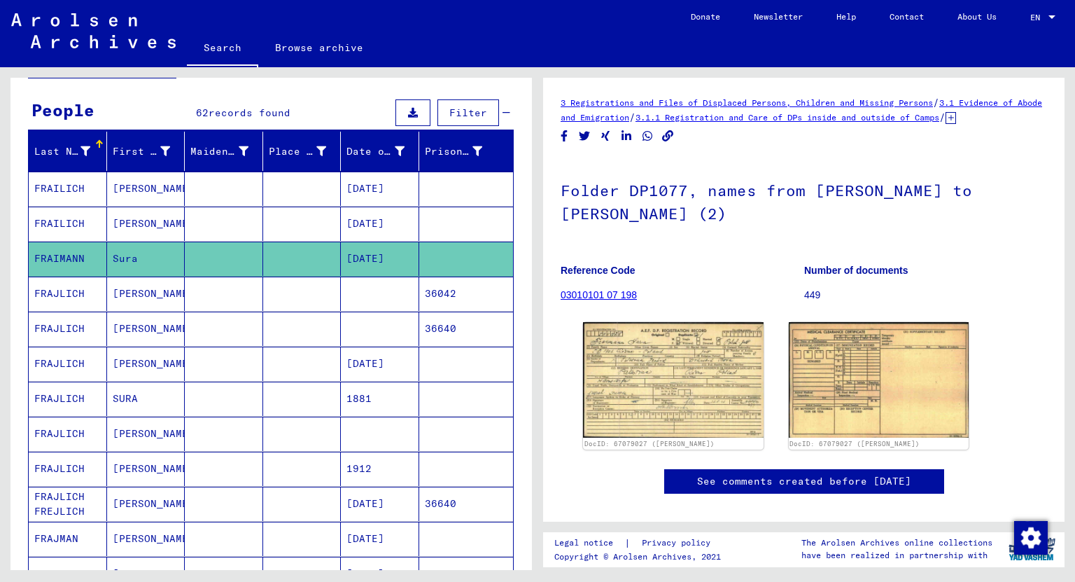
click at [127, 290] on mat-cell "[PERSON_NAME]" at bounding box center [146, 293] width 78 height 34
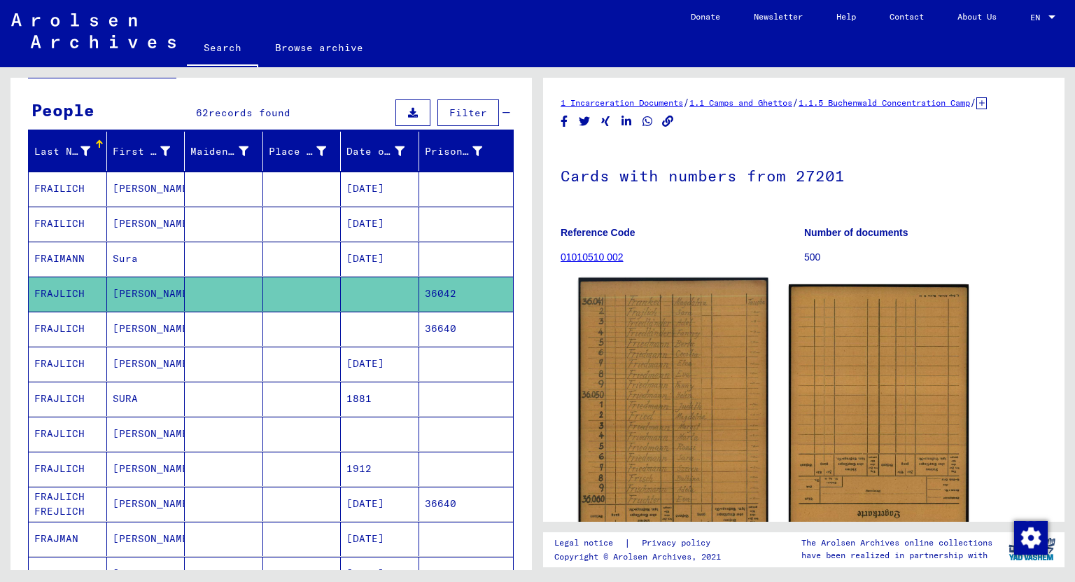
click at [650, 401] on img at bounding box center [673, 412] width 189 height 269
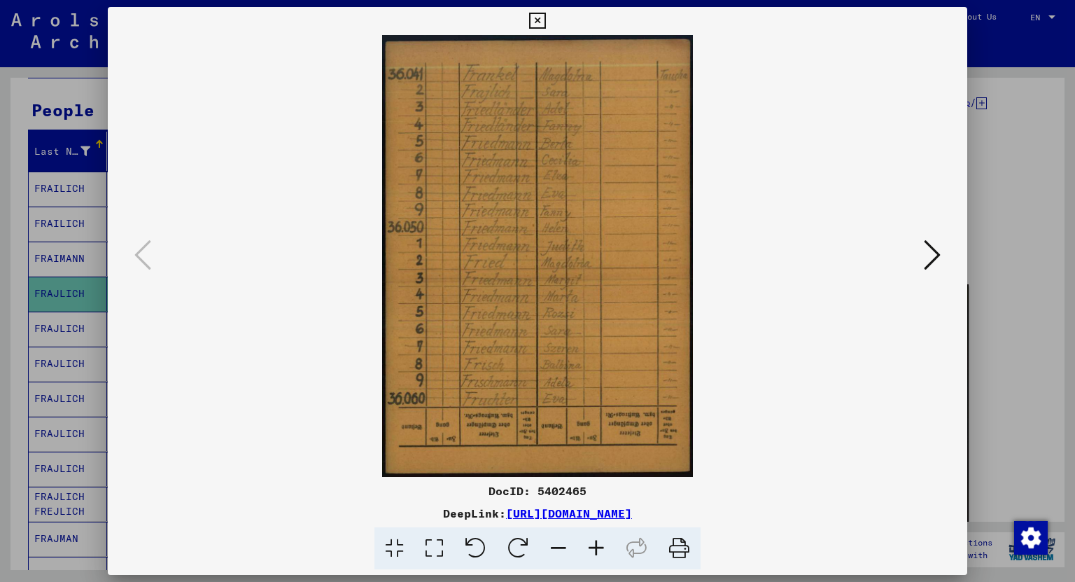
click at [532, 20] on icon at bounding box center [537, 21] width 16 height 17
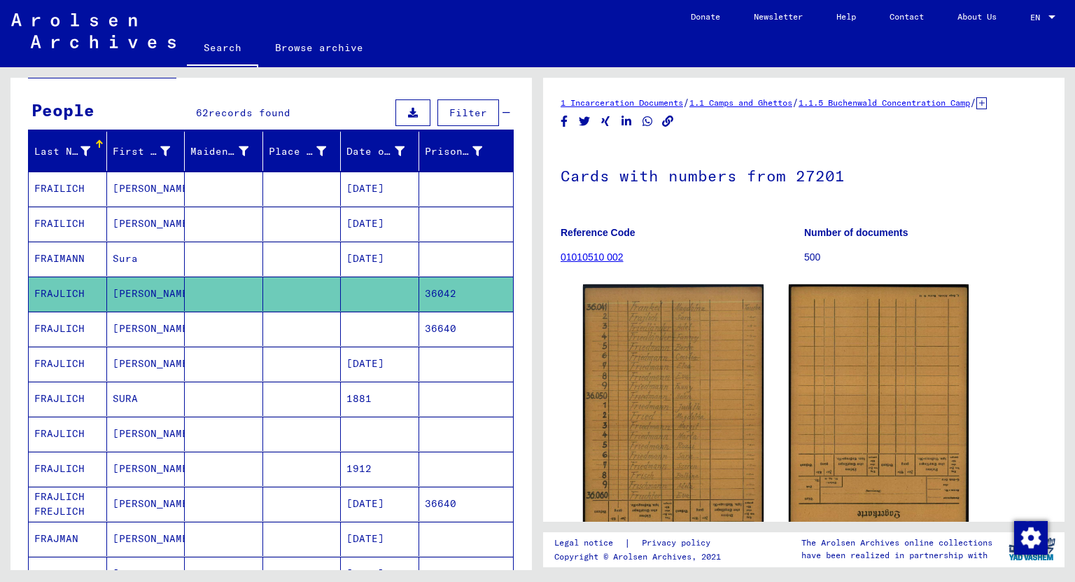
click at [433, 325] on mat-cell "36640" at bounding box center [466, 328] width 94 height 34
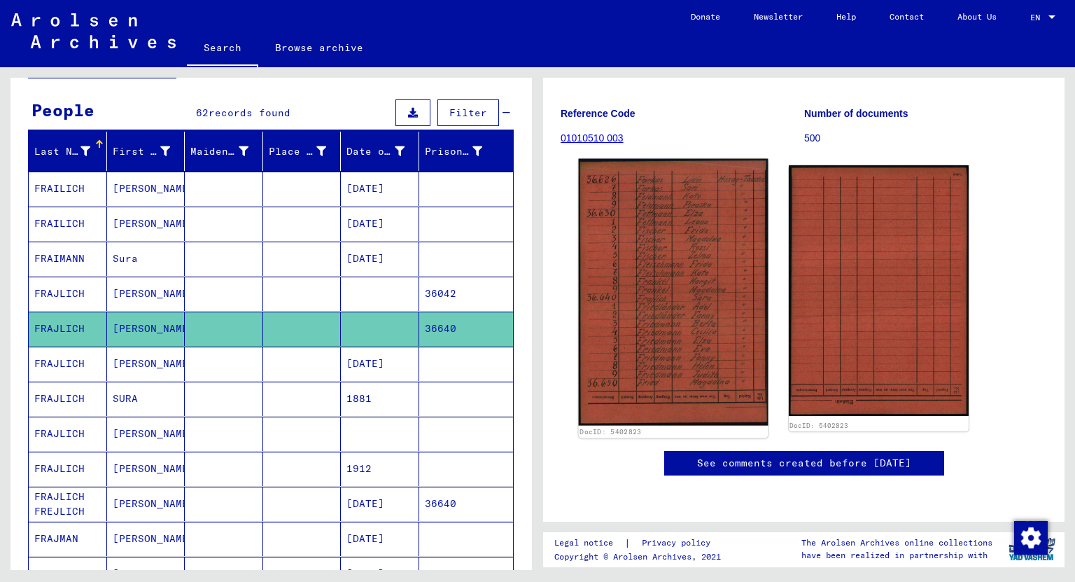
scroll to position [224, 0]
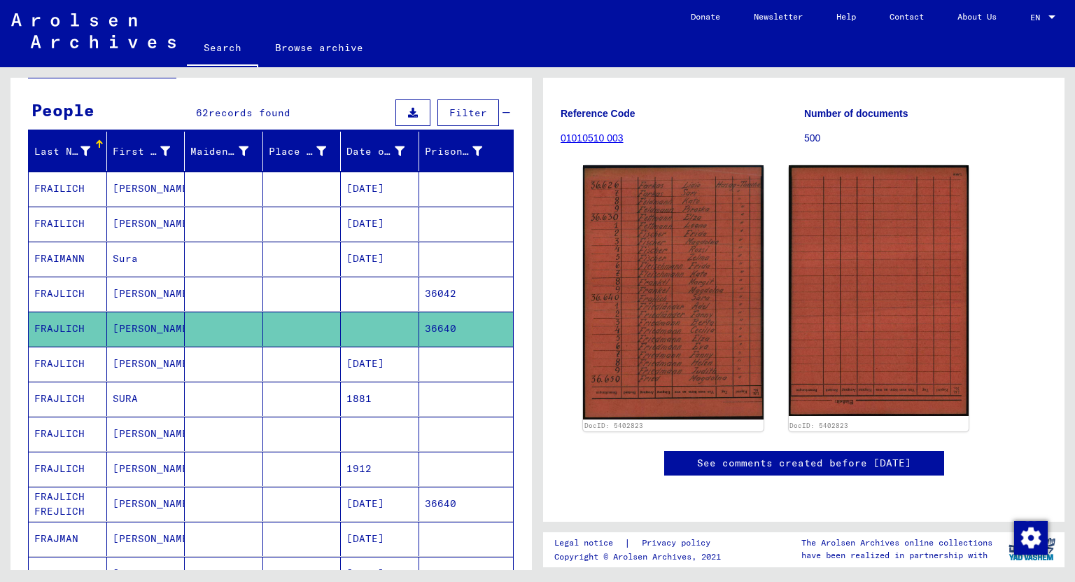
click at [365, 356] on mat-cell "[DATE]" at bounding box center [380, 363] width 78 height 34
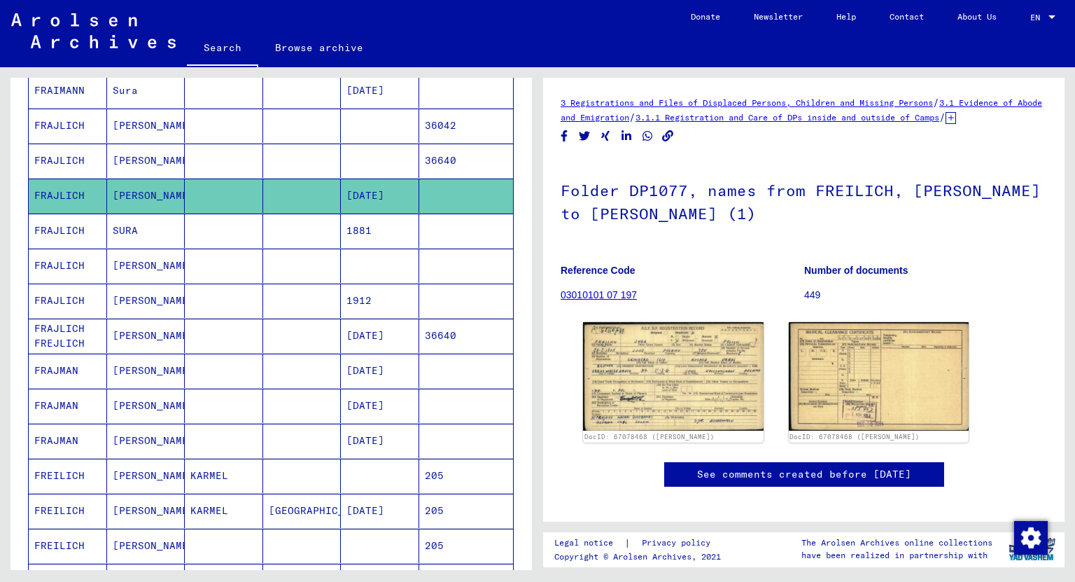
scroll to position [336, 0]
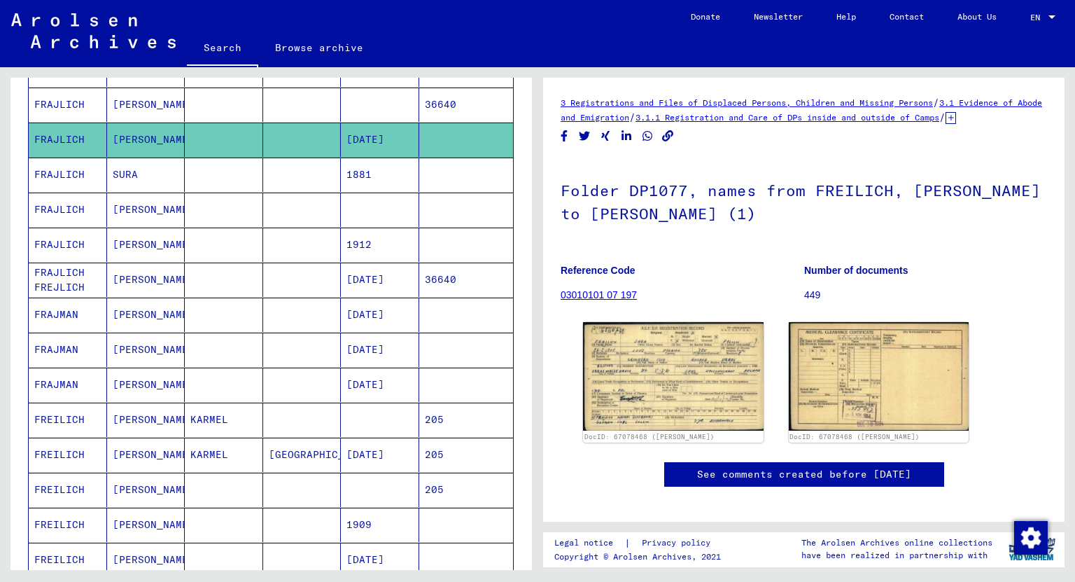
click at [210, 411] on mat-cell "KARMEL" at bounding box center [224, 419] width 78 height 34
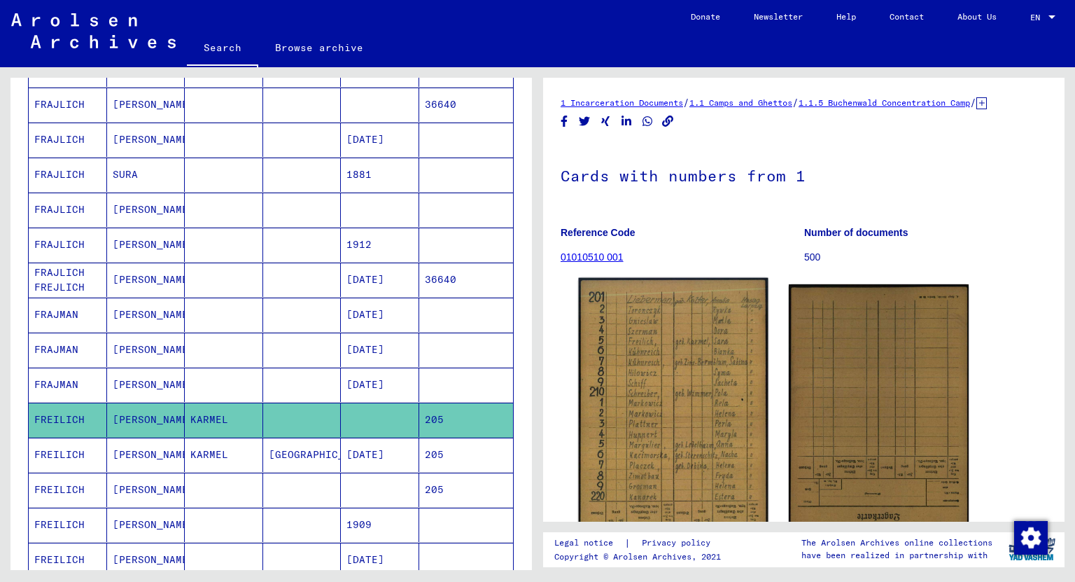
click at [694, 427] on img at bounding box center [673, 410] width 189 height 265
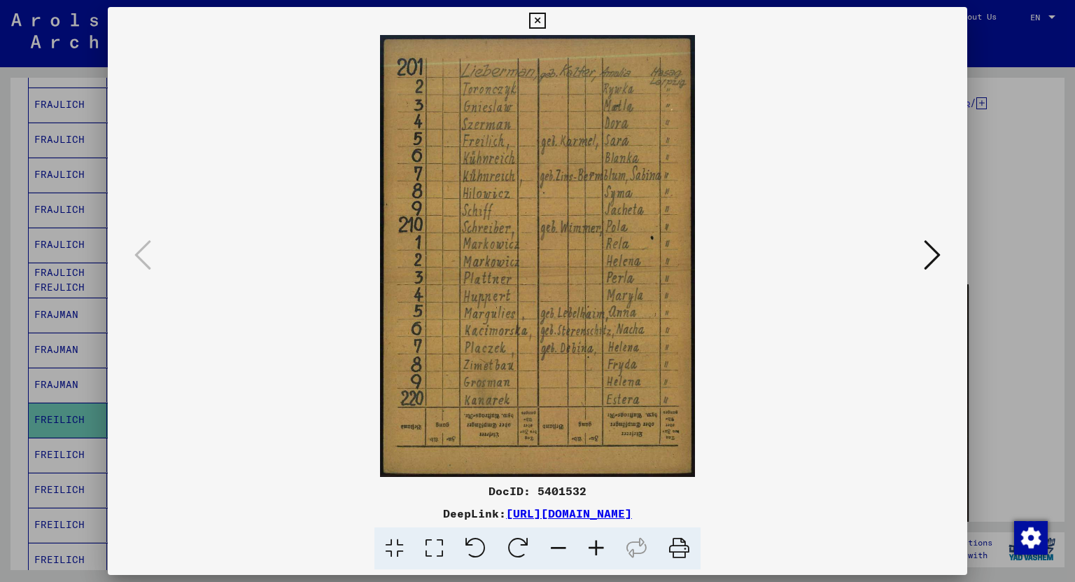
click at [538, 22] on icon at bounding box center [537, 21] width 16 height 17
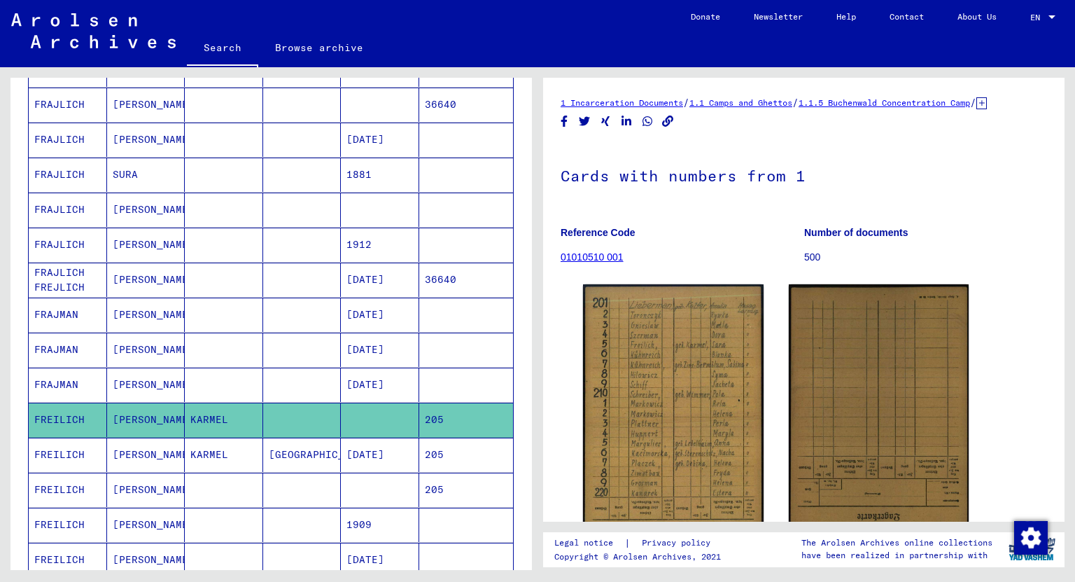
scroll to position [448, 0]
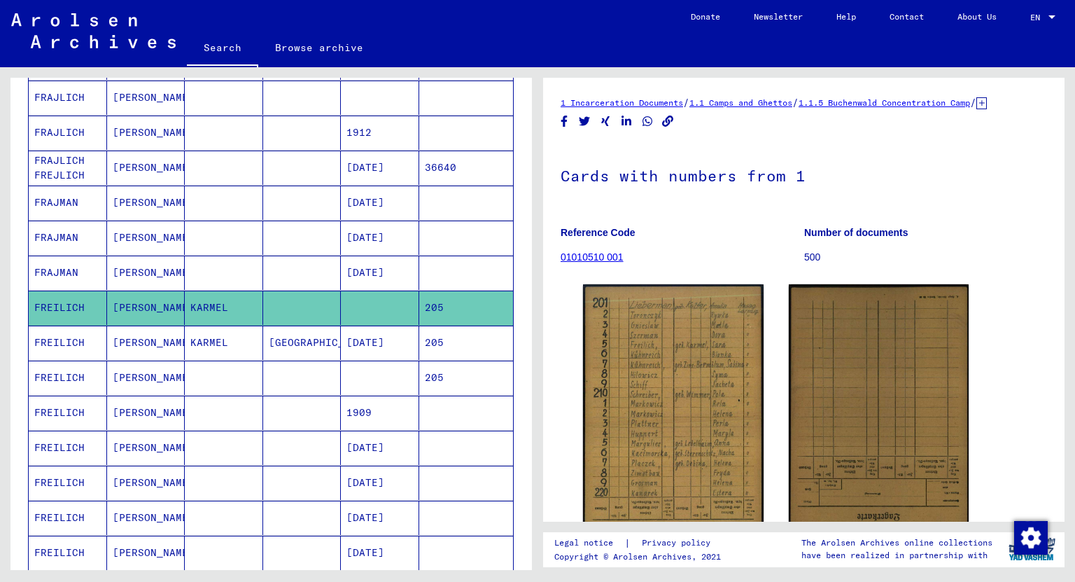
click at [126, 407] on mat-cell "[PERSON_NAME]" at bounding box center [146, 412] width 78 height 34
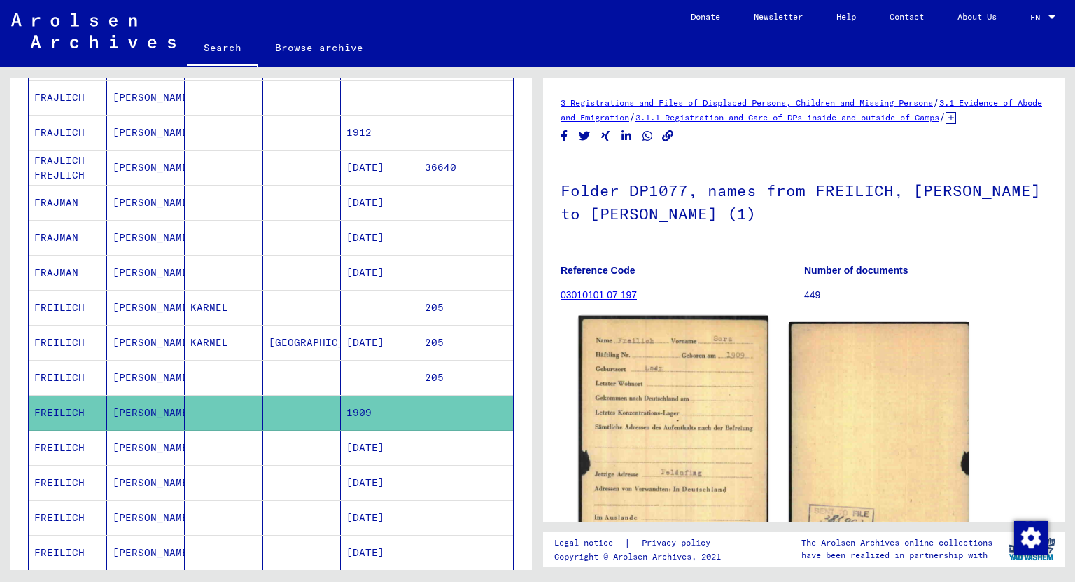
click at [689, 452] on img at bounding box center [673, 447] width 189 height 262
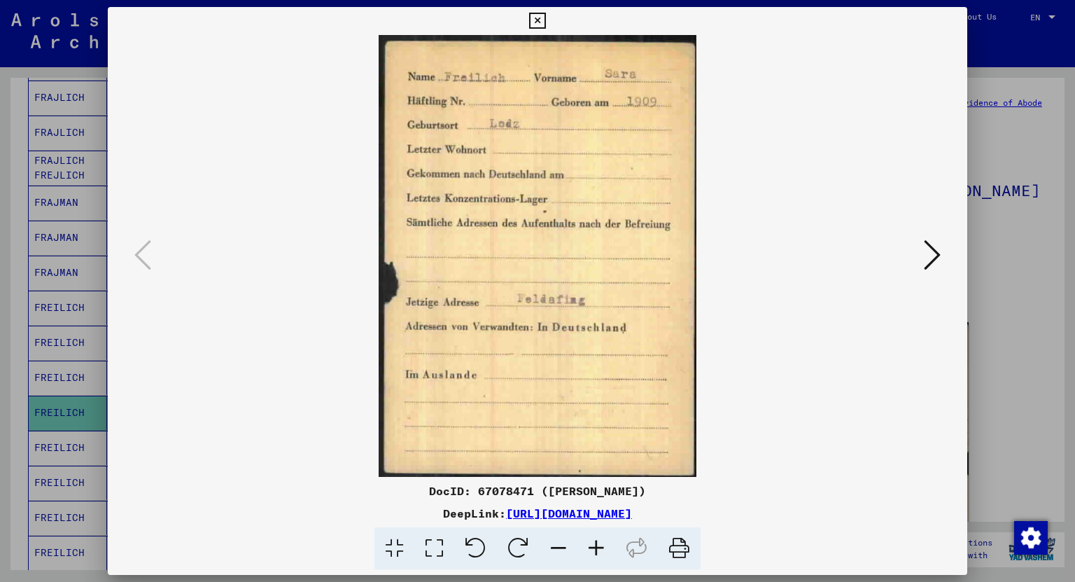
click at [920, 255] on button at bounding box center [932, 256] width 25 height 40
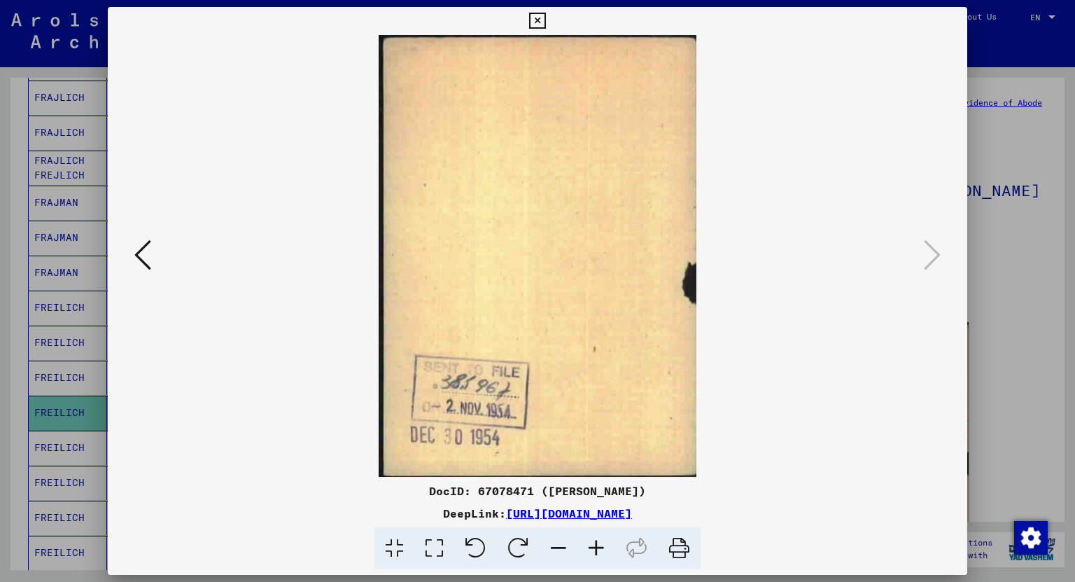
click at [534, 22] on icon at bounding box center [537, 21] width 16 height 17
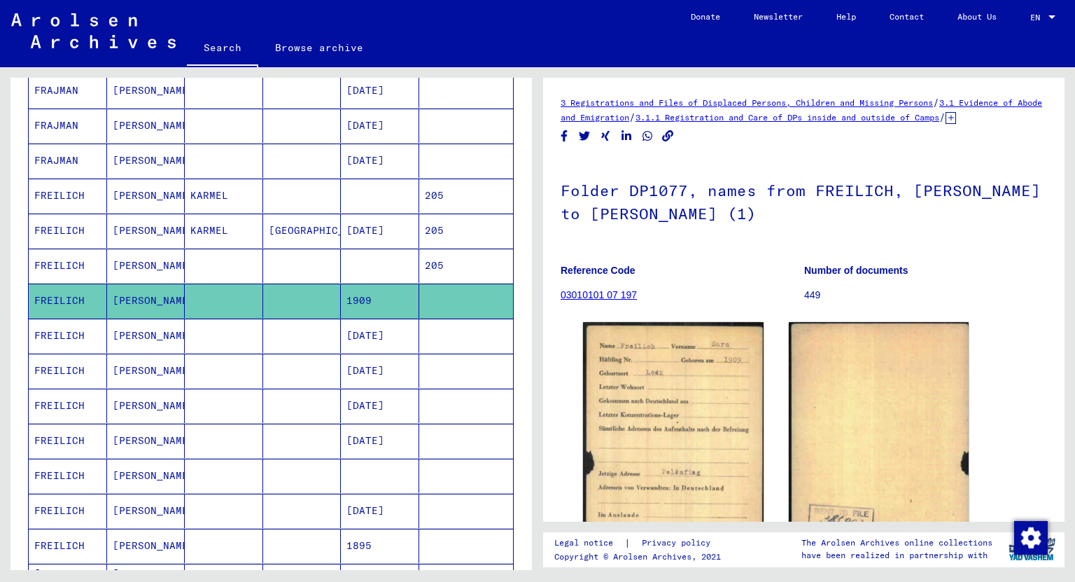
scroll to position [728, 0]
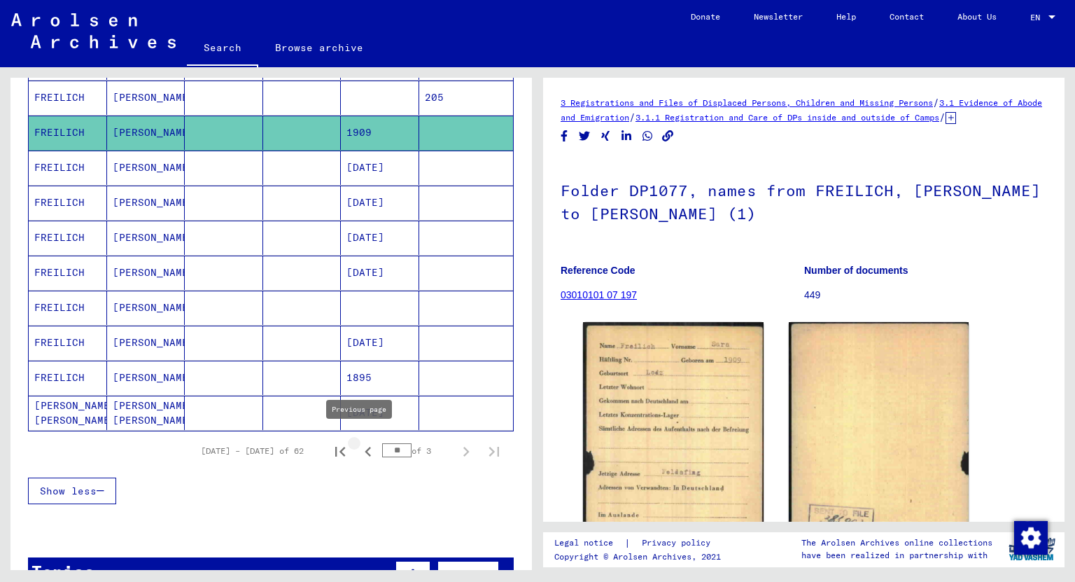
click at [363, 447] on icon "Previous page" at bounding box center [368, 452] width 20 height 20
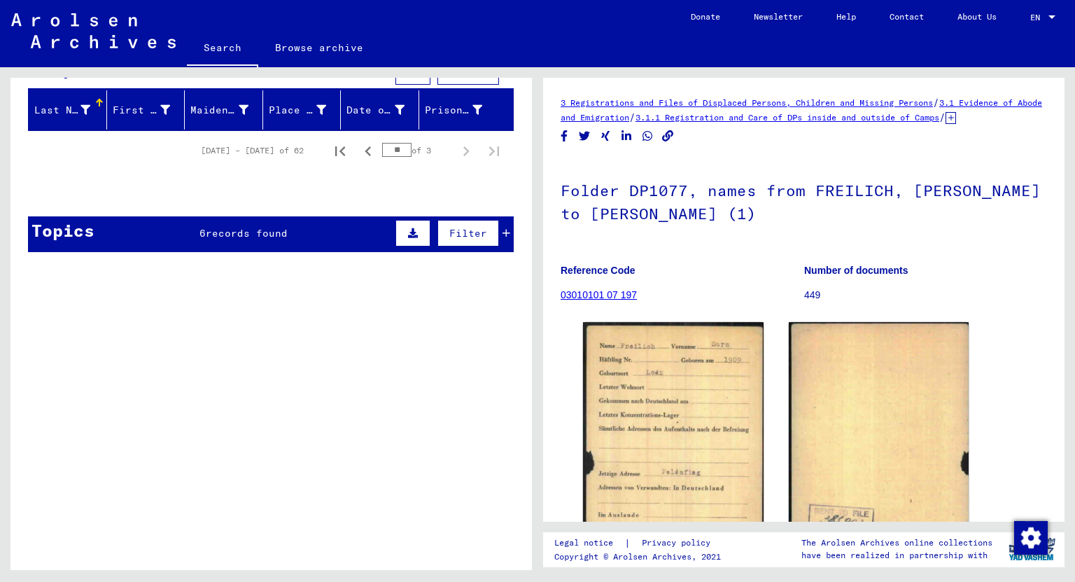
scroll to position [0, 0]
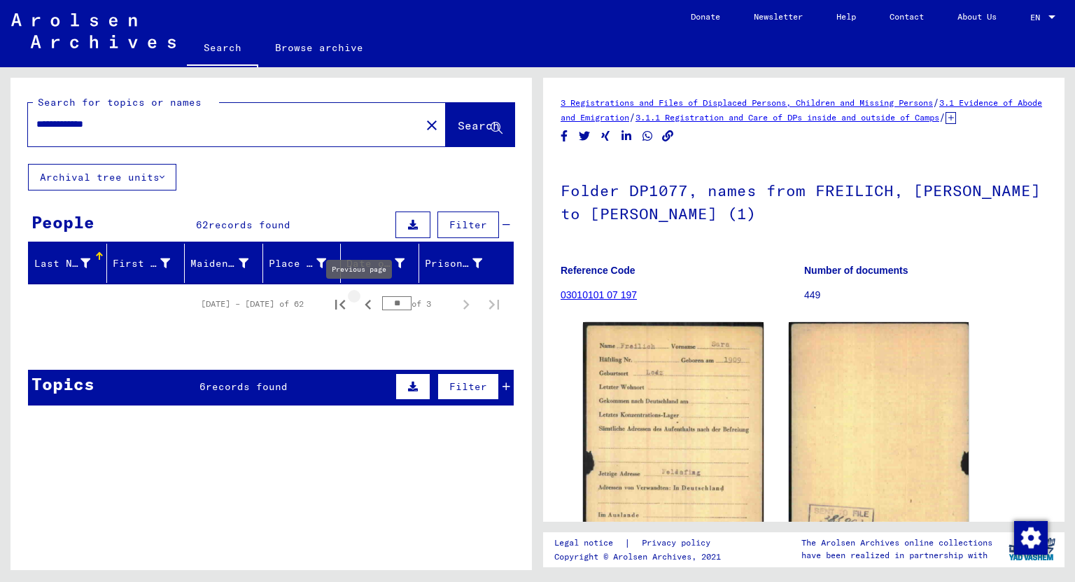
click at [365, 304] on icon "Previous page" at bounding box center [368, 305] width 6 height 10
type input "**"
click at [149, 123] on input "**********" at bounding box center [224, 124] width 376 height 15
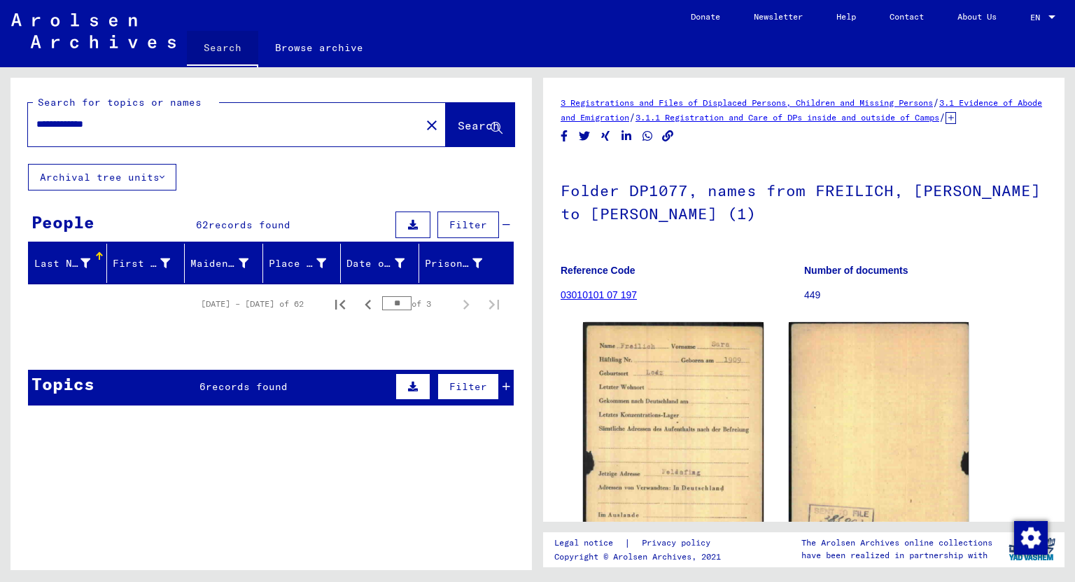
click at [220, 45] on link "Search" at bounding box center [222, 49] width 71 height 36
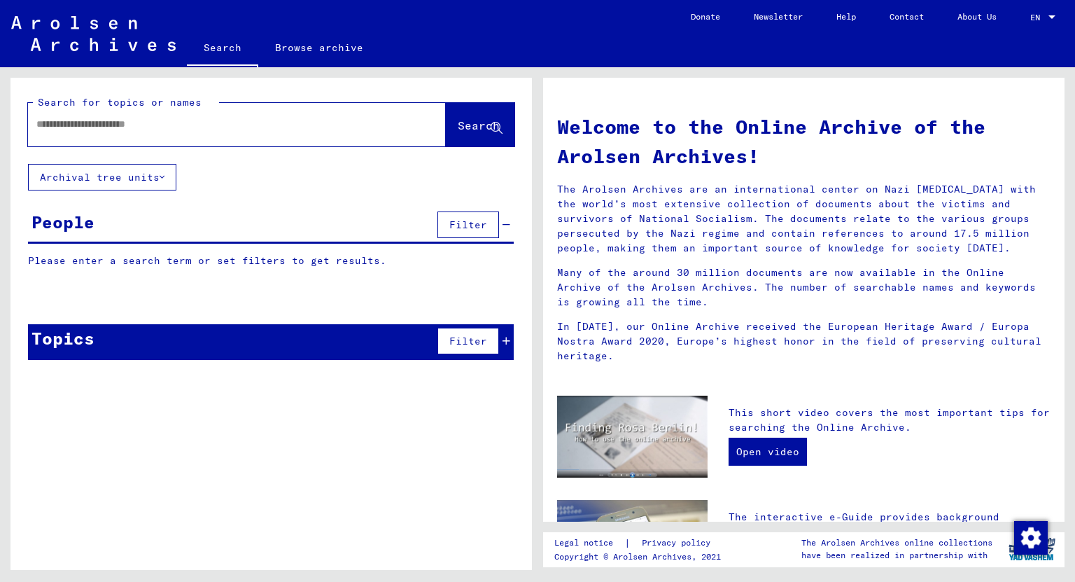
click at [176, 121] on input "text" at bounding box center [219, 124] width 367 height 15
type input "*******"
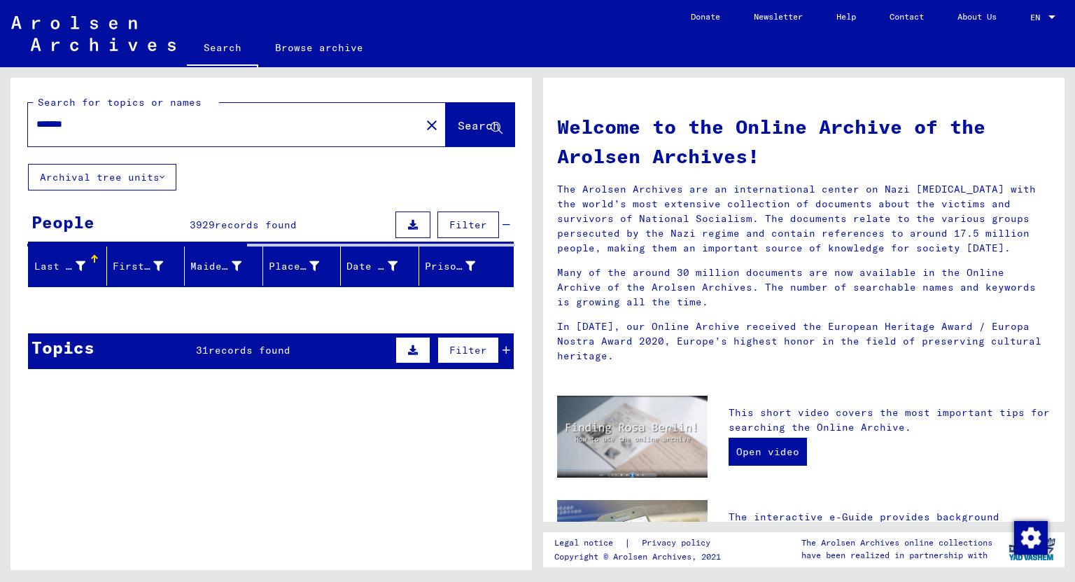
click at [57, 129] on input "*******" at bounding box center [219, 124] width 367 height 15
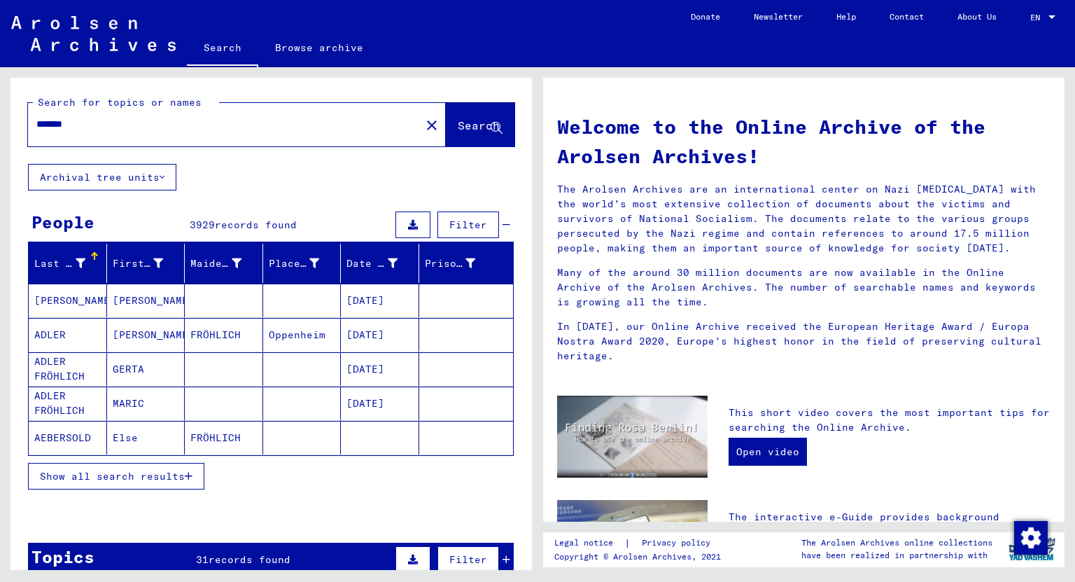
click at [55, 124] on input "*******" at bounding box center [219, 124] width 367 height 15
click at [78, 258] on icon at bounding box center [81, 263] width 10 height 10
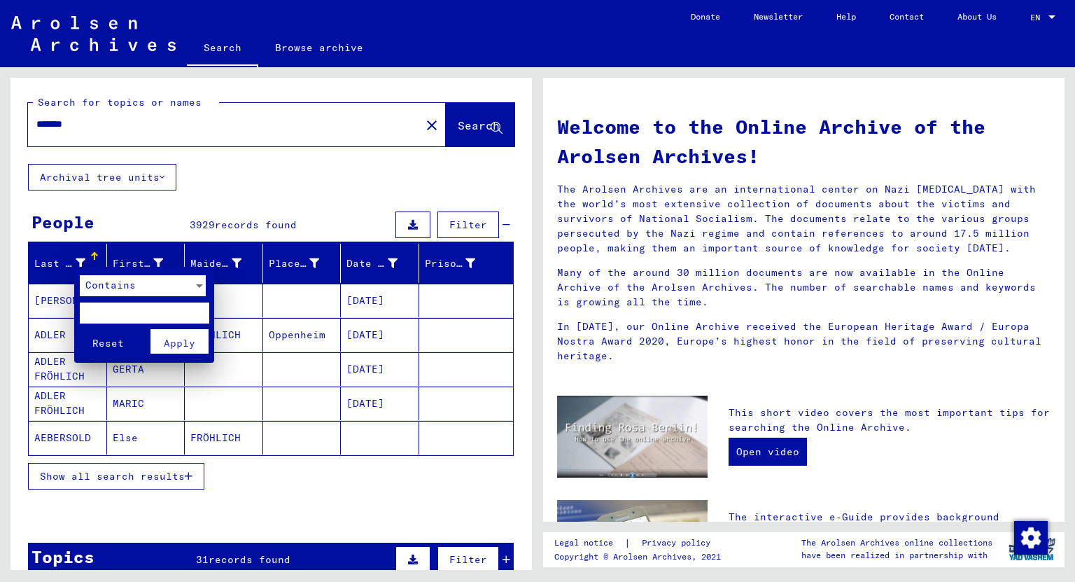
click at [108, 306] on input "text" at bounding box center [144, 312] width 129 height 21
click at [115, 294] on div "Contains" at bounding box center [136, 285] width 113 height 21
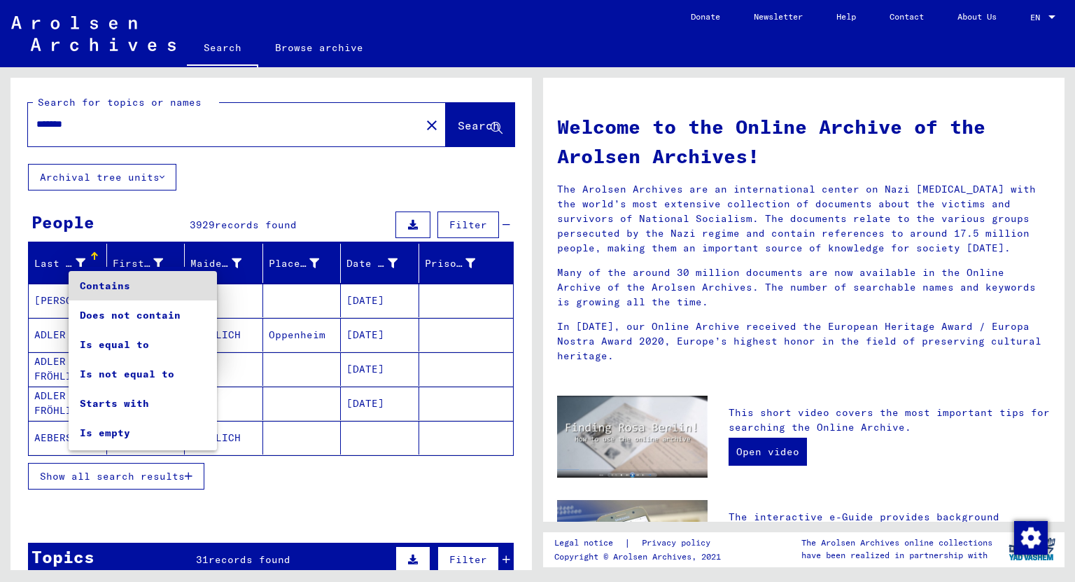
click at [115, 294] on span "Contains" at bounding box center [143, 285] width 126 height 29
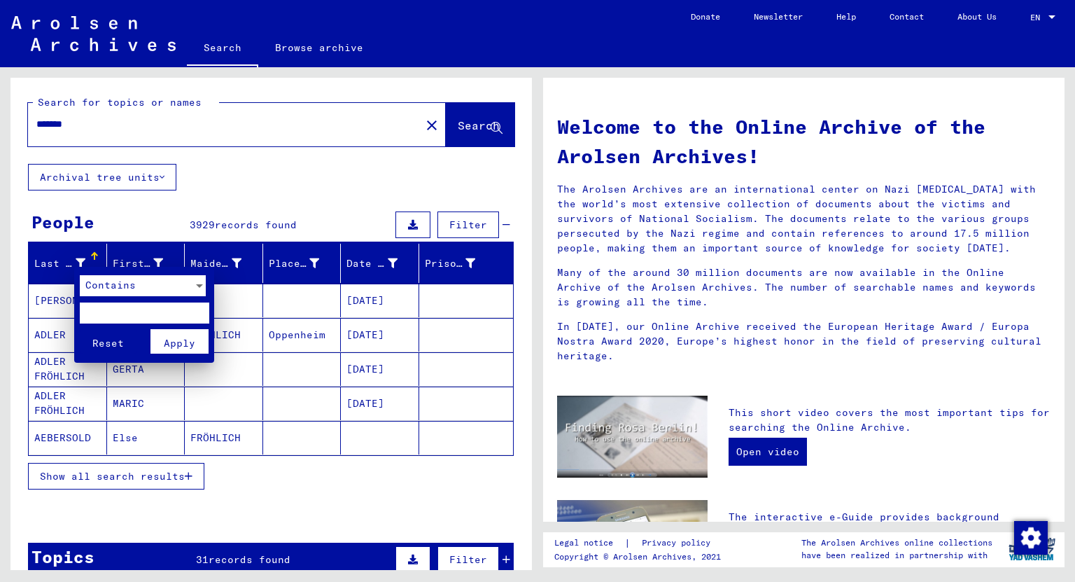
click at [114, 307] on input "text" at bounding box center [144, 312] width 129 height 21
type input "********"
click at [80, 329] on button "Reset" at bounding box center [109, 341] width 58 height 24
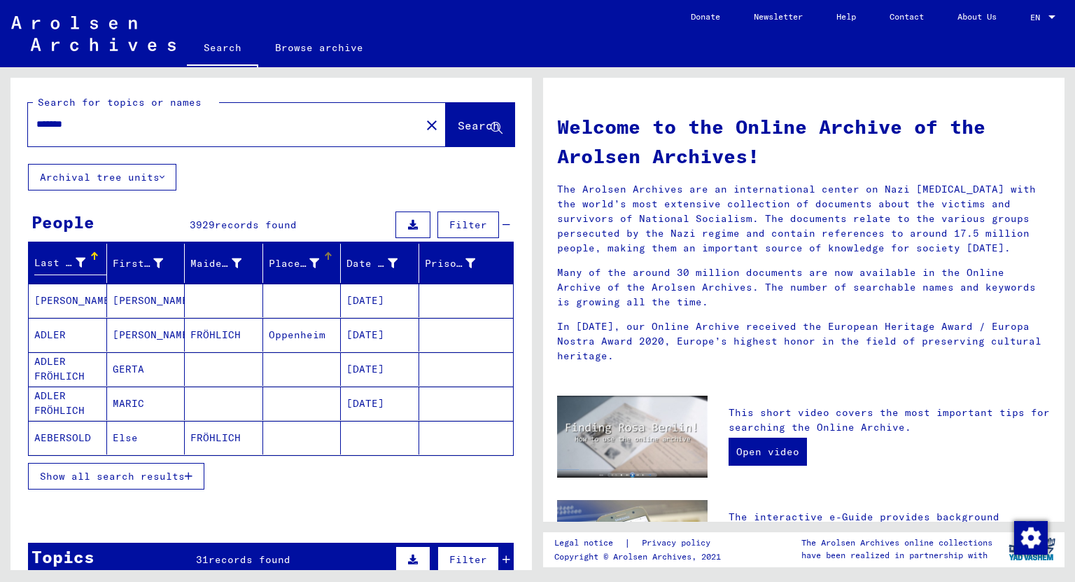
click at [293, 260] on div "Place of Birth" at bounding box center [294, 263] width 51 height 15
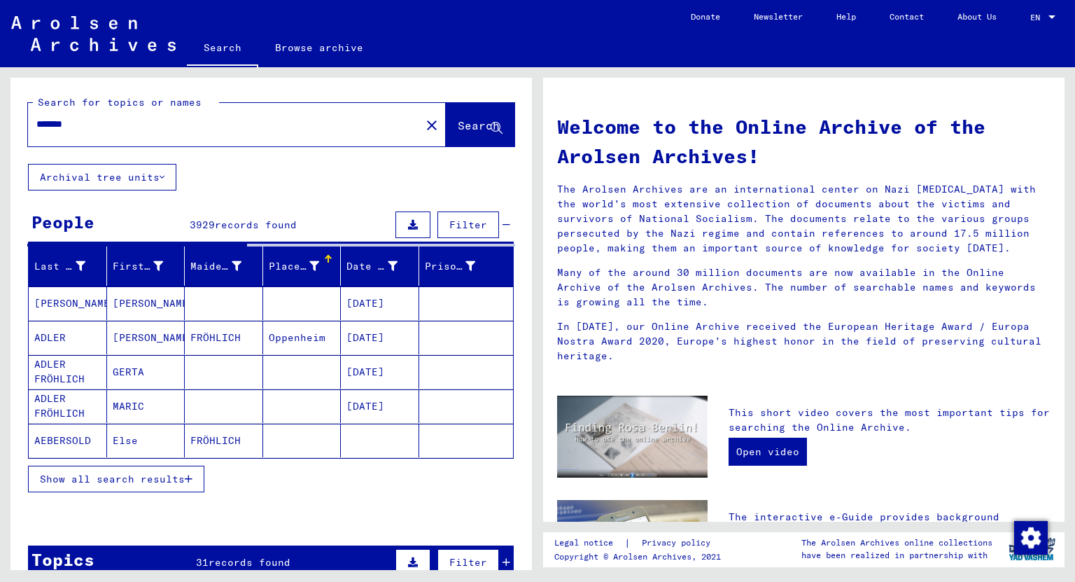
click at [311, 259] on div at bounding box center [314, 266] width 10 height 15
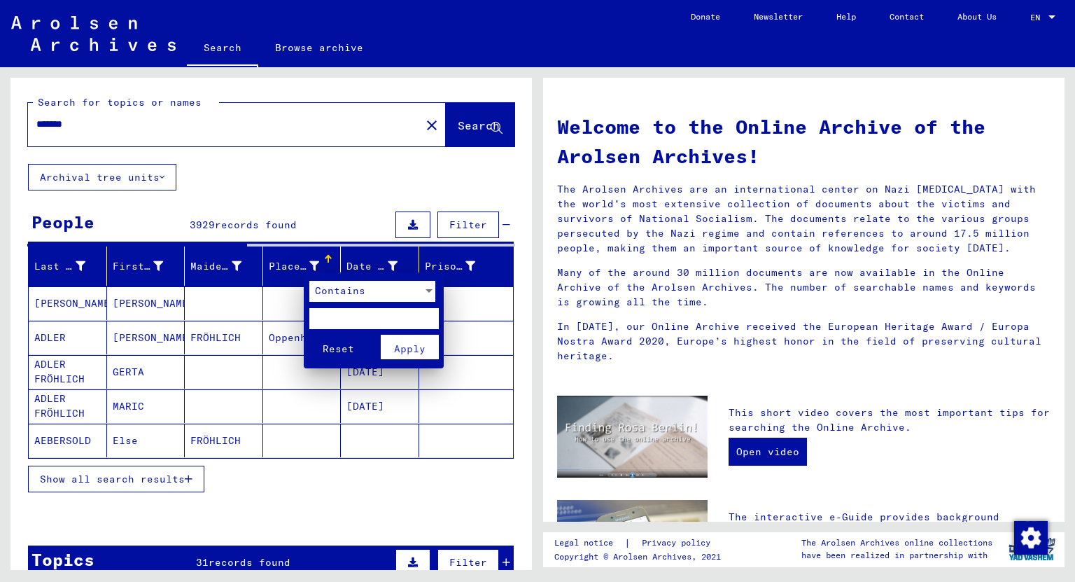
click at [343, 320] on input "text" at bounding box center [373, 318] width 129 height 21
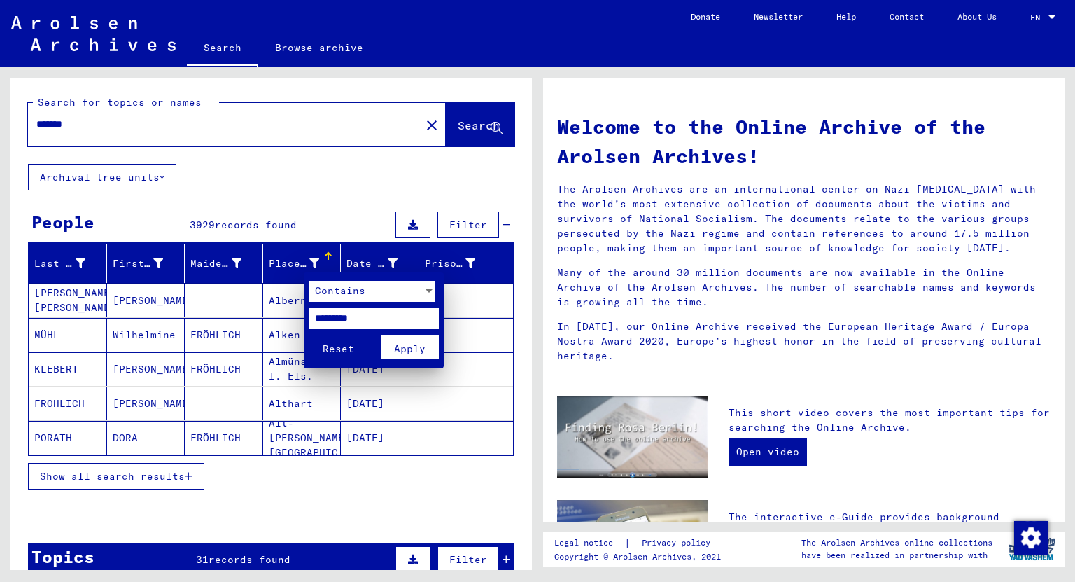
type input "*********"
click at [309, 335] on button "Reset" at bounding box center [338, 347] width 58 height 24
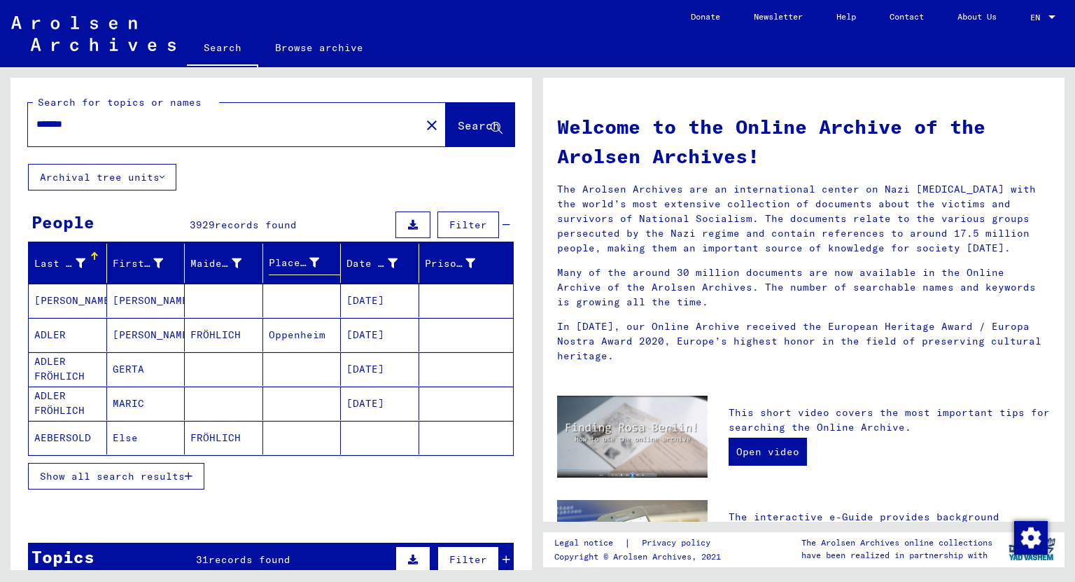
click at [79, 259] on icon at bounding box center [81, 263] width 10 height 10
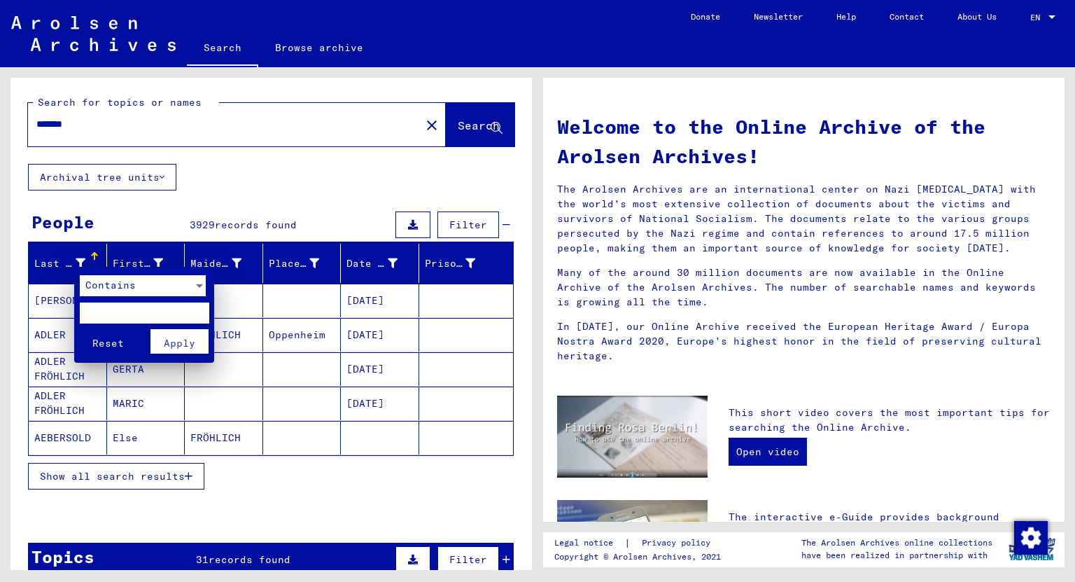
click at [111, 272] on mat-card "Contains Reset Apply" at bounding box center [144, 315] width 140 height 96
click at [117, 290] on span "Contains" at bounding box center [110, 285] width 50 height 13
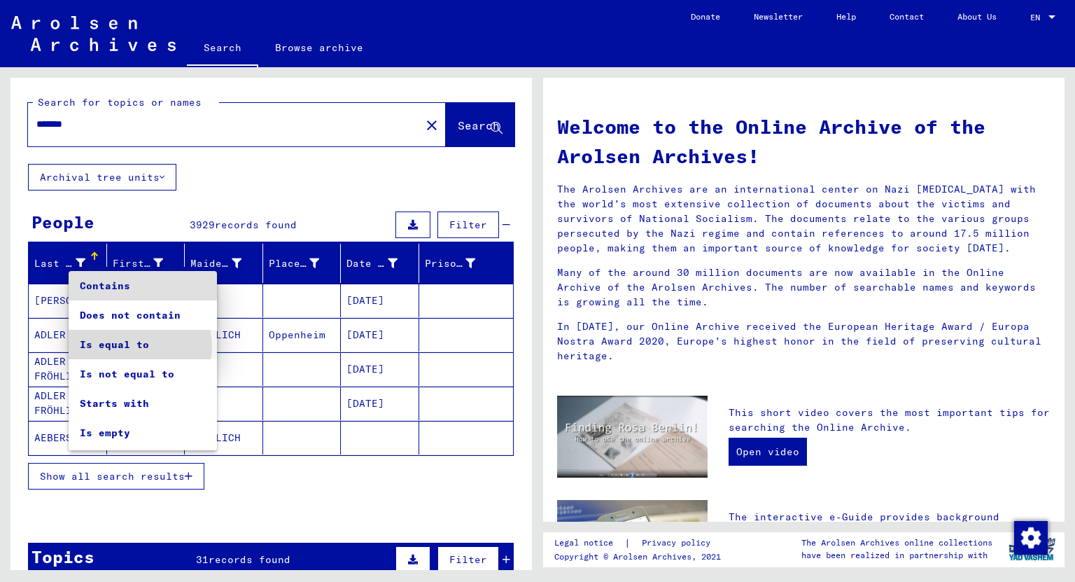
click at [137, 346] on span "Is equal to" at bounding box center [143, 344] width 126 height 29
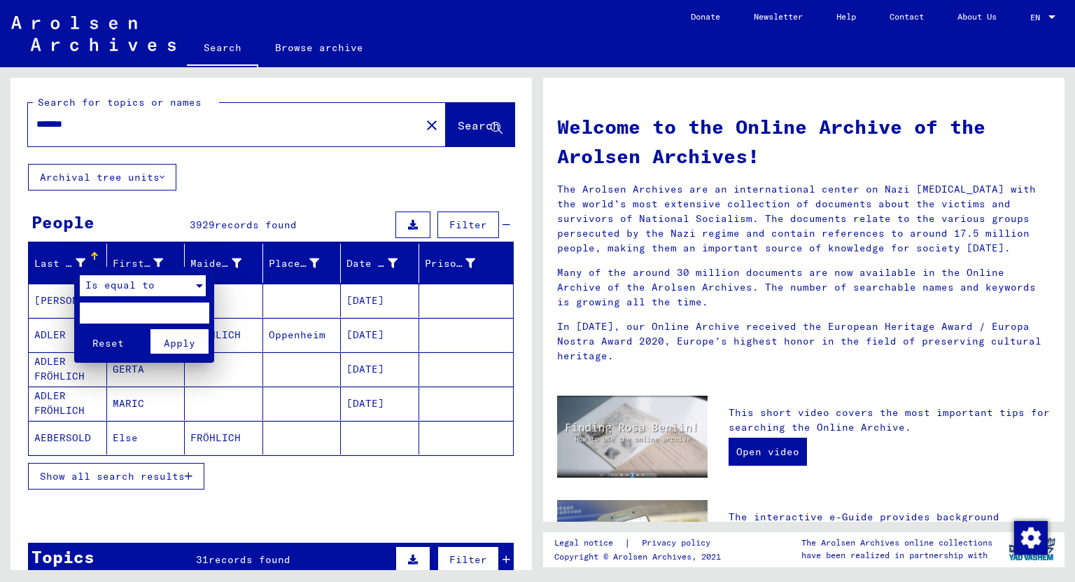
click at [104, 310] on input "text" at bounding box center [144, 312] width 129 height 21
type input "********"
click at [80, 329] on button "Reset" at bounding box center [109, 341] width 58 height 24
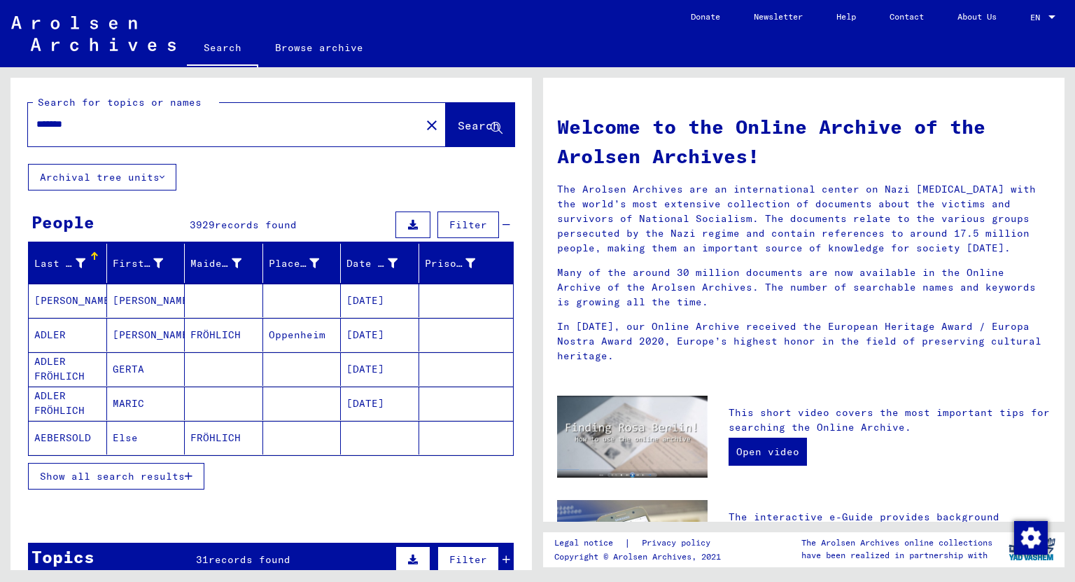
click at [148, 470] on span "Show all search results" at bounding box center [112, 476] width 145 height 13
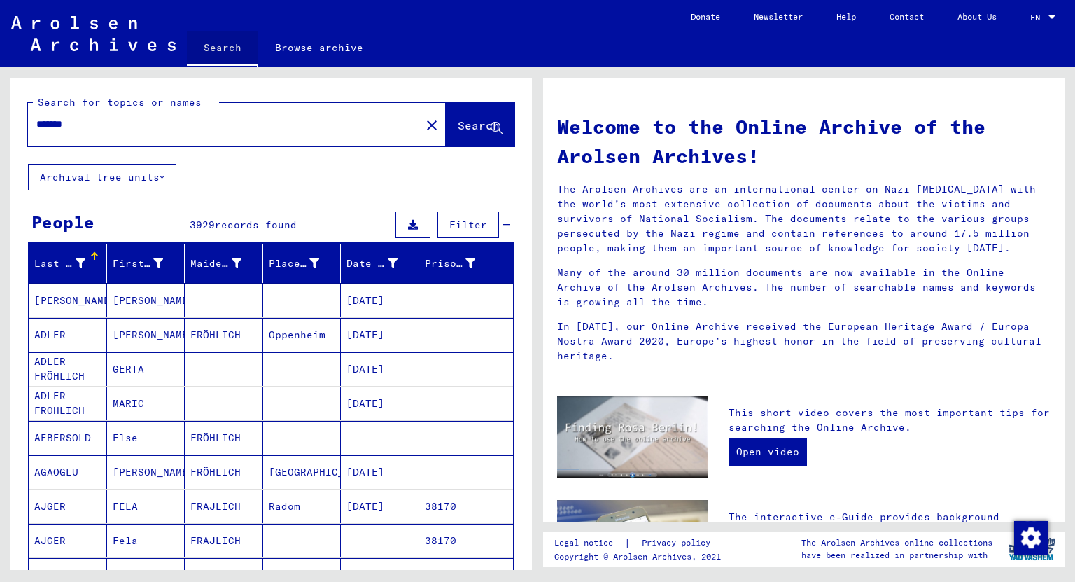
click at [223, 37] on link "Search" at bounding box center [222, 49] width 71 height 36
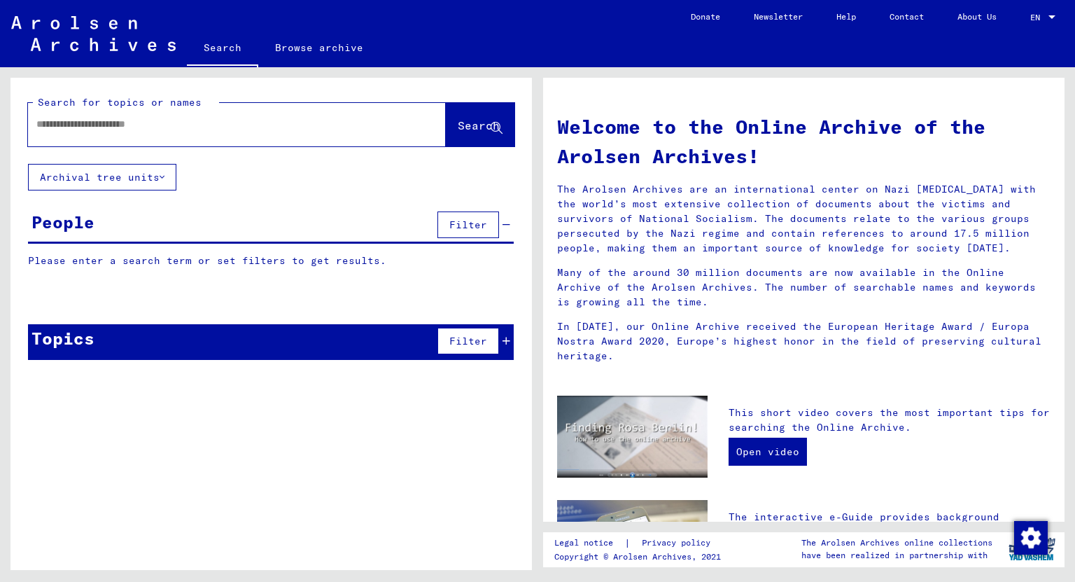
click at [288, 120] on input "text" at bounding box center [219, 124] width 367 height 15
type input "**********"
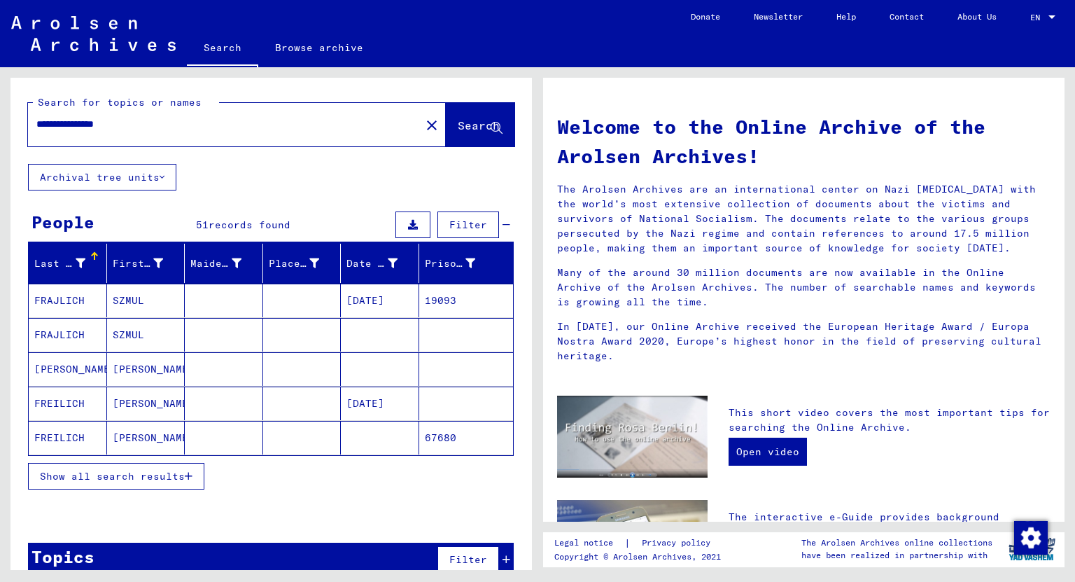
click at [122, 297] on mat-cell "SZMUL" at bounding box center [146, 300] width 78 height 34
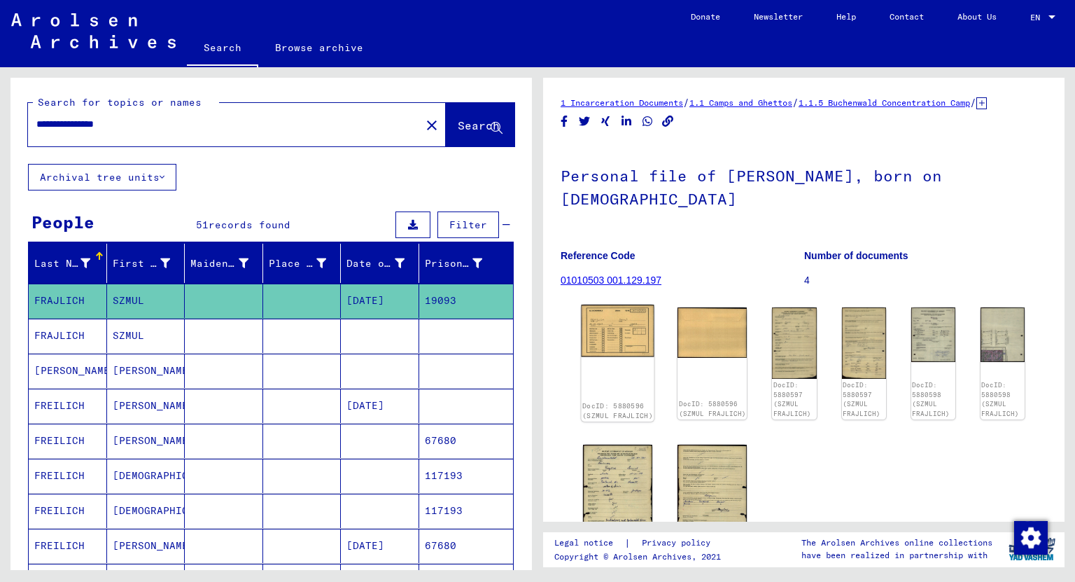
click at [601, 342] on img at bounding box center [618, 330] width 73 height 52
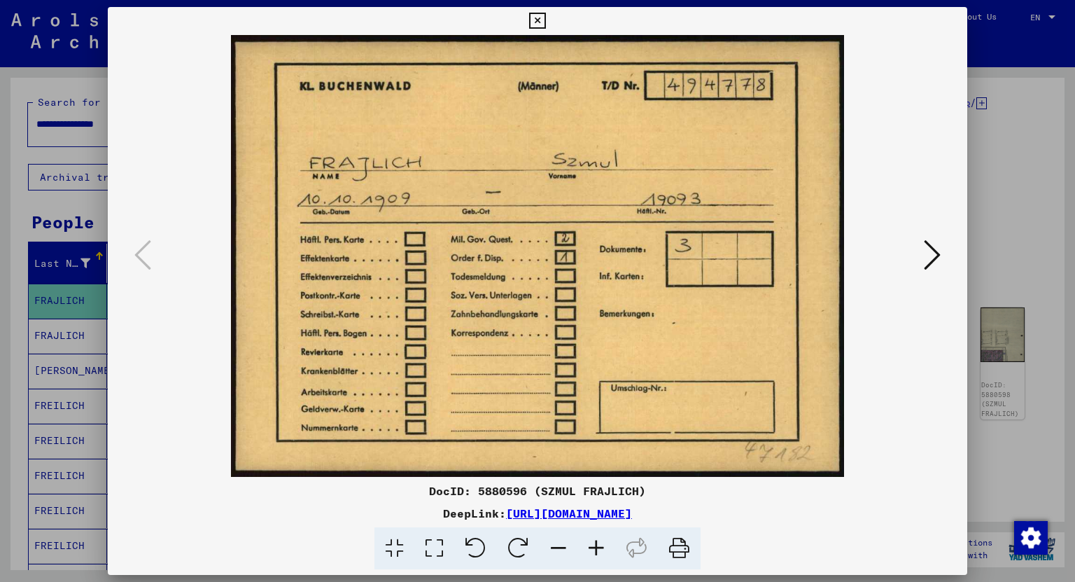
click at [942, 255] on button at bounding box center [932, 256] width 25 height 40
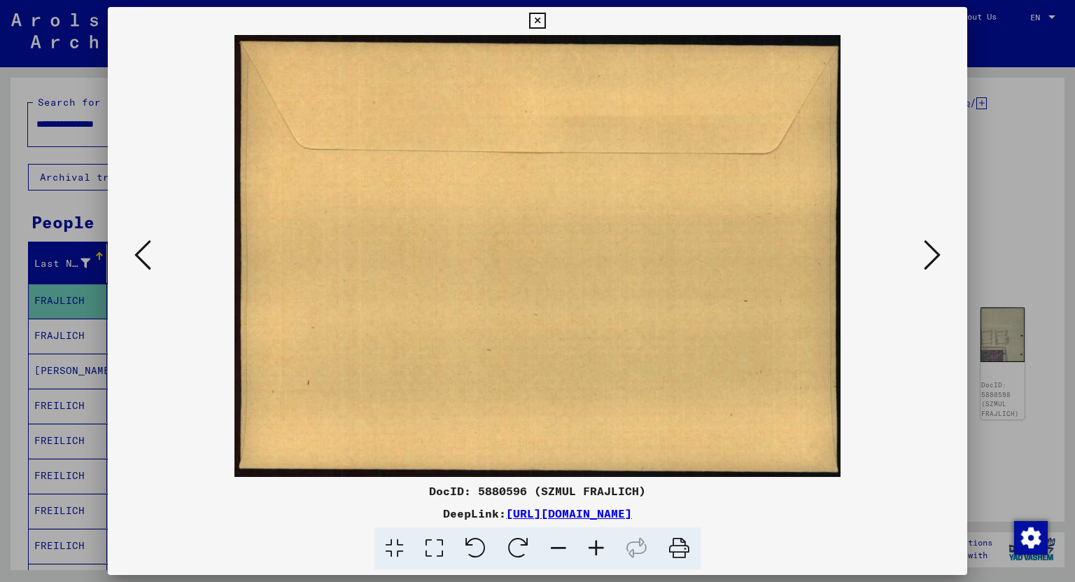
click at [942, 255] on button at bounding box center [932, 256] width 25 height 40
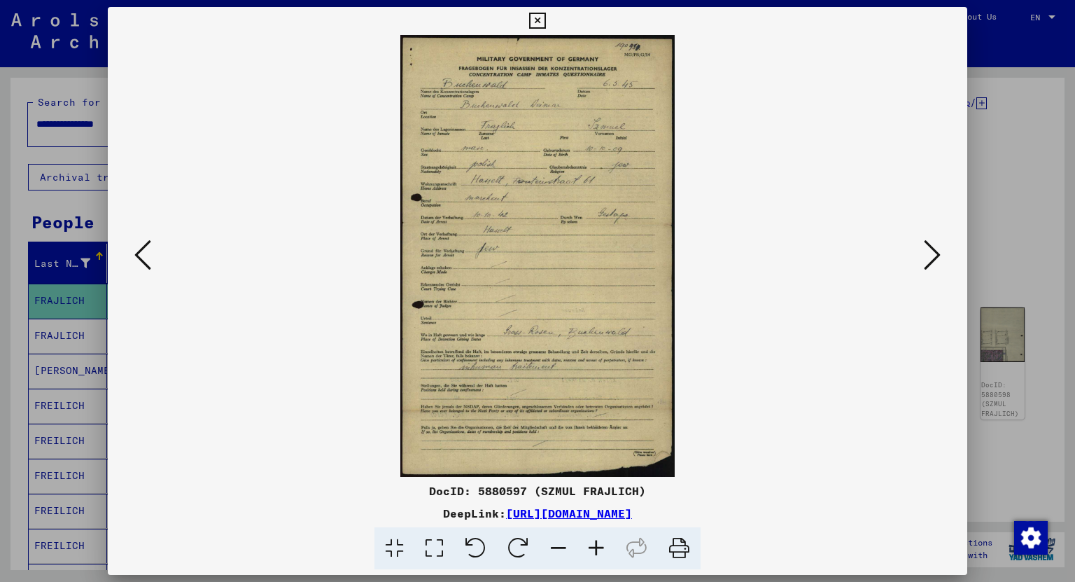
click at [937, 256] on icon at bounding box center [932, 255] width 17 height 34
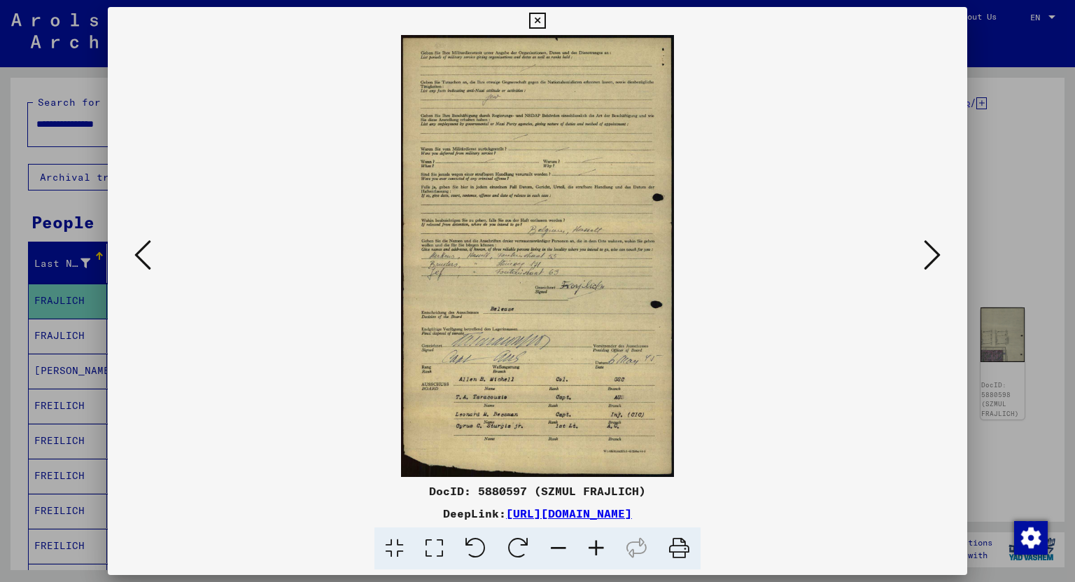
click at [937, 256] on icon at bounding box center [932, 255] width 17 height 34
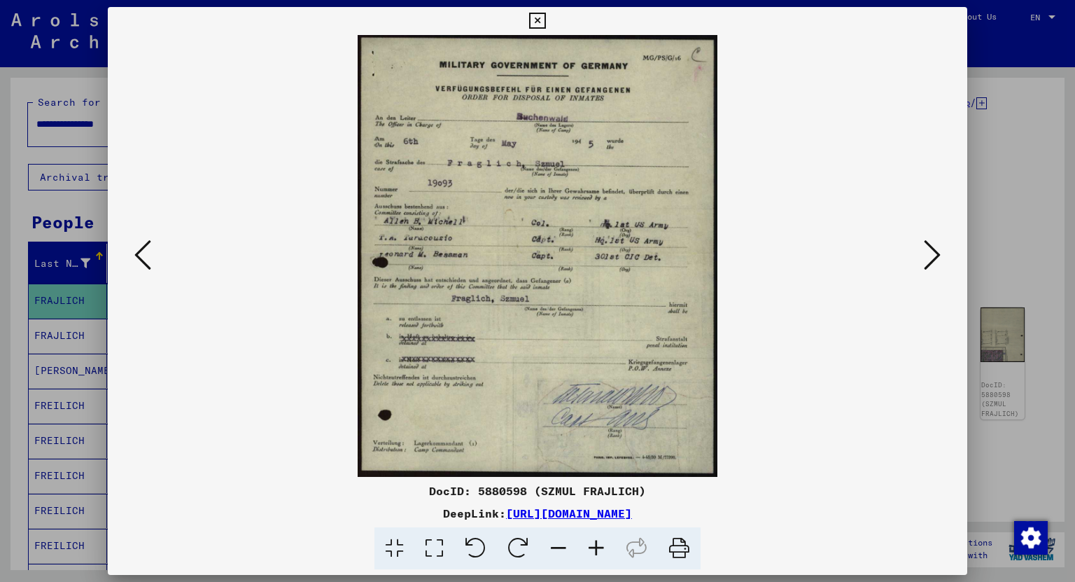
click at [937, 256] on icon at bounding box center [932, 255] width 17 height 34
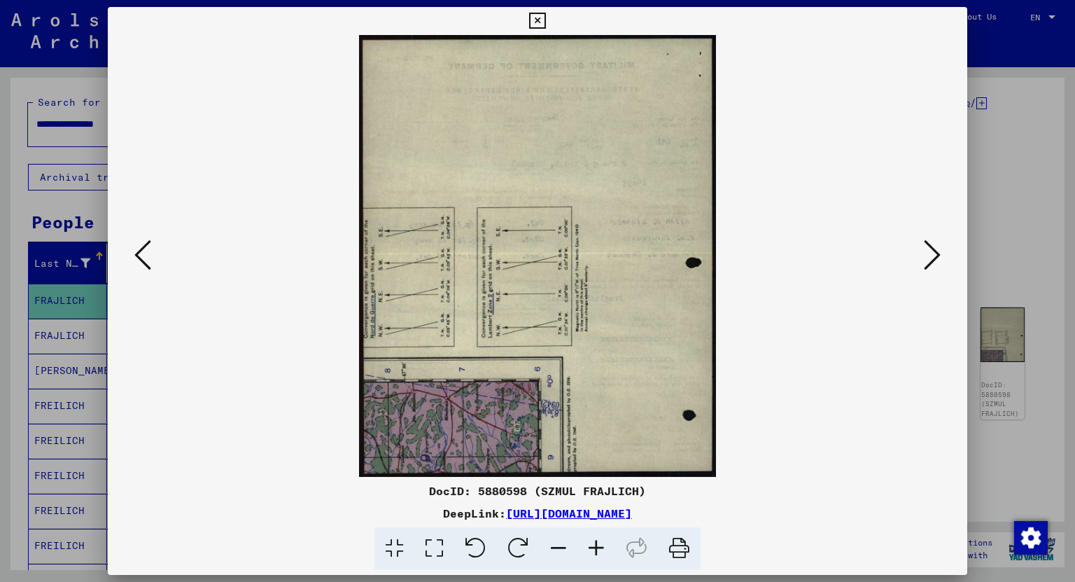
click at [938, 256] on icon at bounding box center [932, 255] width 17 height 34
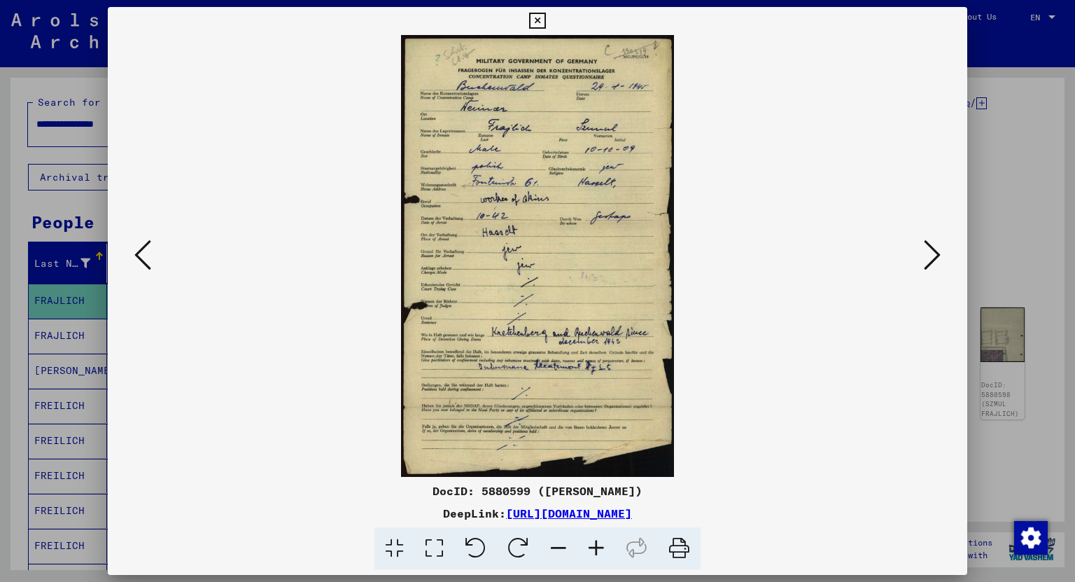
click at [938, 256] on icon at bounding box center [932, 255] width 17 height 34
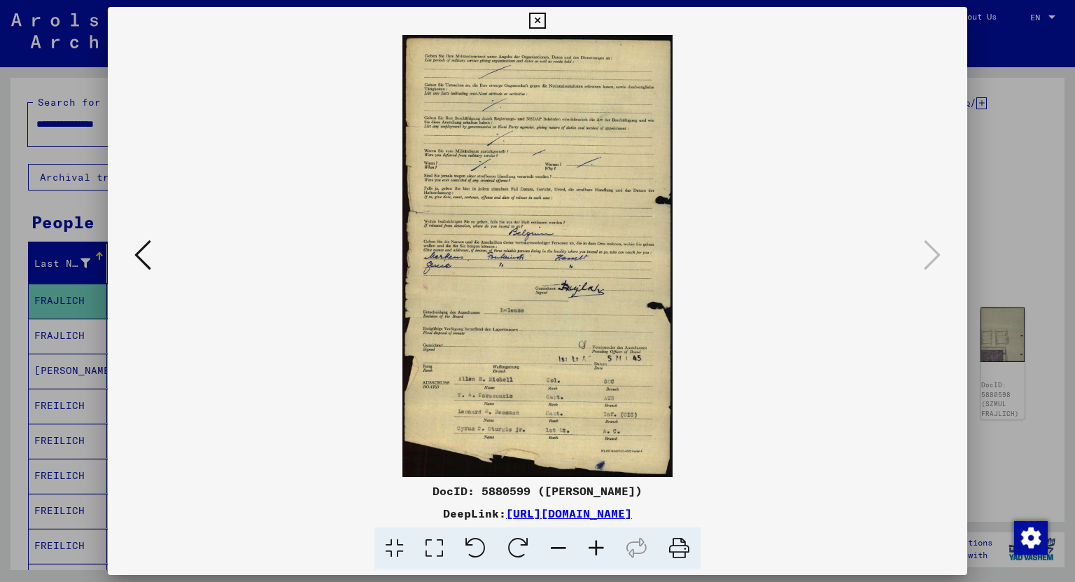
click at [540, 20] on icon at bounding box center [537, 21] width 16 height 17
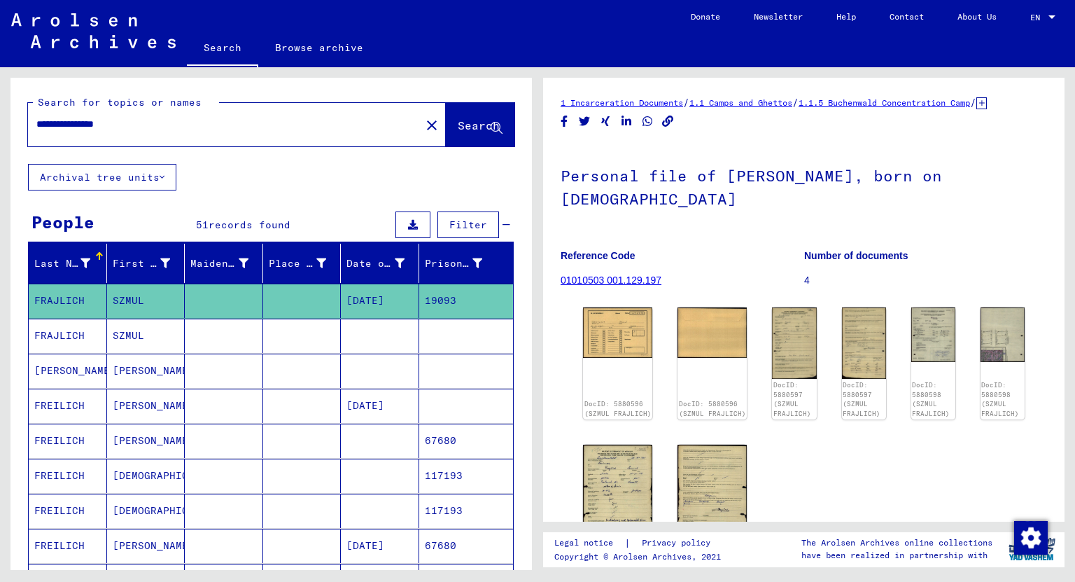
click at [129, 434] on mat-cell "[PERSON_NAME]" at bounding box center [146, 440] width 78 height 34
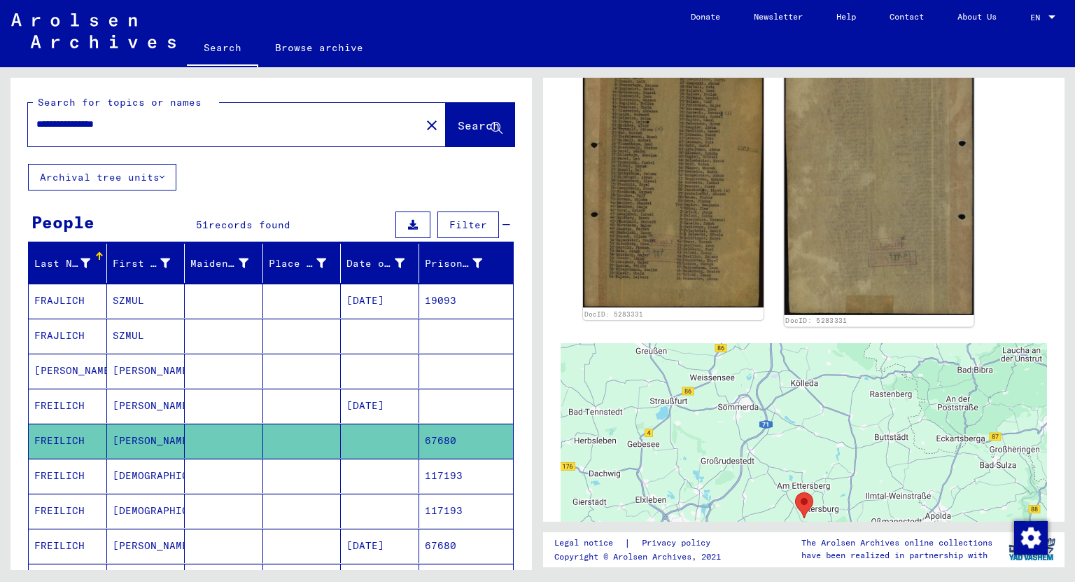
scroll to position [560, 0]
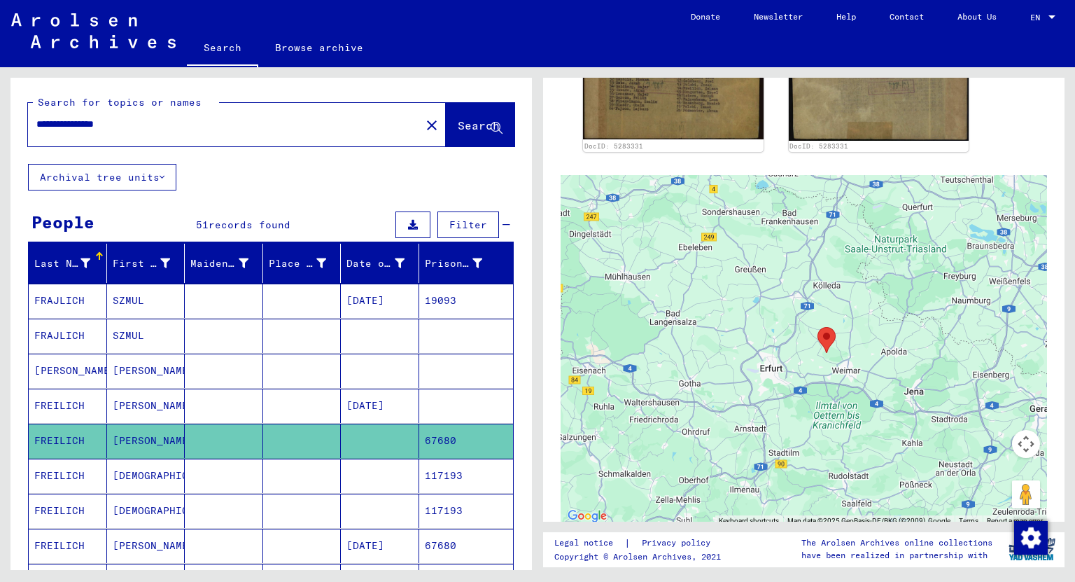
click at [1021, 140] on div "DocID: 5283331 DocID: 5283331" at bounding box center [803, 17] width 453 height 281
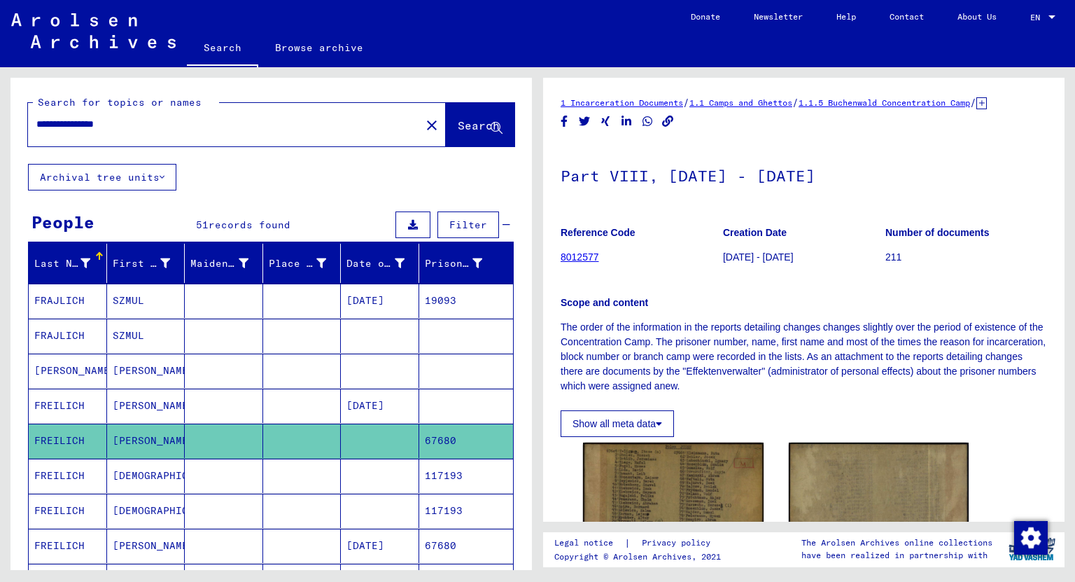
scroll to position [112, 0]
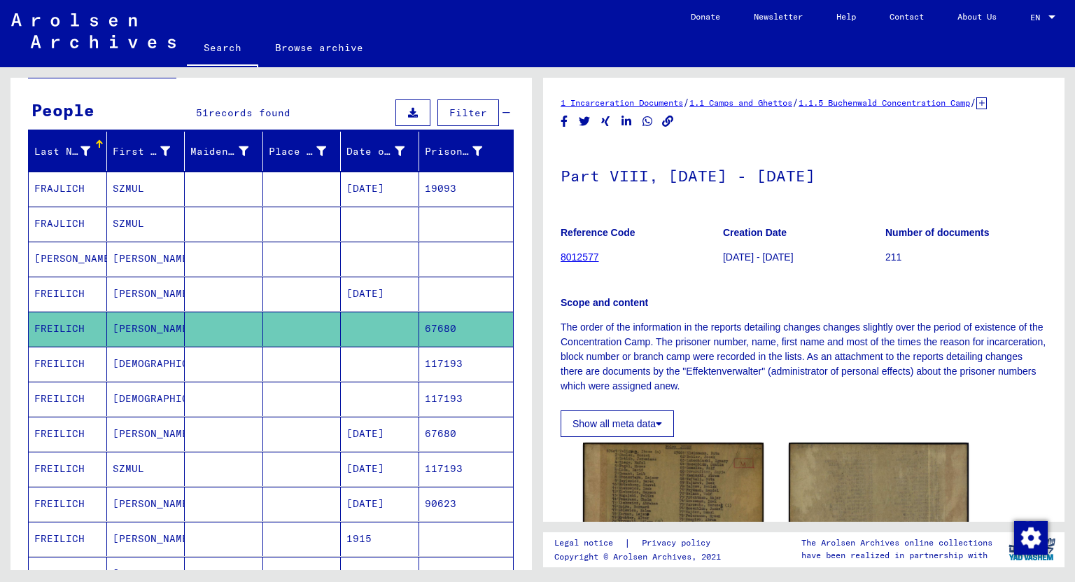
click at [136, 495] on mat-cell "[PERSON_NAME]" at bounding box center [146, 503] width 78 height 34
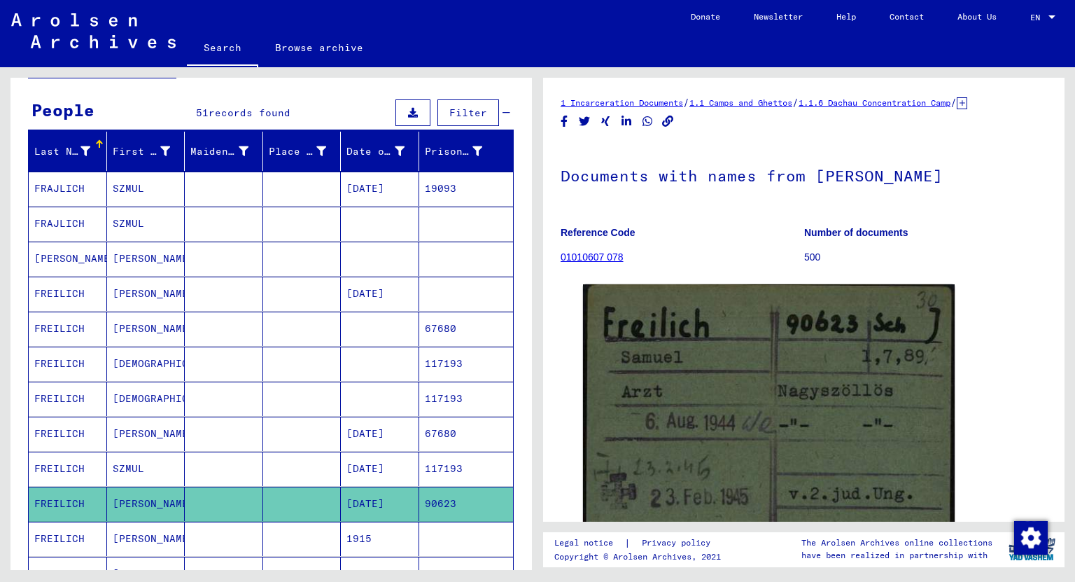
click at [1039, 377] on yv-its-full-details "1 Incarceration Documents / 1.1 Camps and Ghettos / 1.1.6 Dachau Concentration …" at bounding box center [803, 374] width 521 height 558
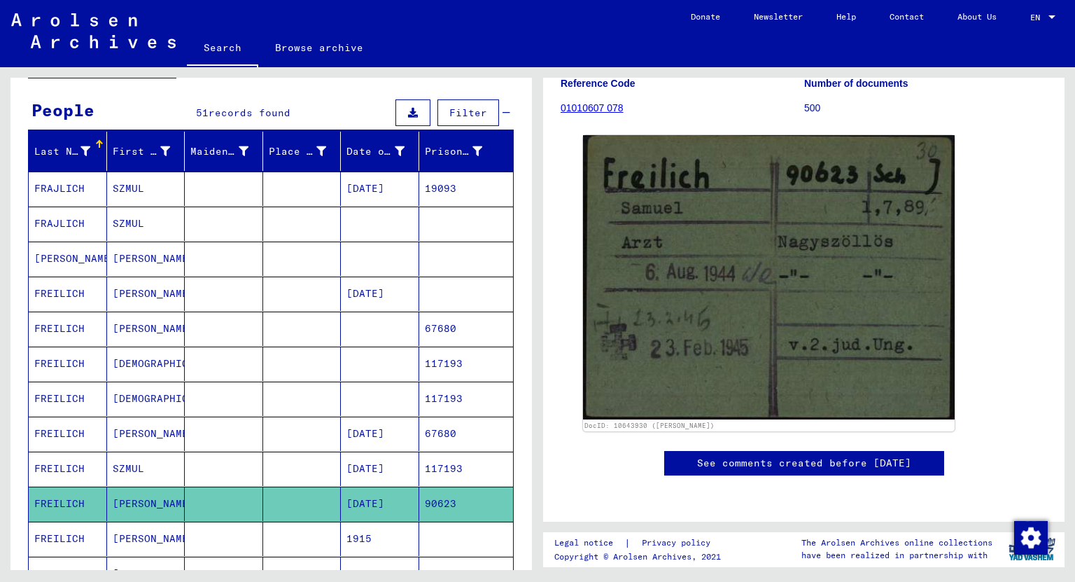
scroll to position [224, 0]
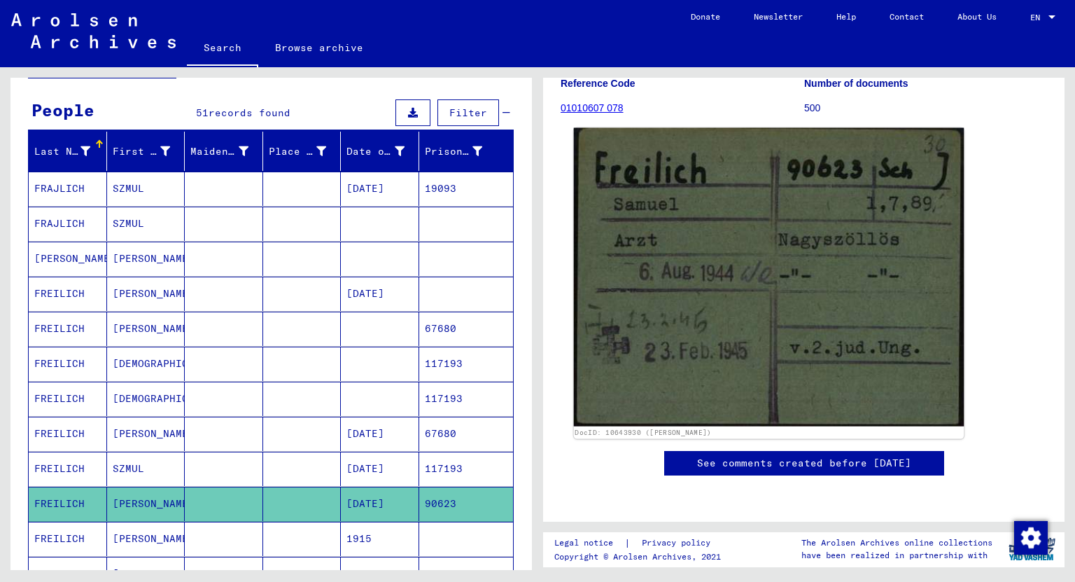
click at [885, 304] on img at bounding box center [769, 277] width 391 height 298
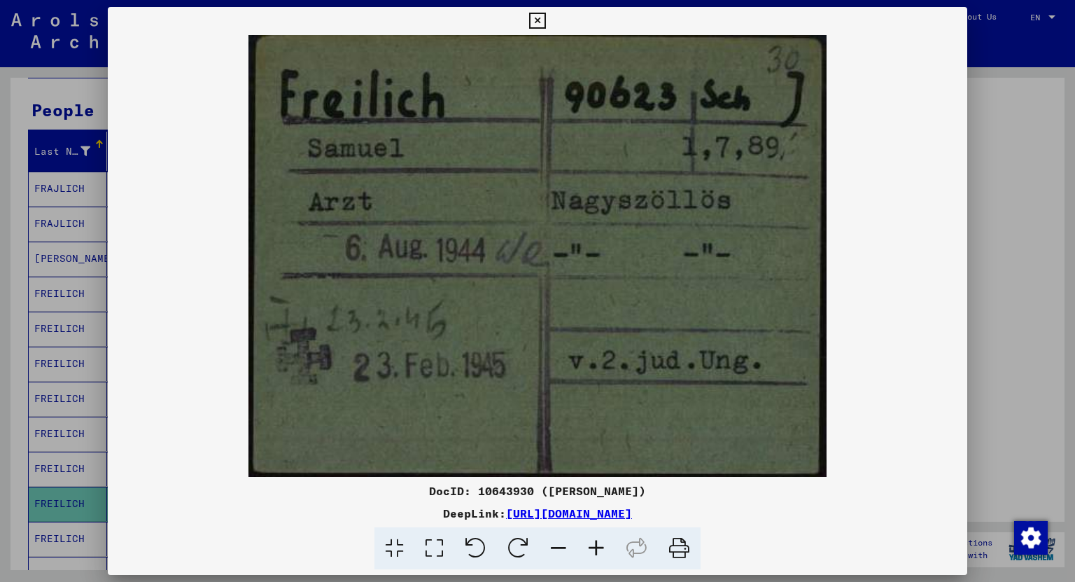
click at [535, 22] on icon at bounding box center [537, 21] width 16 height 17
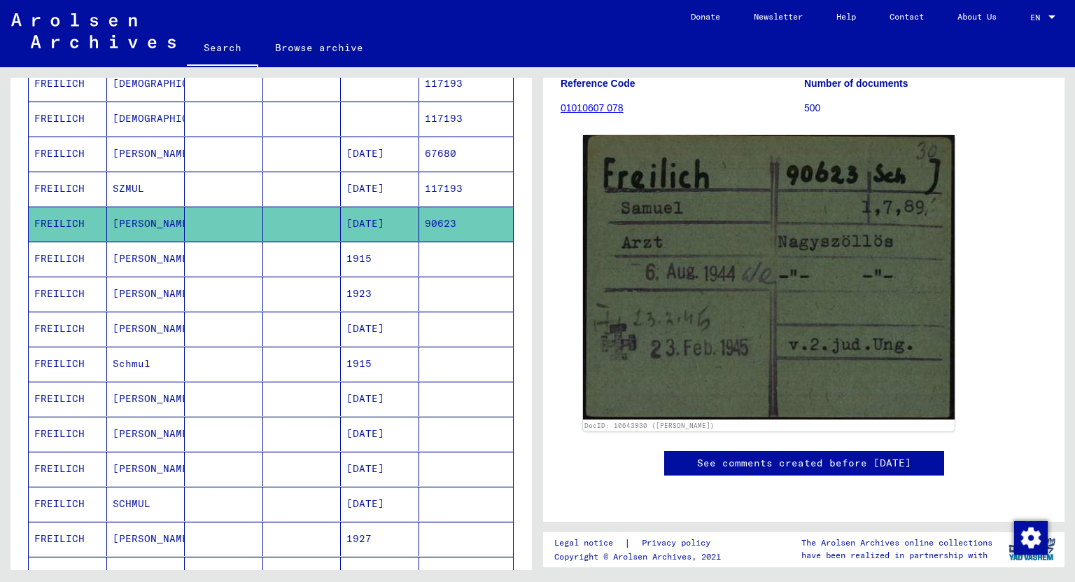
scroll to position [560, 0]
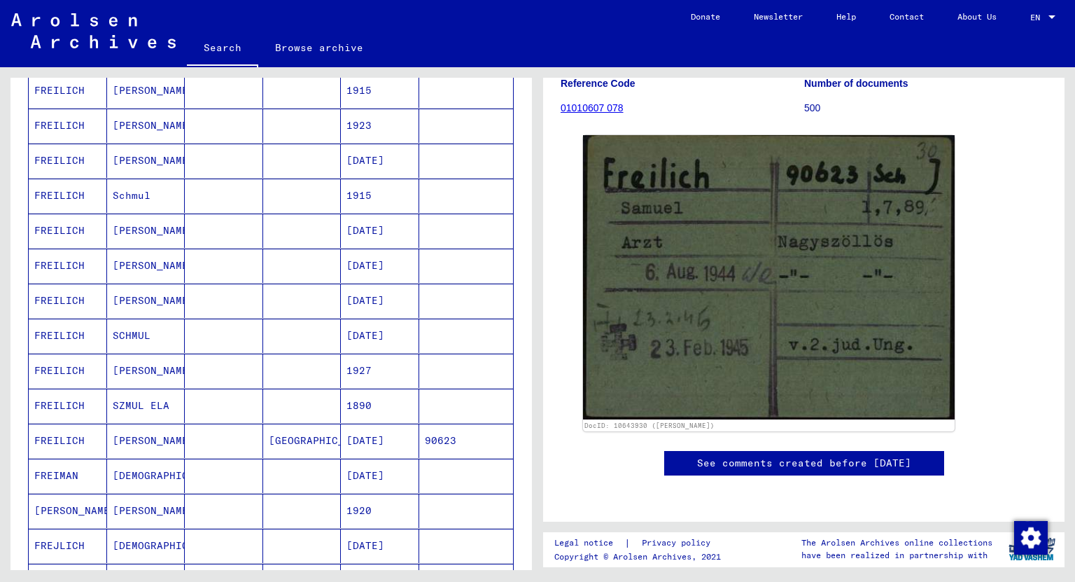
click at [357, 428] on mat-cell "[DATE]" at bounding box center [380, 440] width 78 height 34
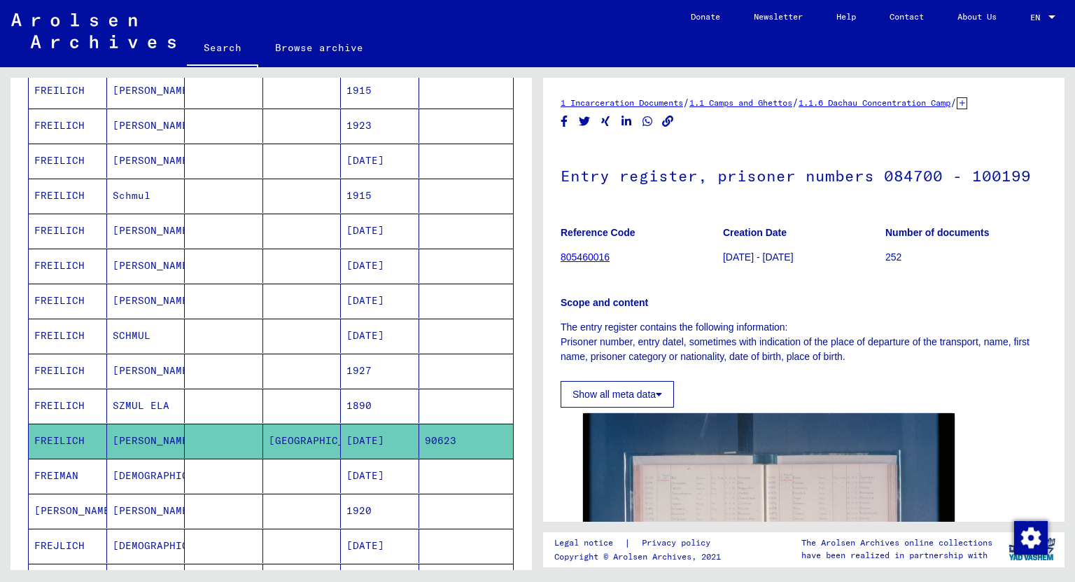
scroll to position [168, 0]
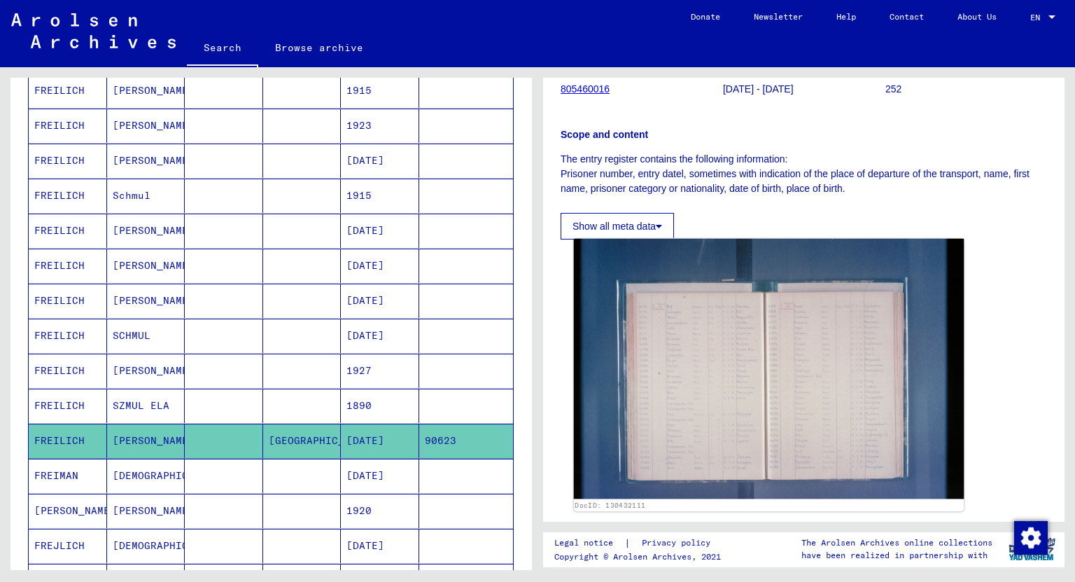
click at [811, 395] on img at bounding box center [769, 369] width 391 height 260
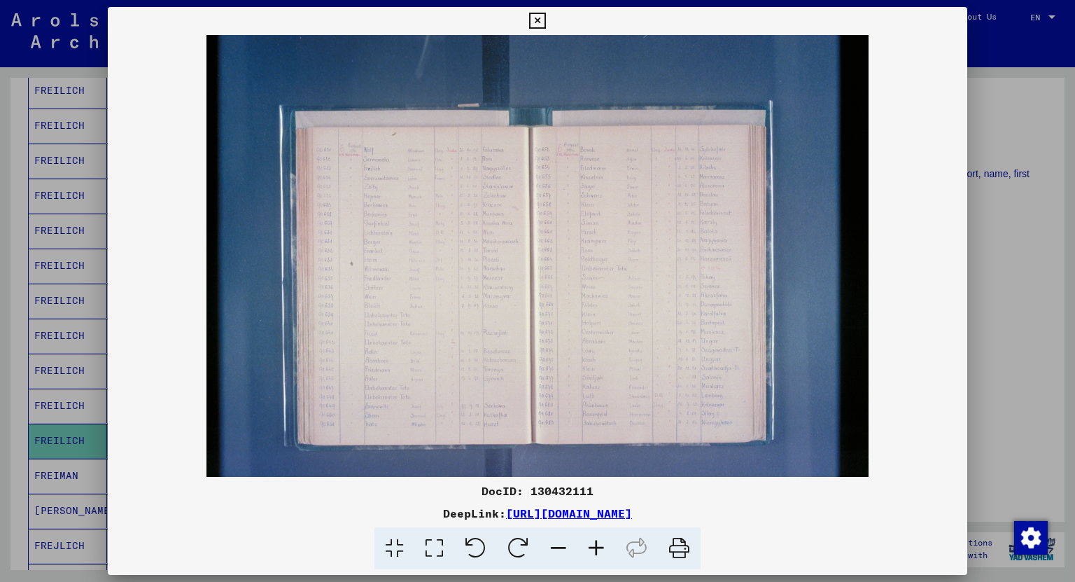
click at [595, 549] on icon at bounding box center [596, 548] width 38 height 43
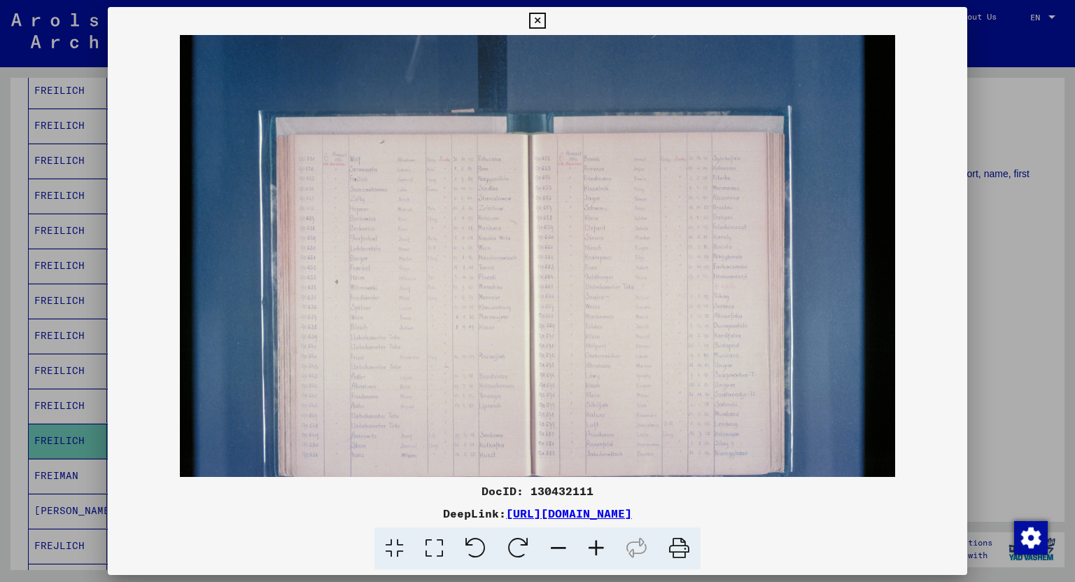
click at [595, 549] on icon at bounding box center [596, 548] width 38 height 43
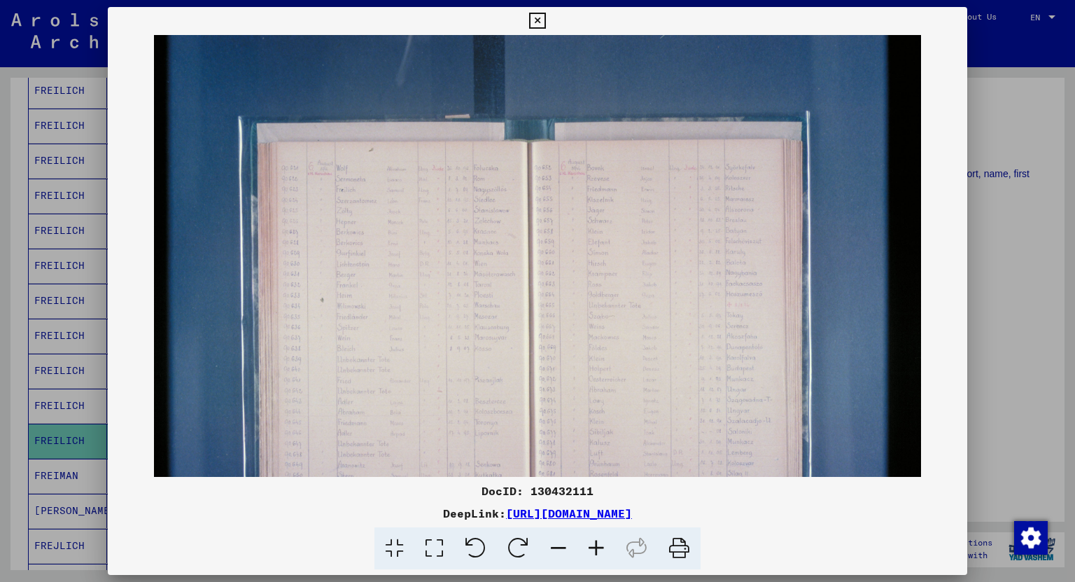
click at [595, 549] on icon at bounding box center [596, 548] width 38 height 43
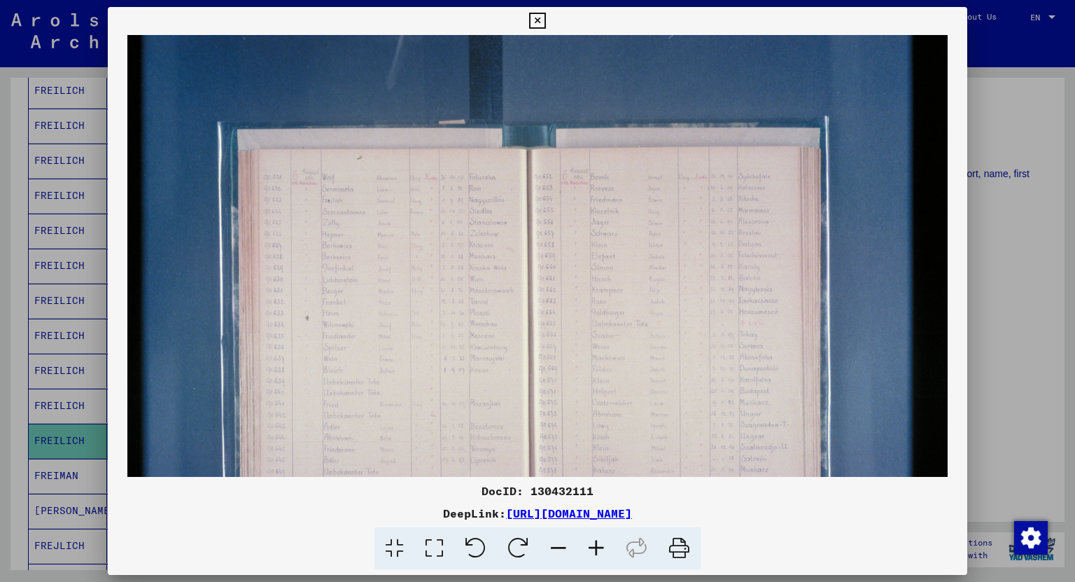
click at [595, 549] on icon at bounding box center [596, 548] width 38 height 43
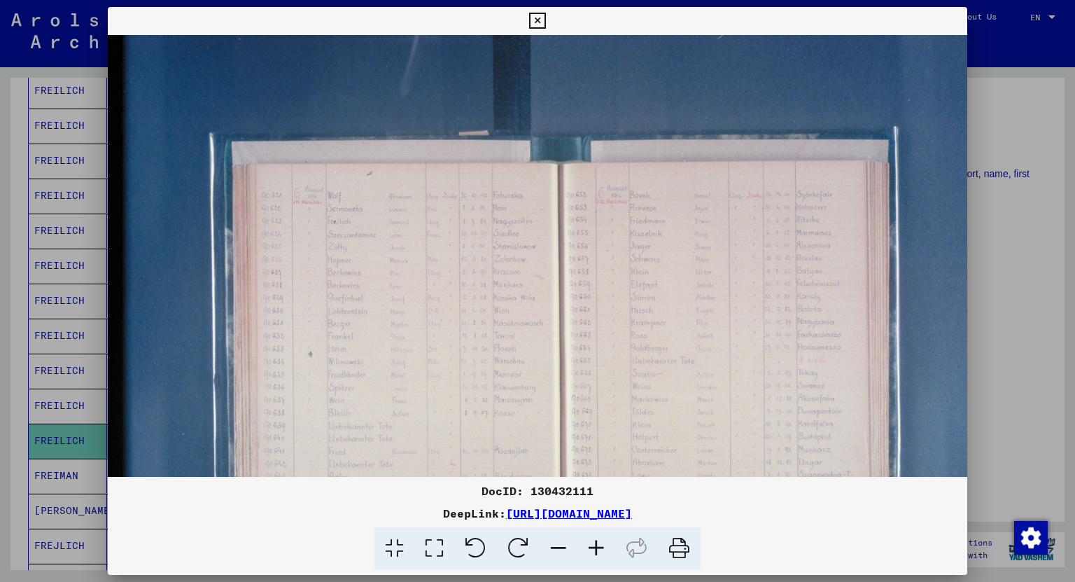
click at [540, 20] on icon at bounding box center [537, 21] width 16 height 17
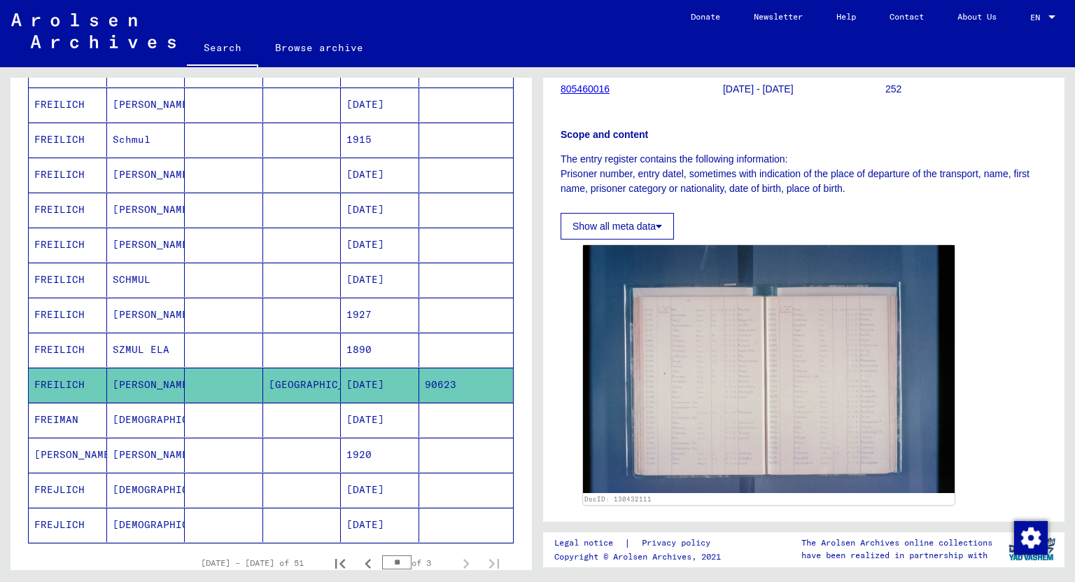
scroll to position [672, 0]
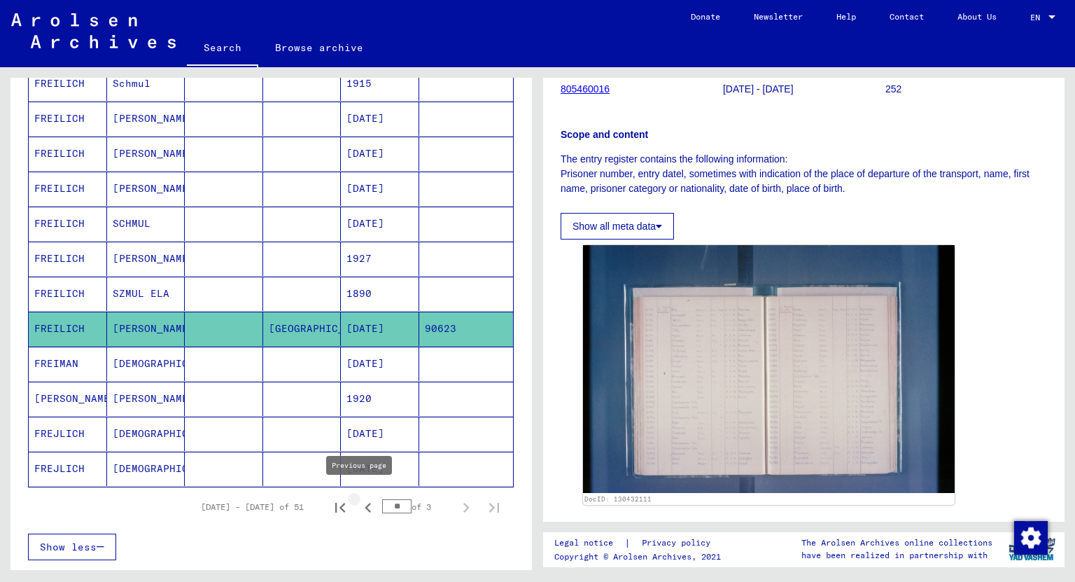
click at [365, 503] on icon "Previous page" at bounding box center [368, 508] width 6 height 10
type input "**"
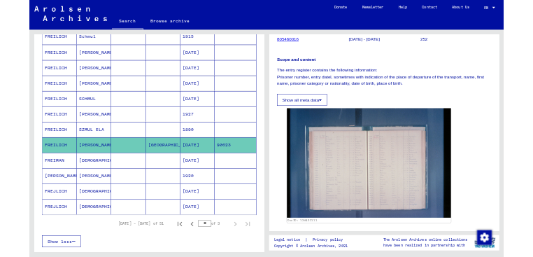
scroll to position [0, 0]
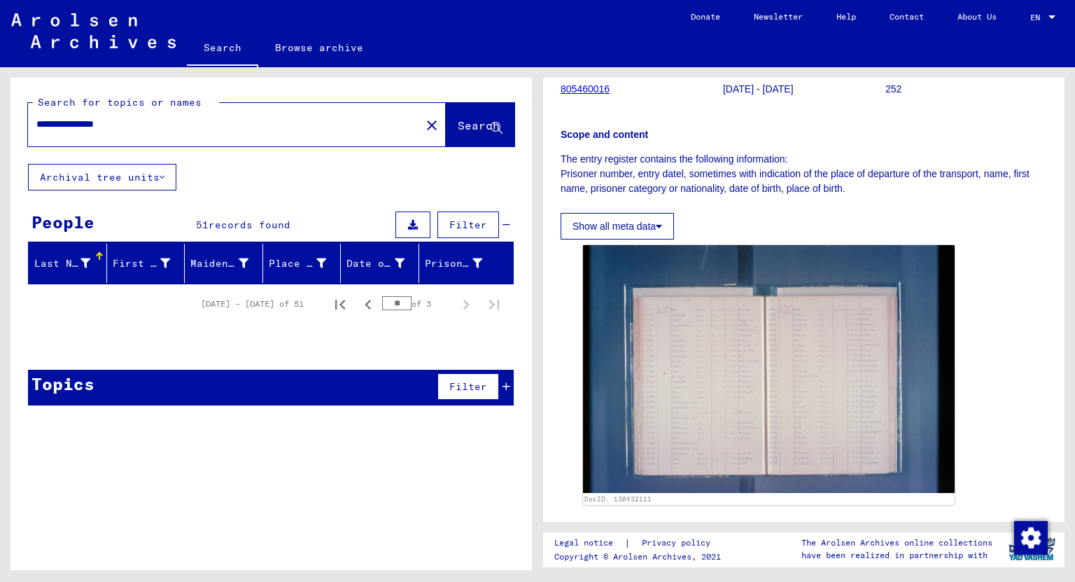
click at [507, 387] on icon at bounding box center [507, 386] width 8 height 10
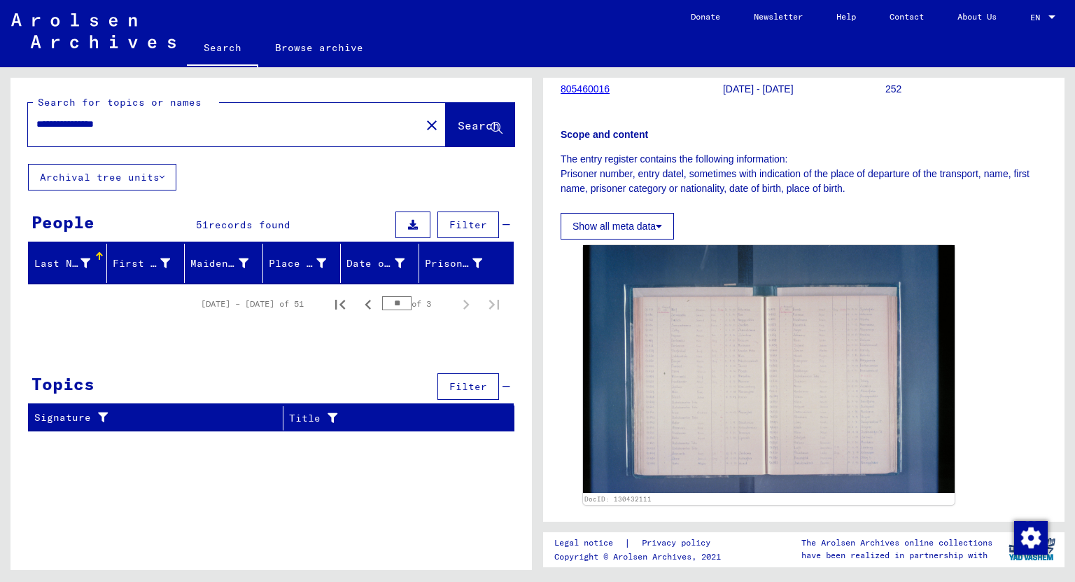
click at [62, 122] on input "**********" at bounding box center [224, 124] width 376 height 15
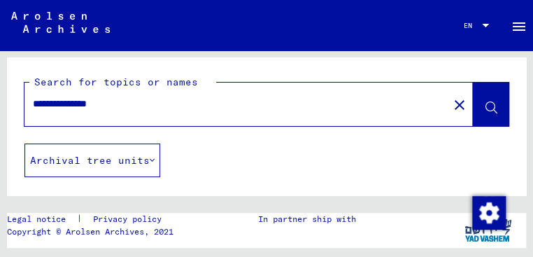
type input "**********"
